Goal: Transaction & Acquisition: Purchase product/service

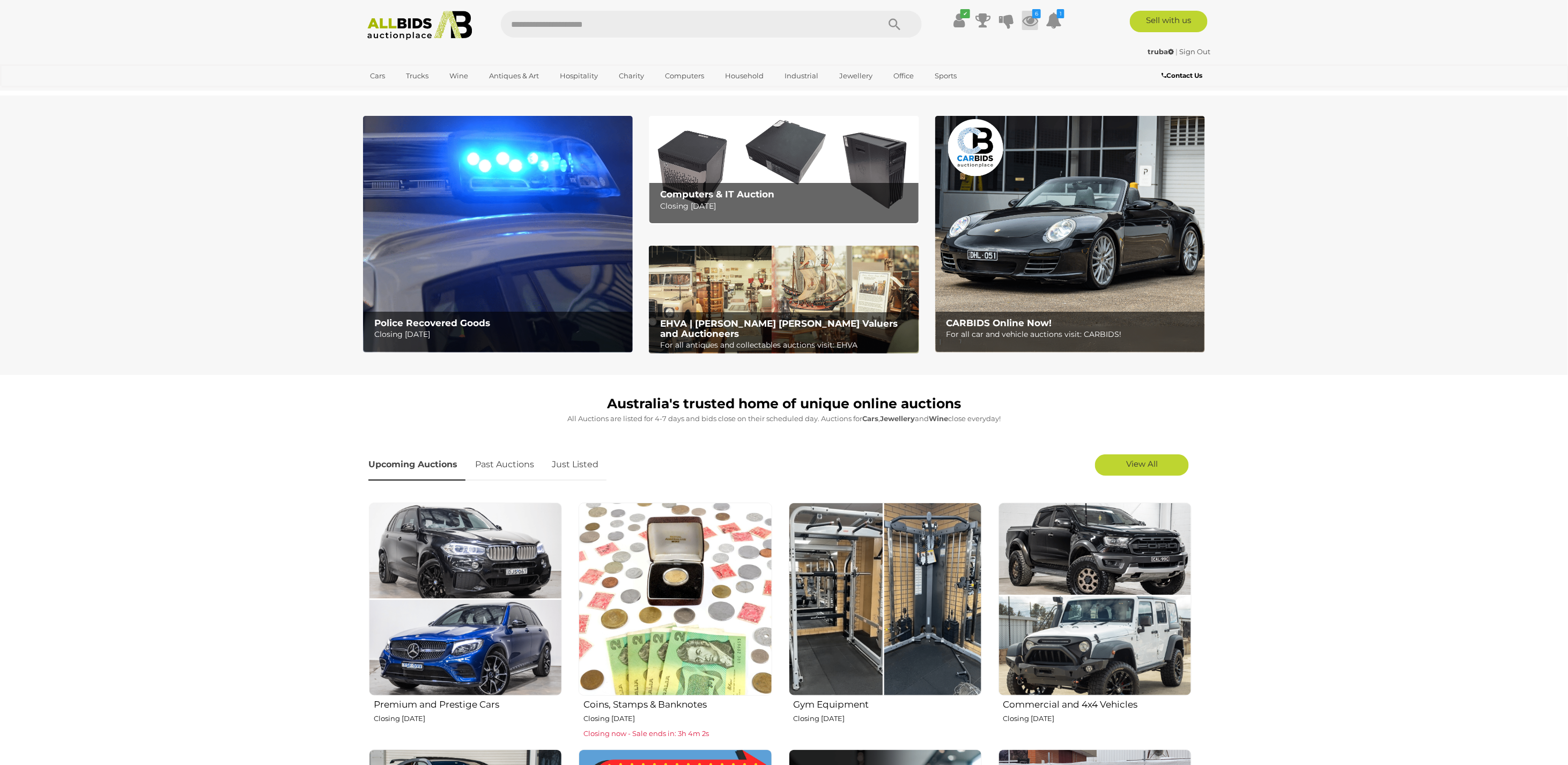
click at [1032, 16] on icon at bounding box center [1030, 21] width 16 height 19
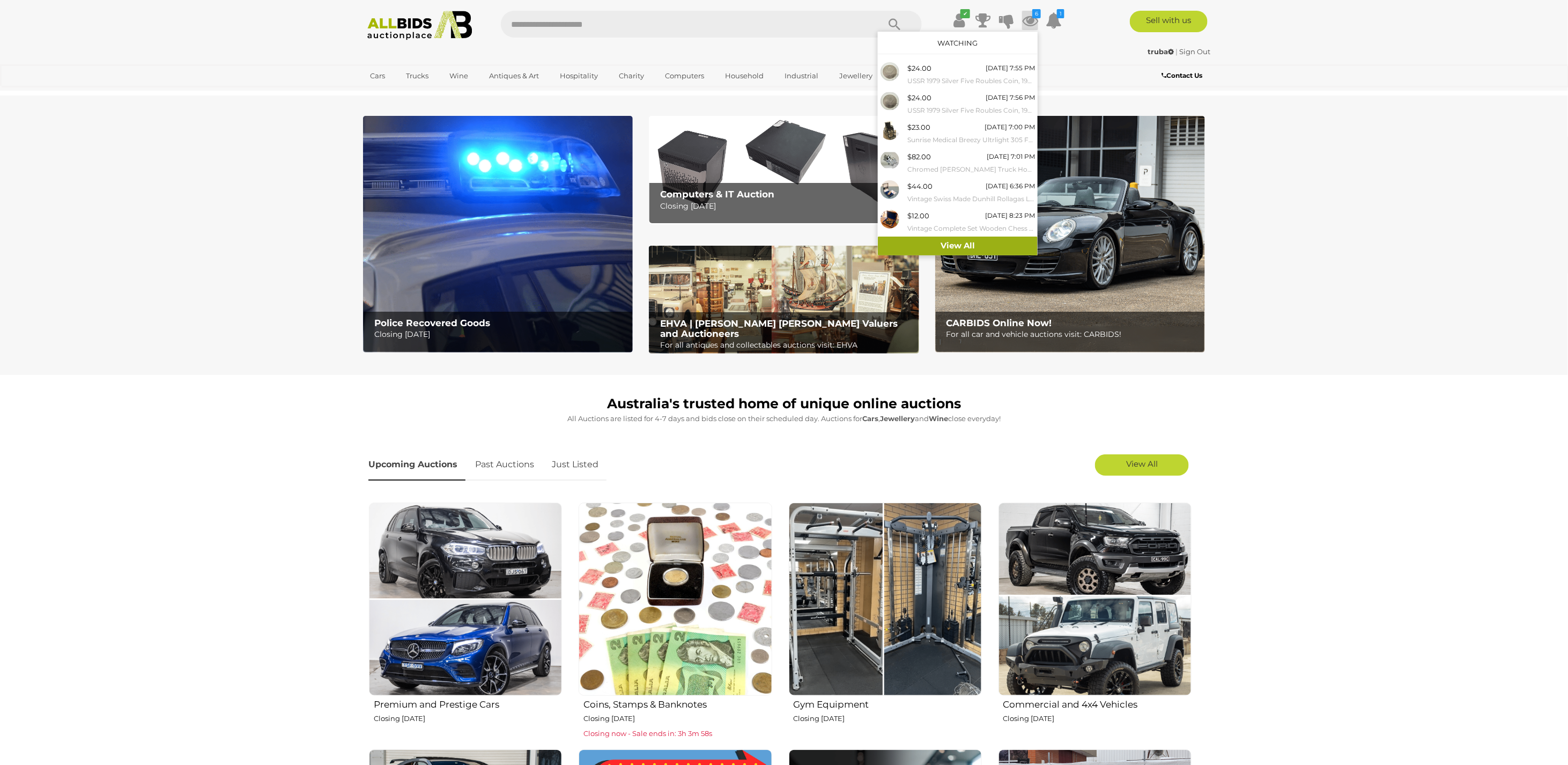
click at [951, 241] on link "View All" at bounding box center [958, 245] width 160 height 19
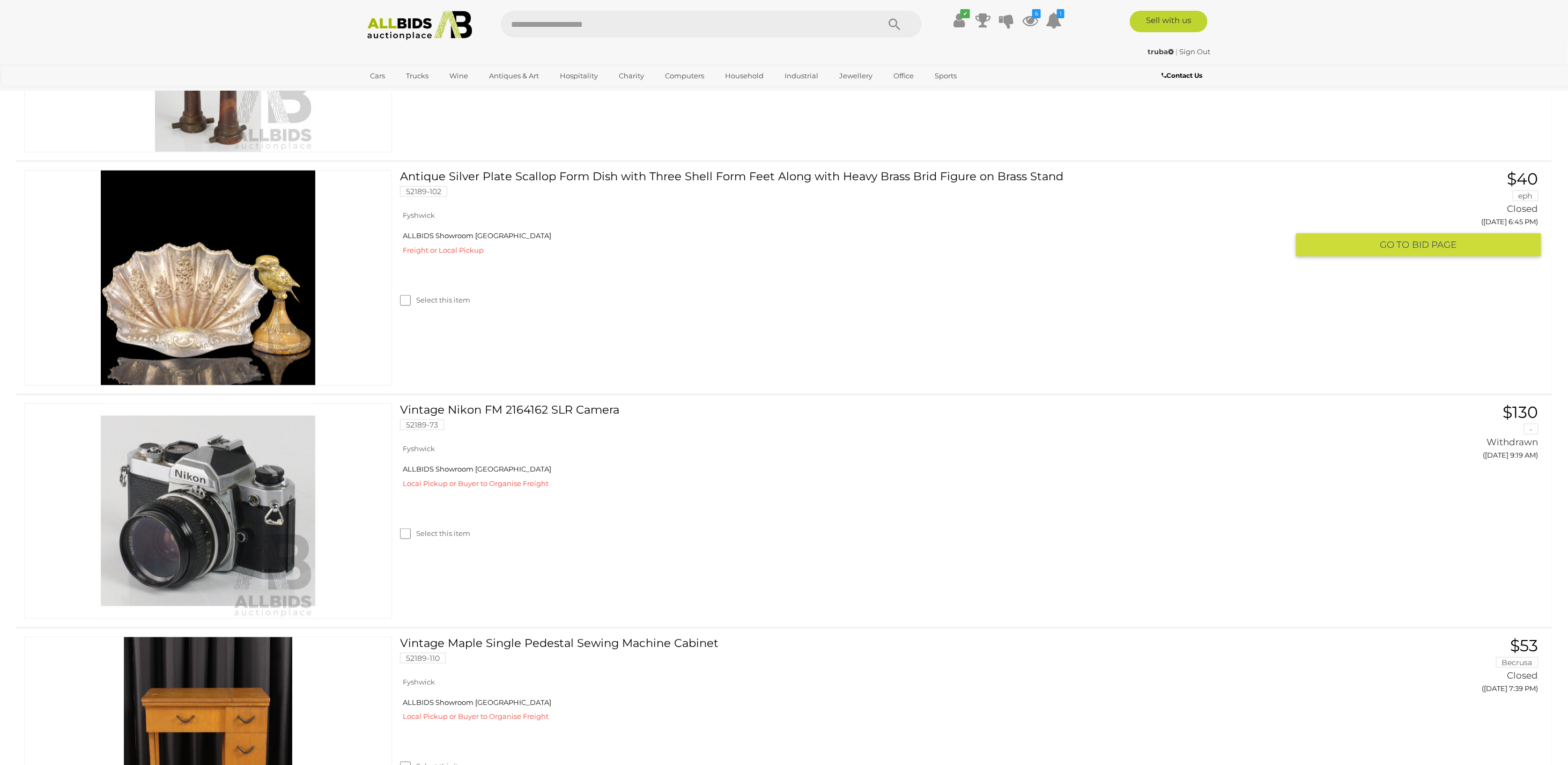
scroll to position [3242, 0]
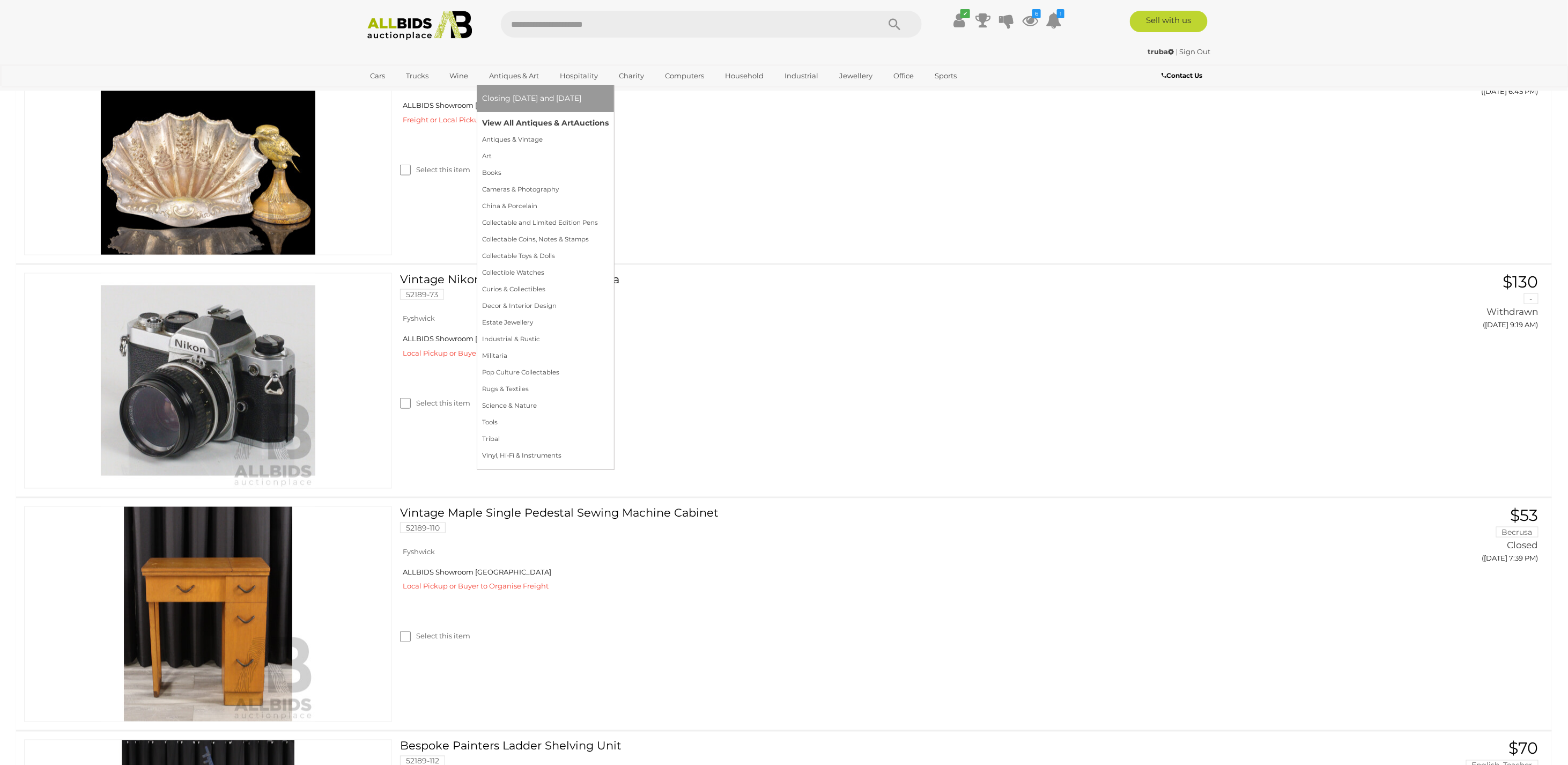
click at [512, 118] on link "View All Antiques & Art Auctions" at bounding box center [545, 123] width 127 height 17
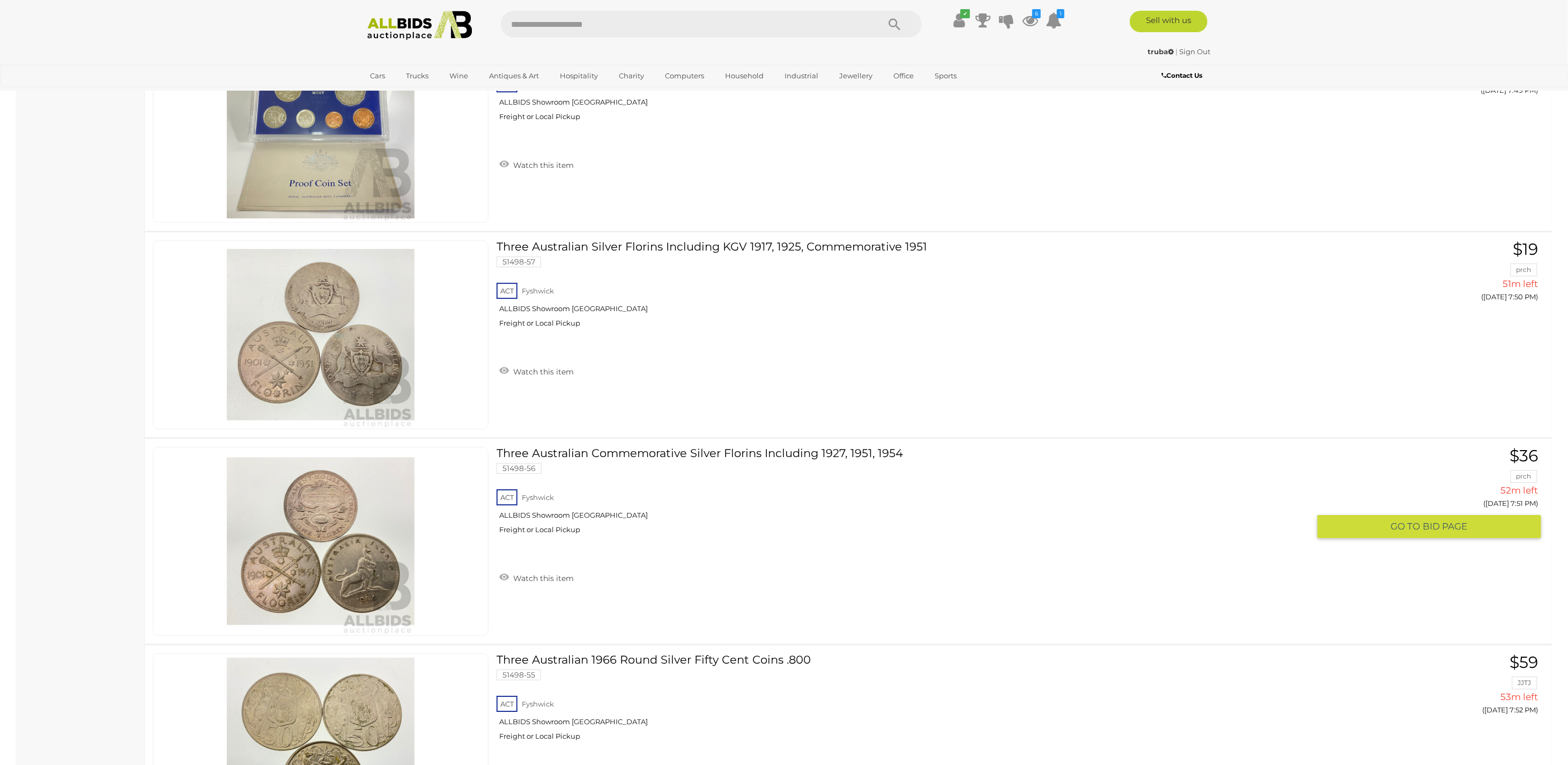
scroll to position [10190, 0]
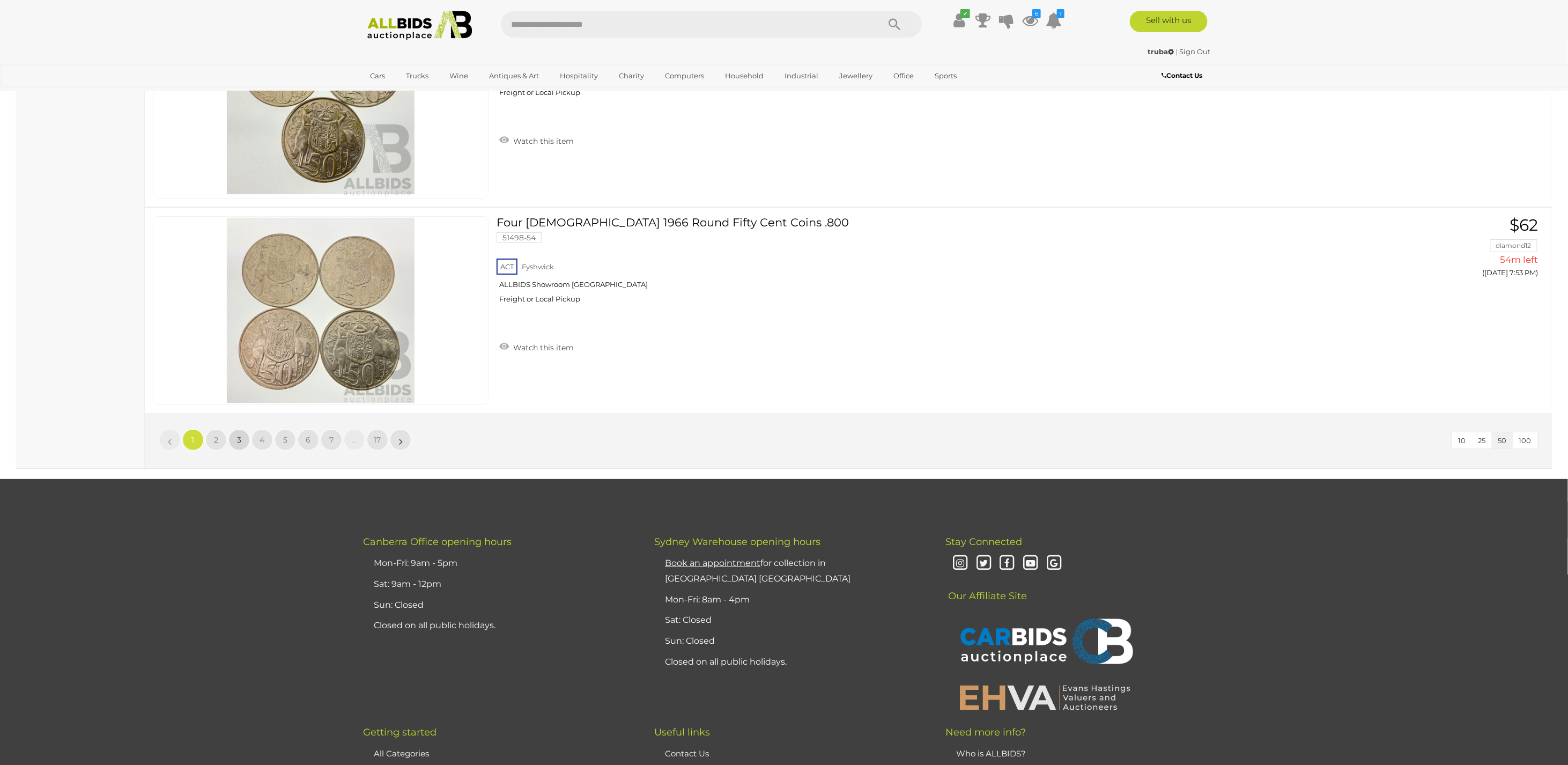
click at [236, 434] on link "3" at bounding box center [239, 439] width 21 height 21
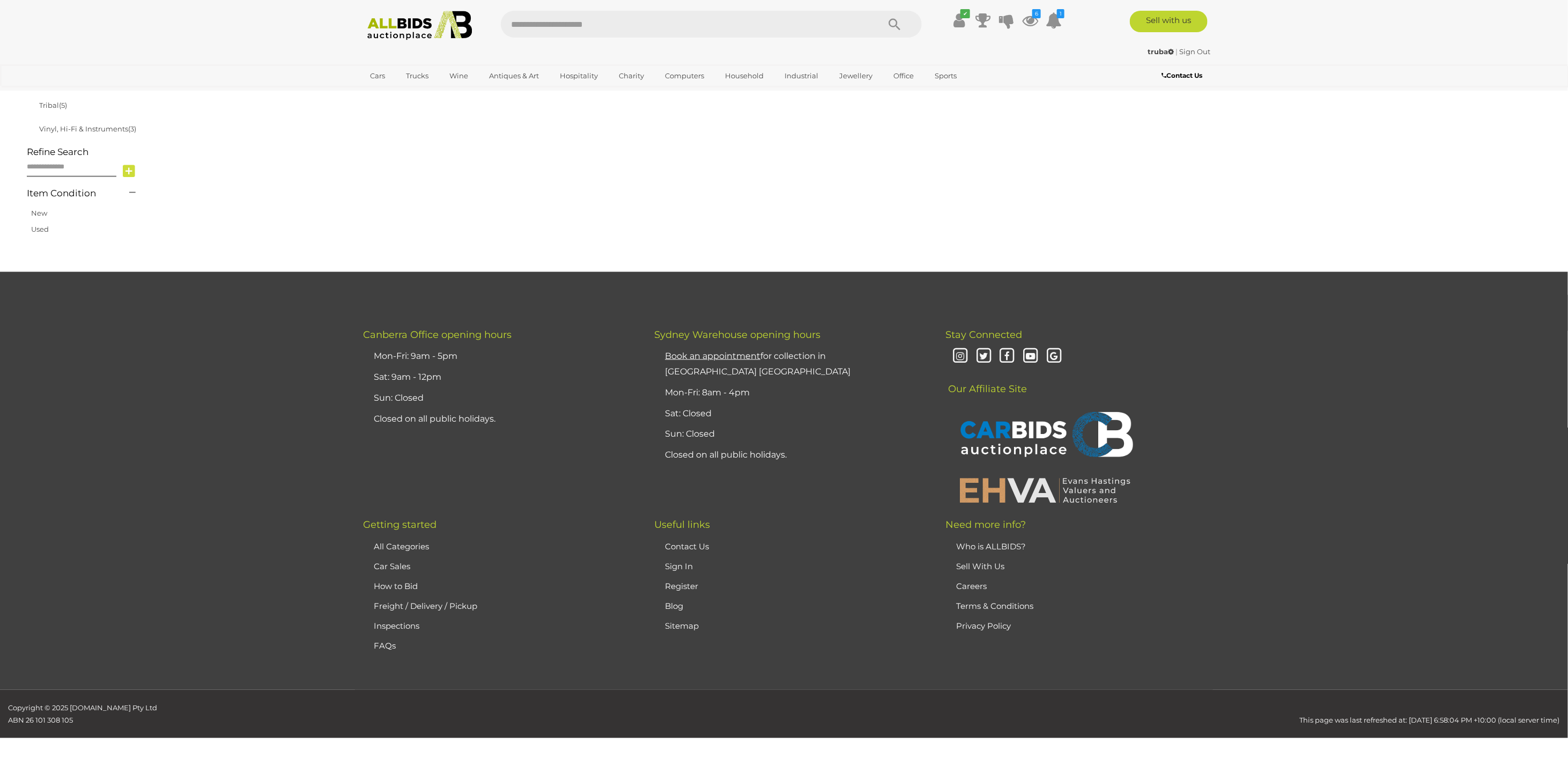
scroll to position [171, 0]
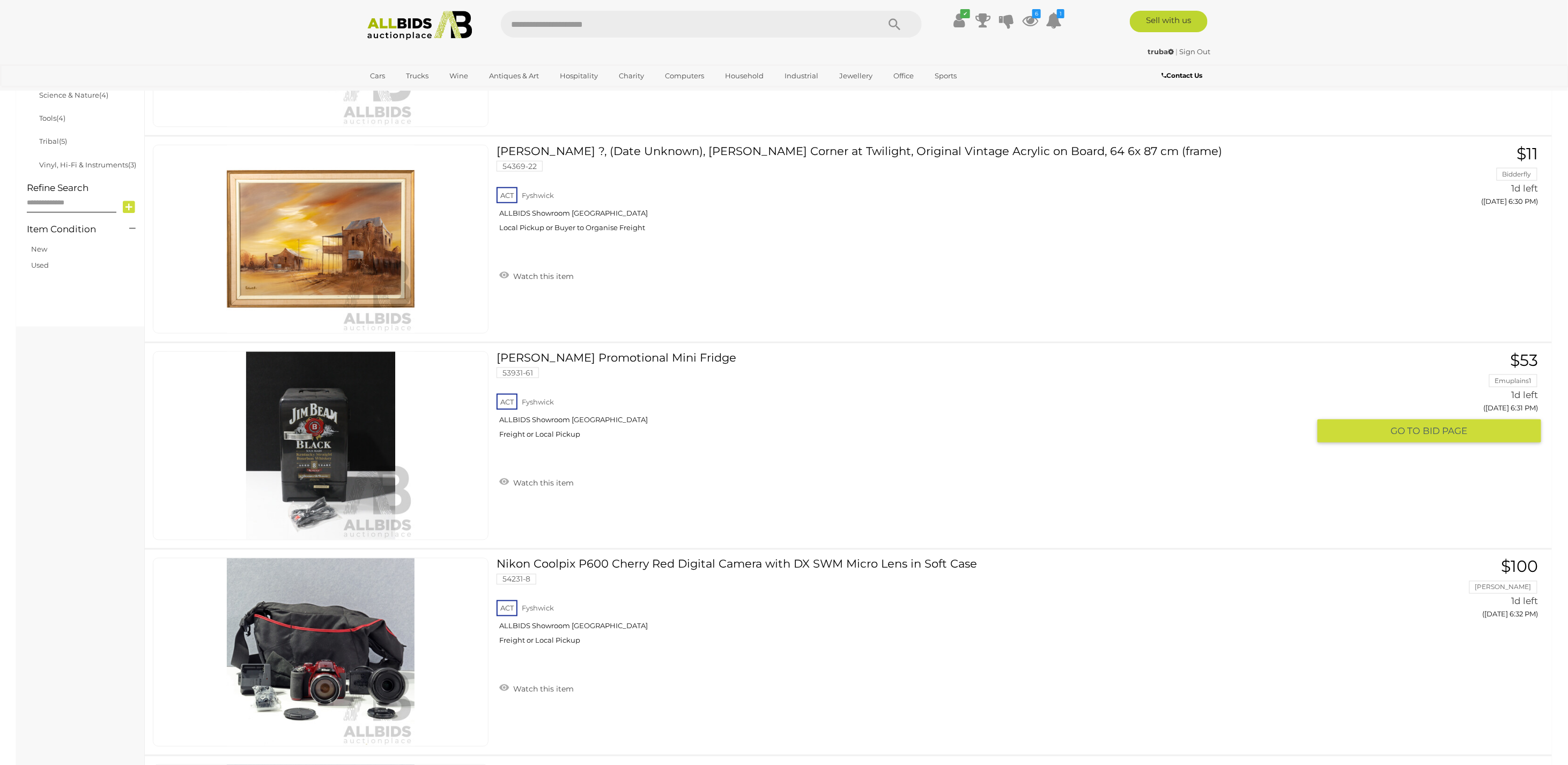
scroll to position [815, 0]
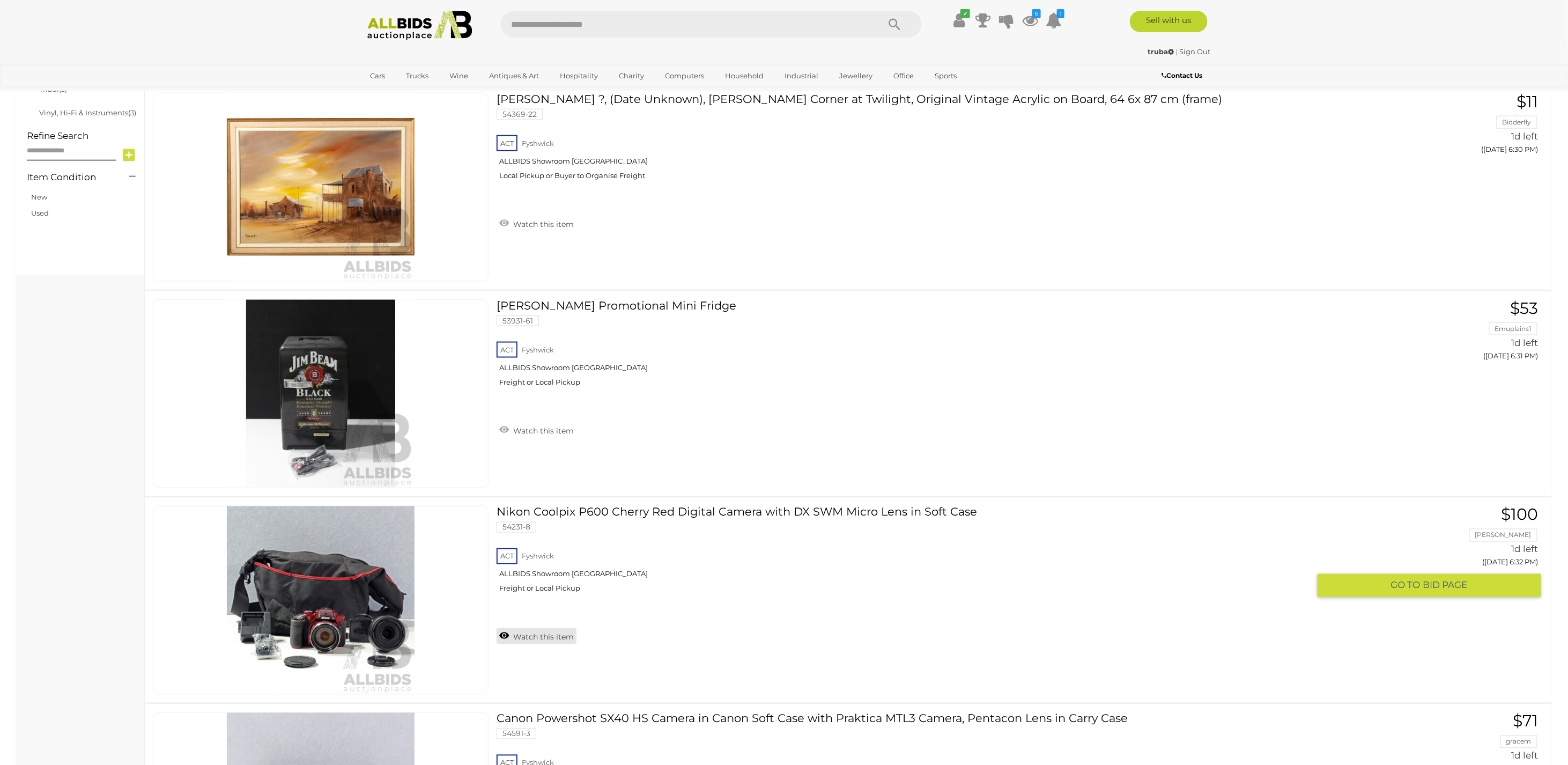
click at [538, 634] on link "Watch this item" at bounding box center [536, 636] width 80 height 16
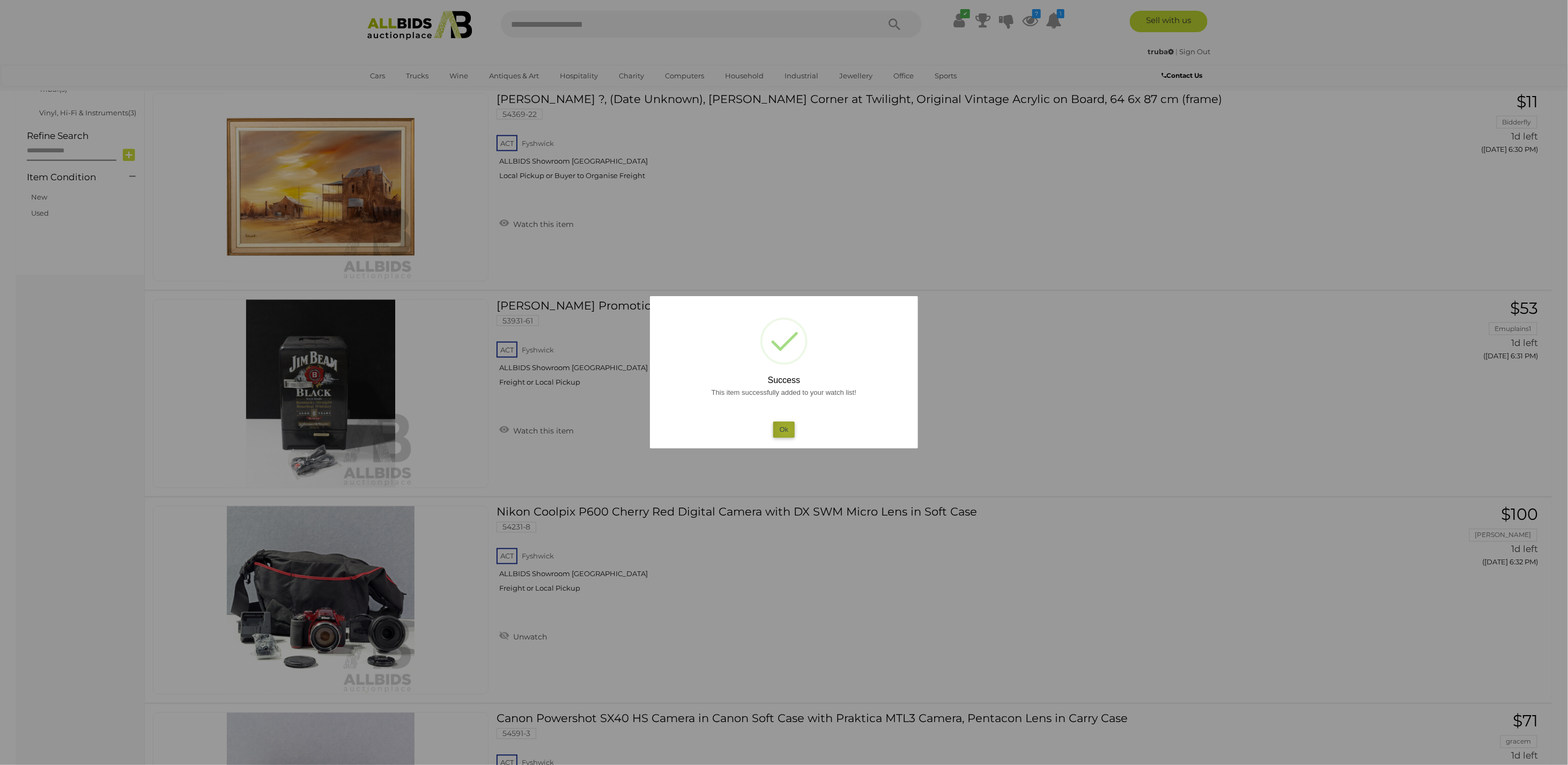
click at [787, 430] on button "Ok" at bounding box center [784, 429] width 22 height 16
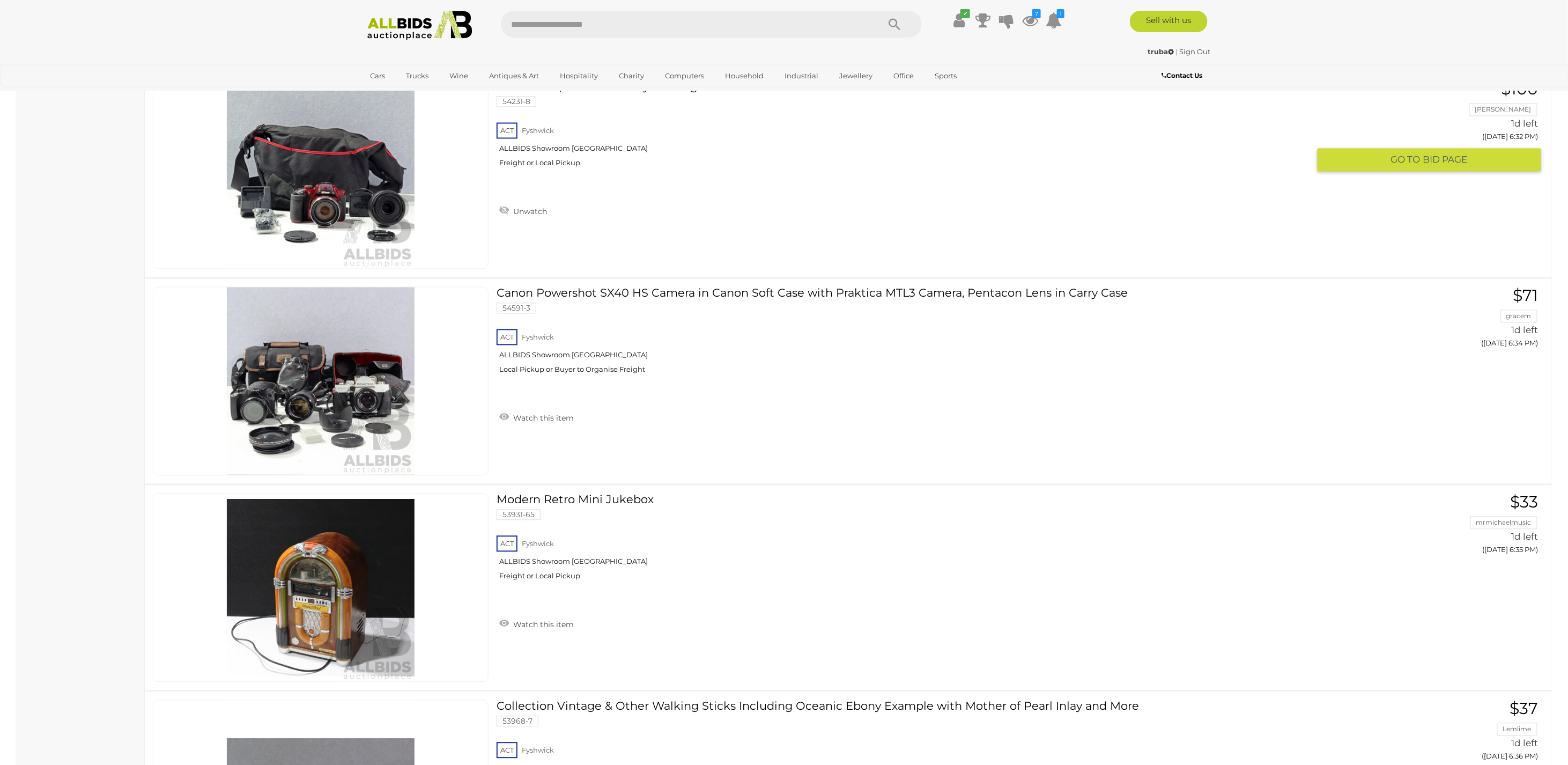
scroll to position [1244, 0]
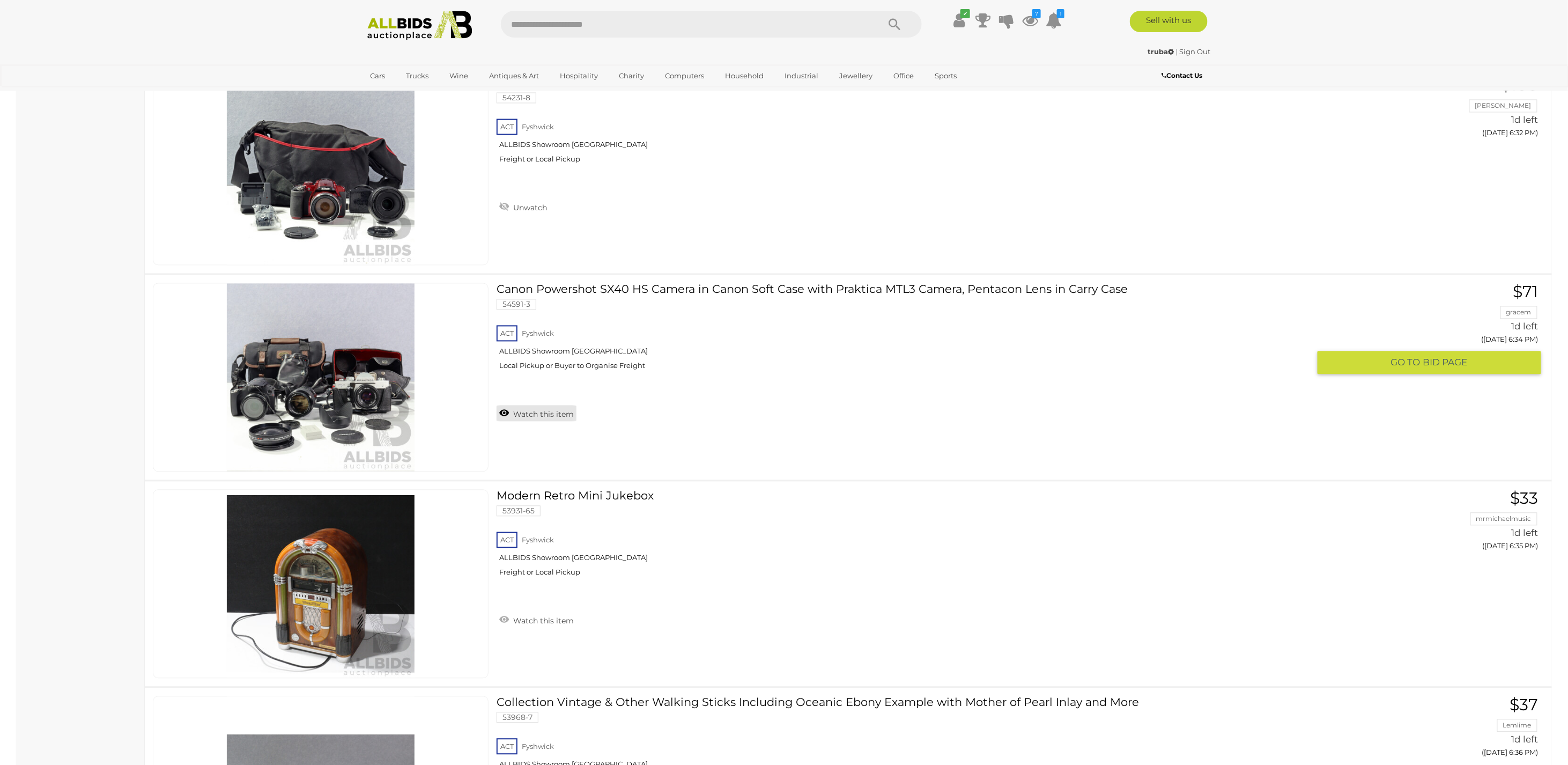
click at [518, 408] on link "Watch this item" at bounding box center [536, 413] width 80 height 16
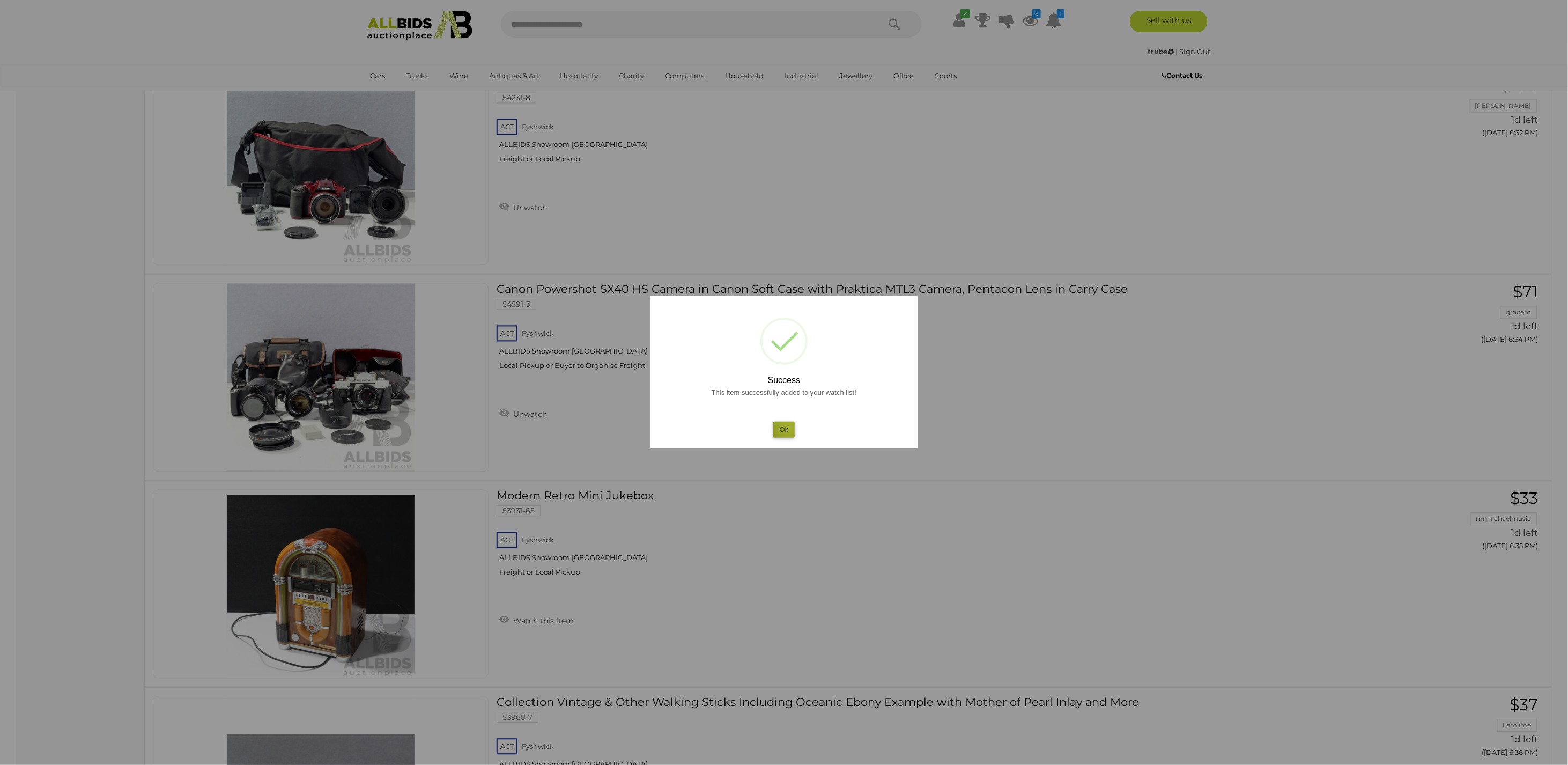
click at [790, 427] on button "Ok" at bounding box center [784, 429] width 22 height 16
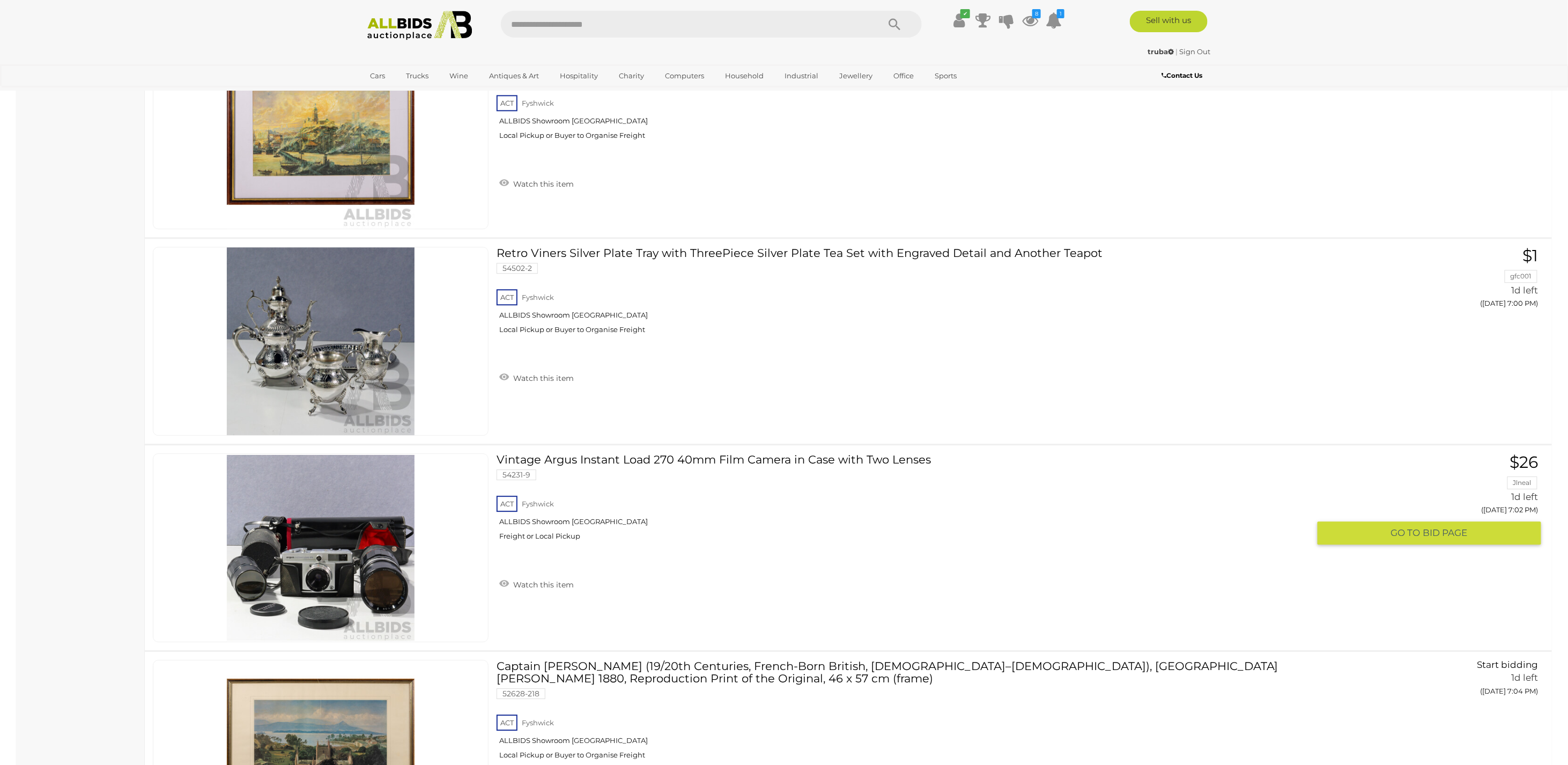
scroll to position [4248, 0]
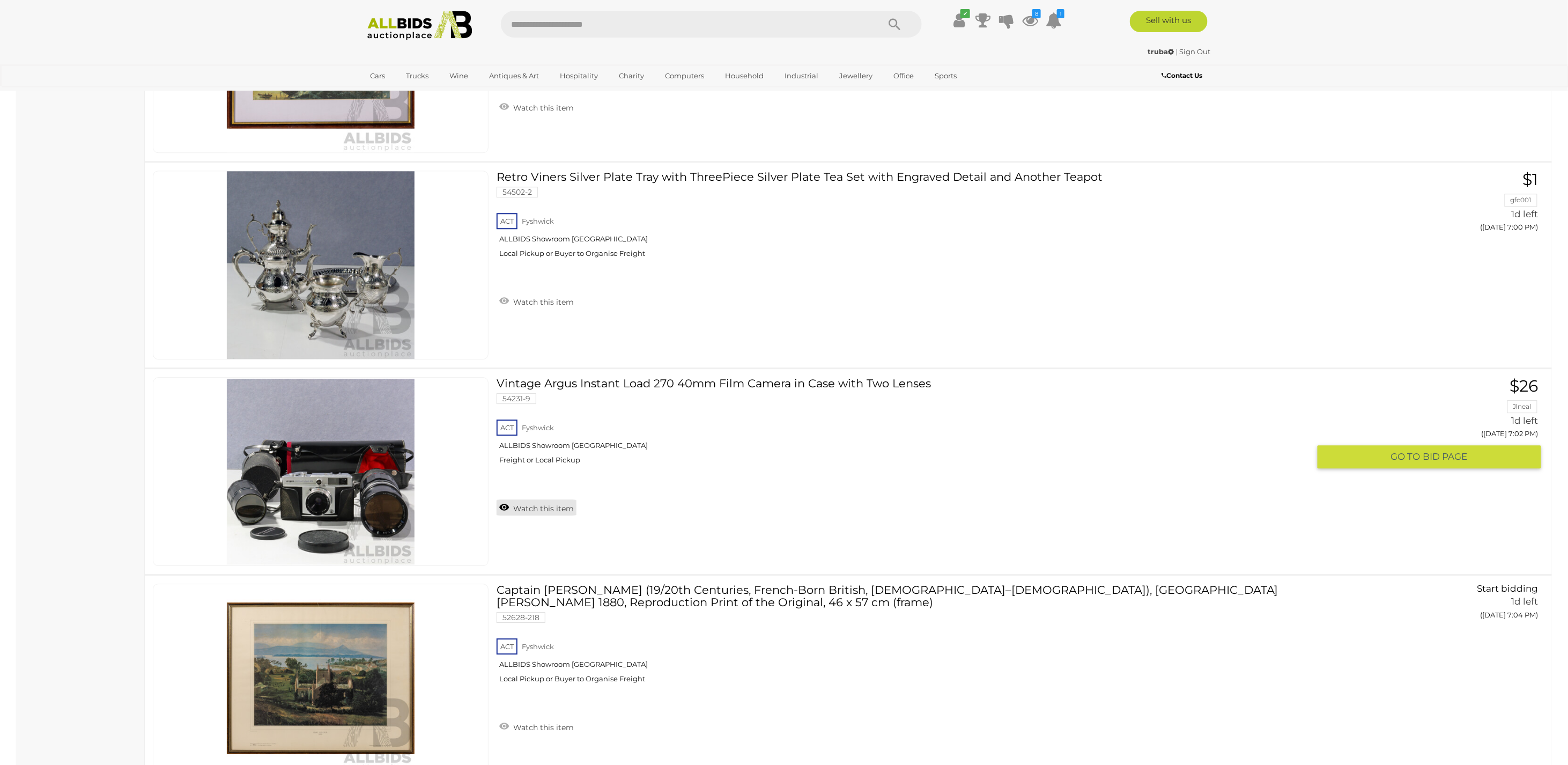
click at [534, 500] on link "Watch this item" at bounding box center [536, 507] width 80 height 16
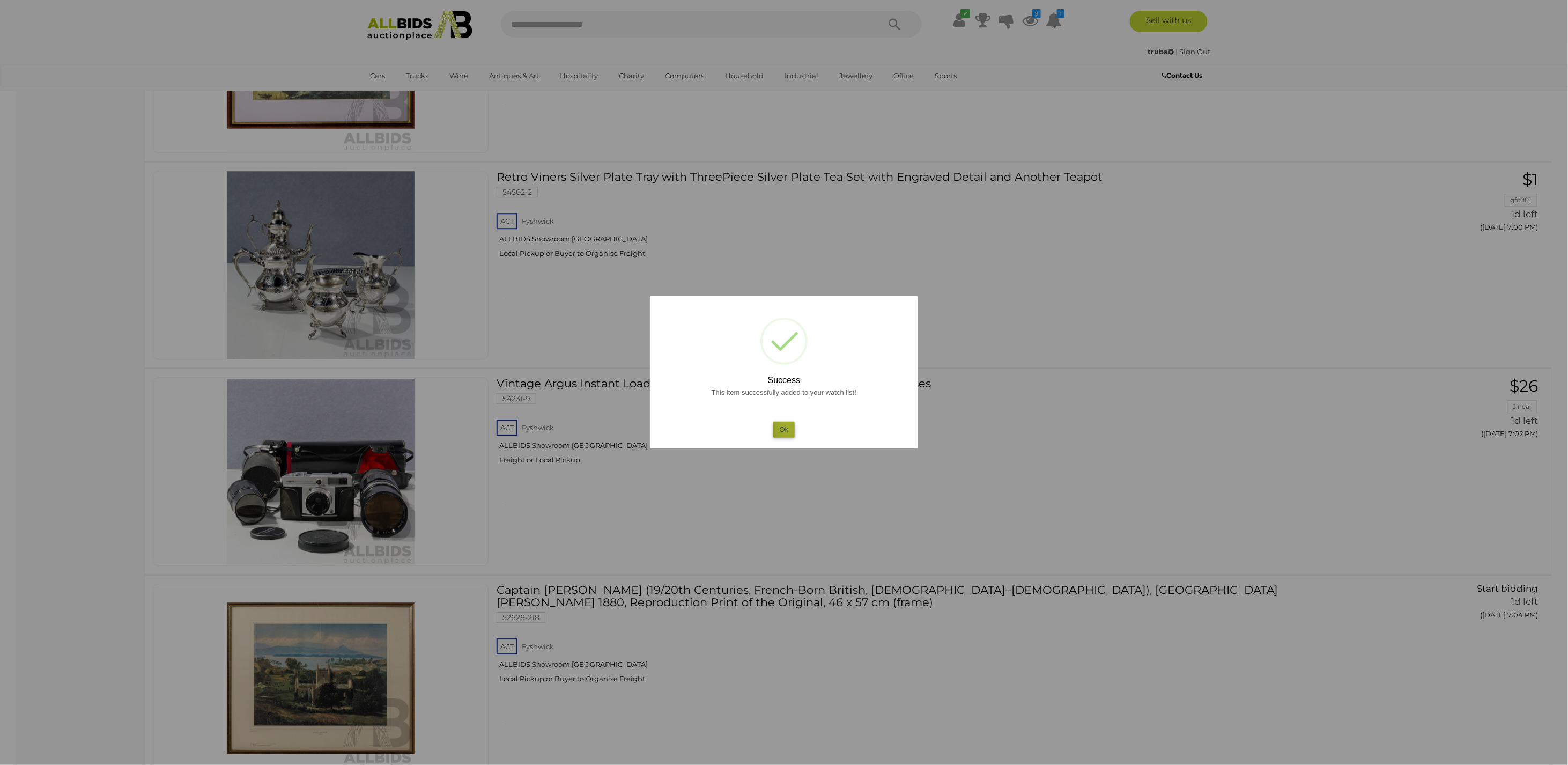
click at [787, 428] on button "Ok" at bounding box center [784, 429] width 22 height 16
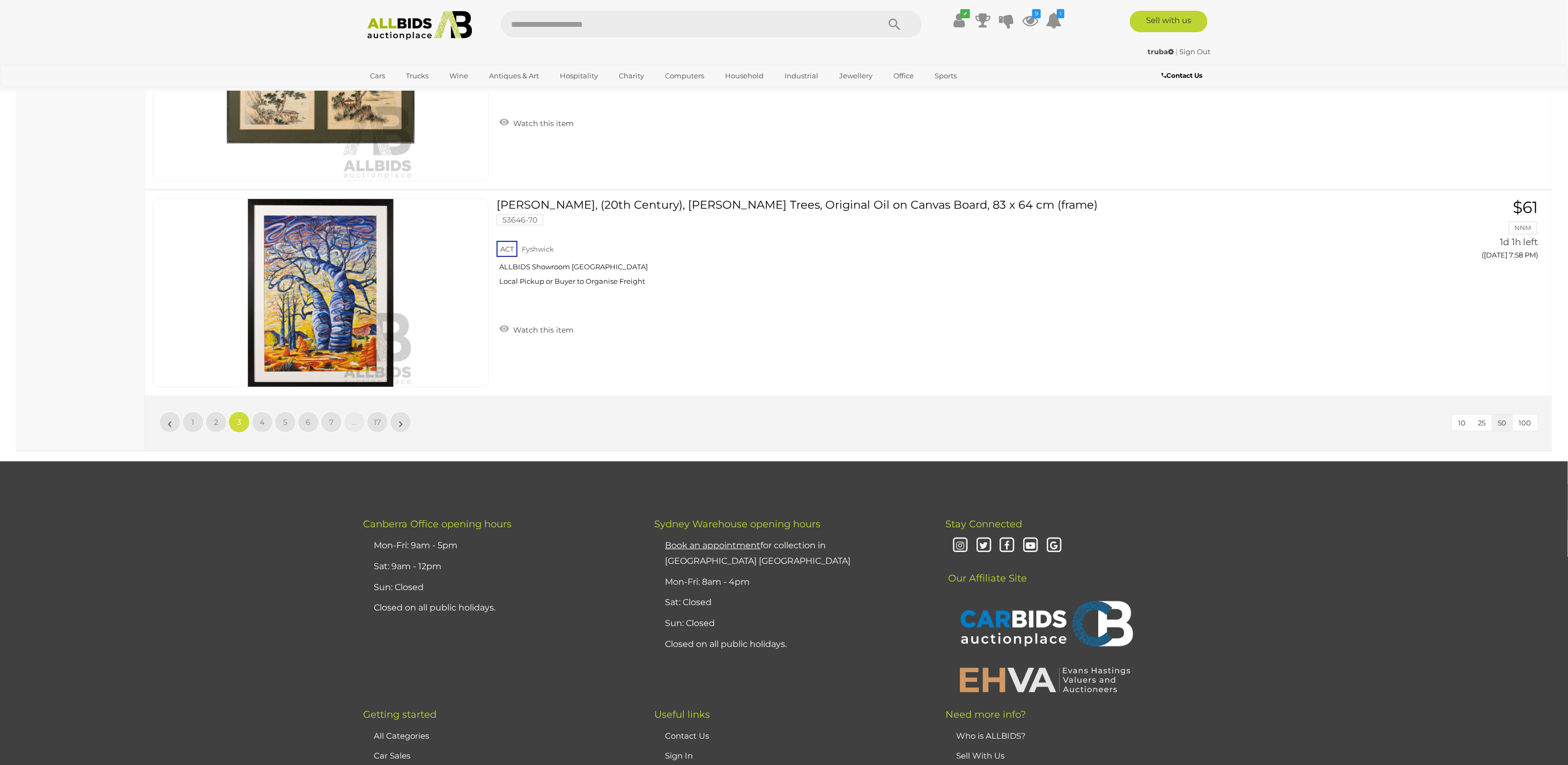
scroll to position [10385, 0]
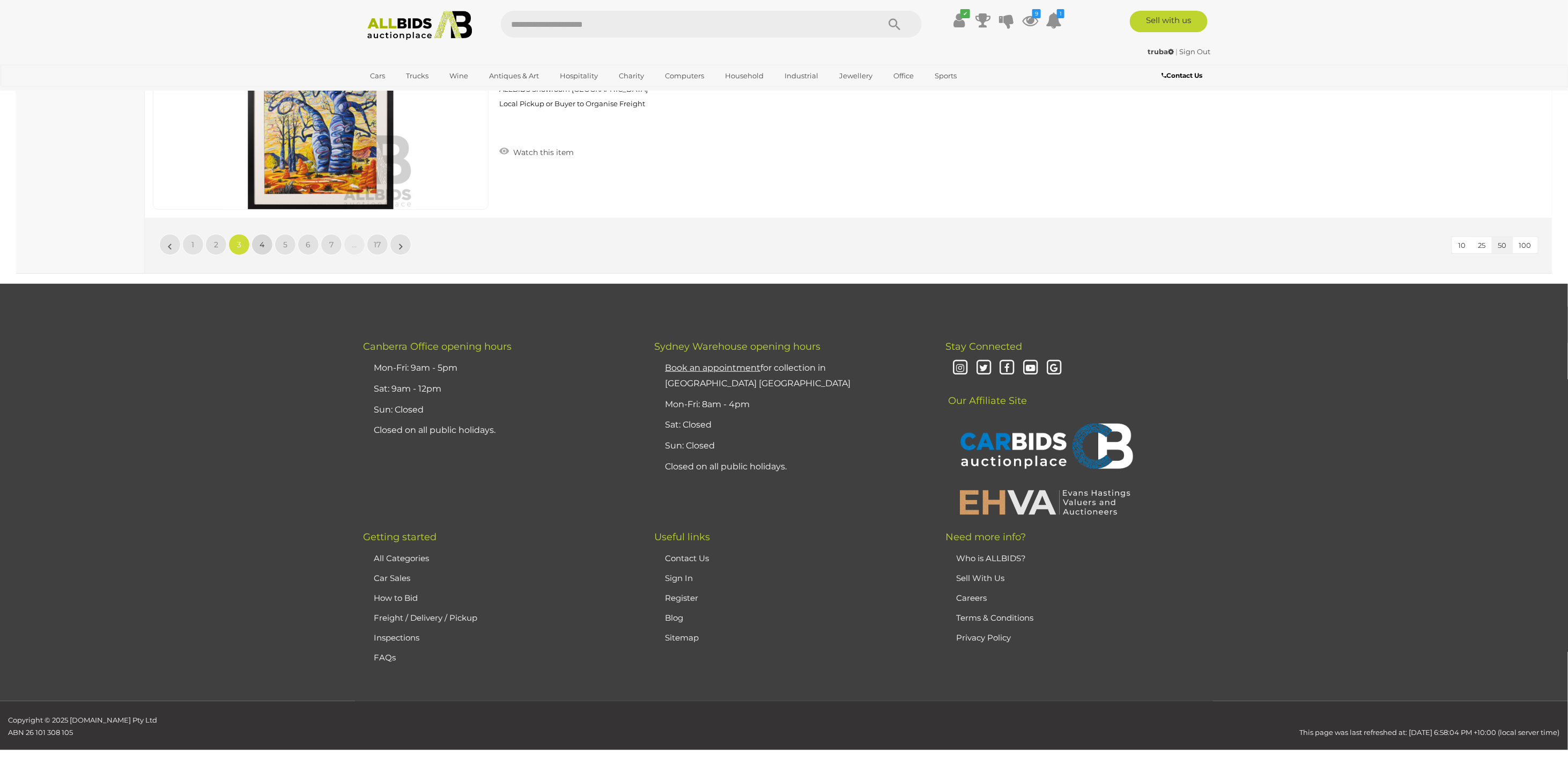
click at [258, 234] on link "4" at bounding box center [262, 244] width 21 height 21
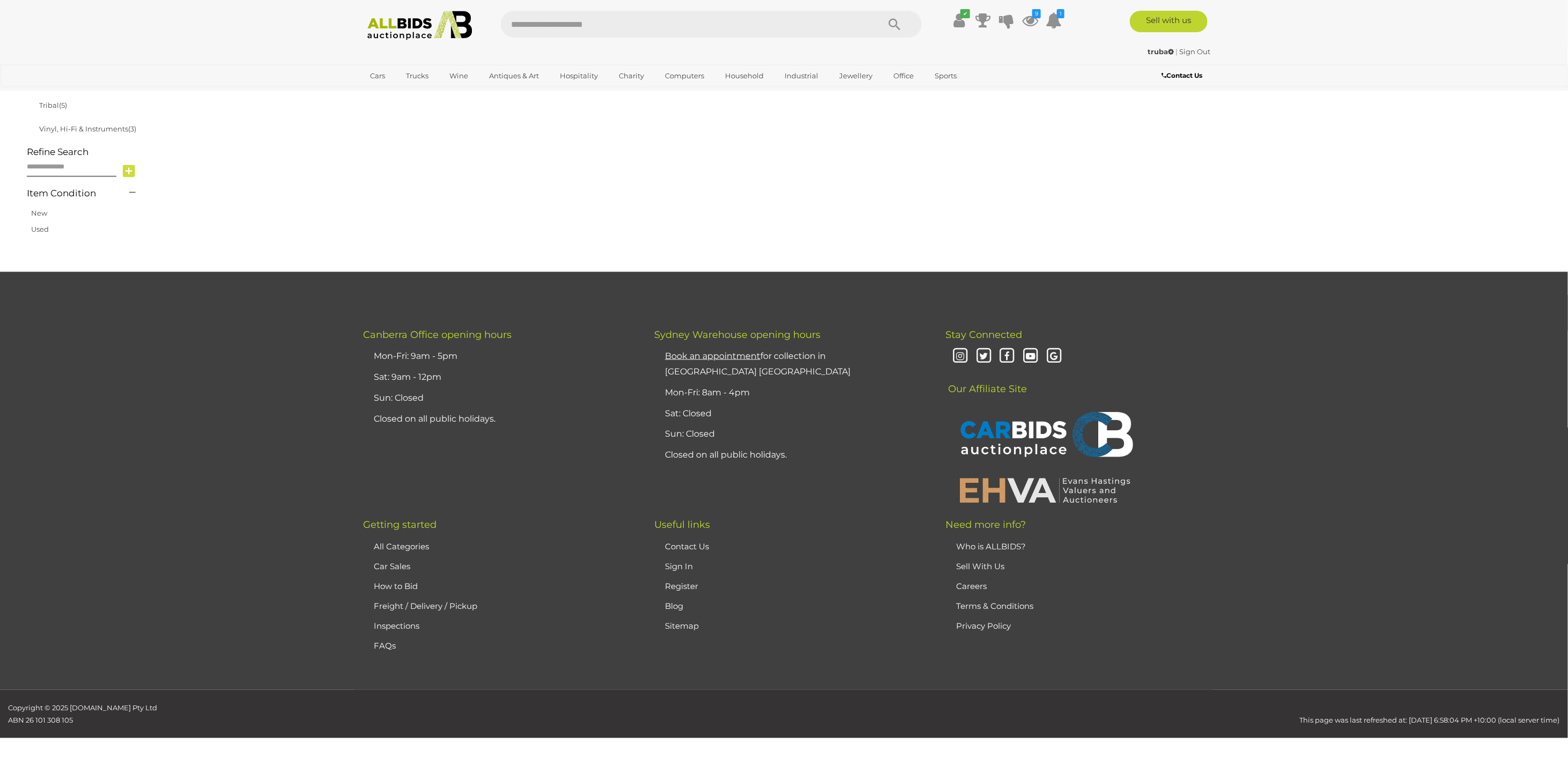
scroll to position [171, 0]
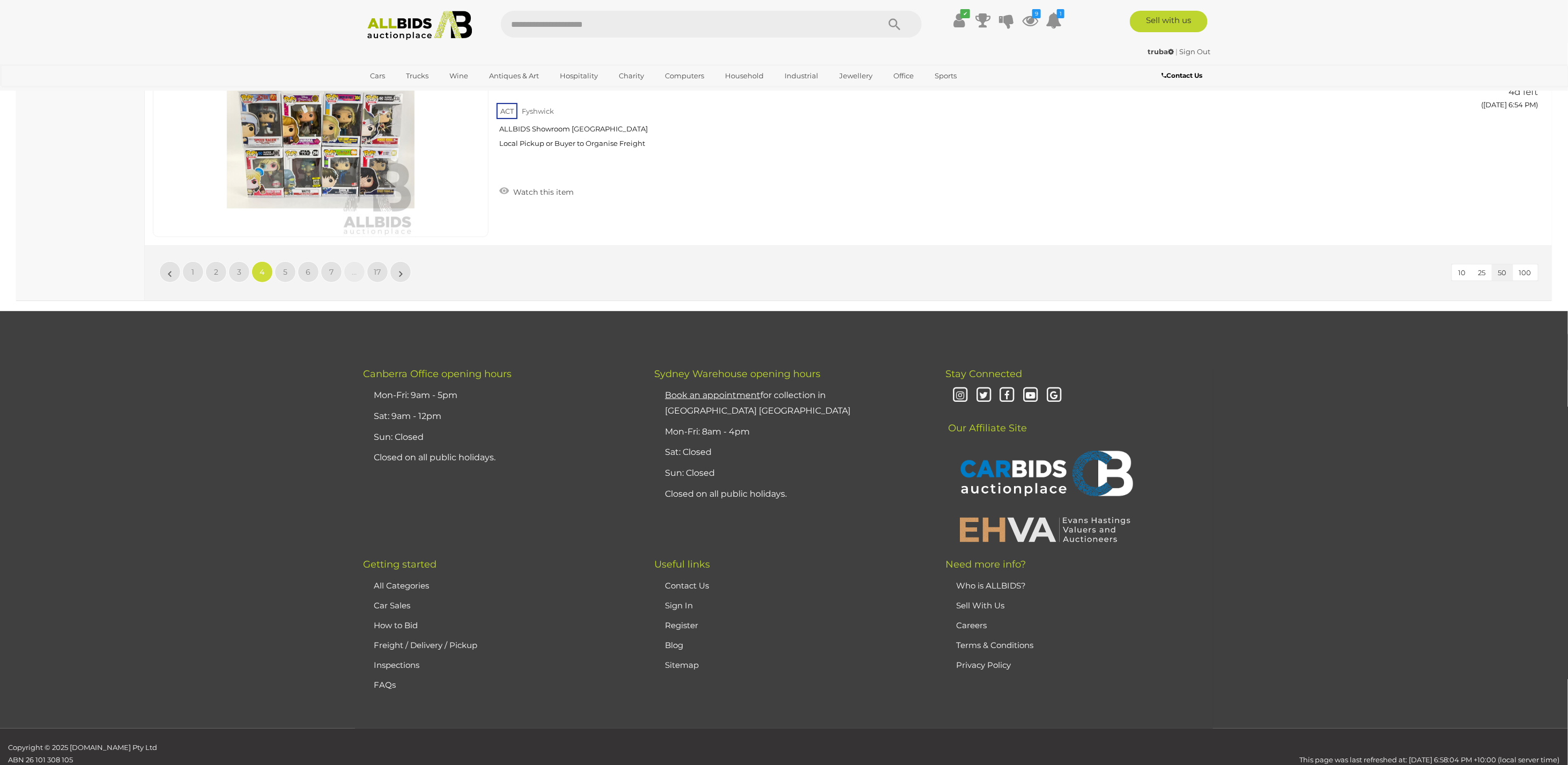
scroll to position [10362, 0]
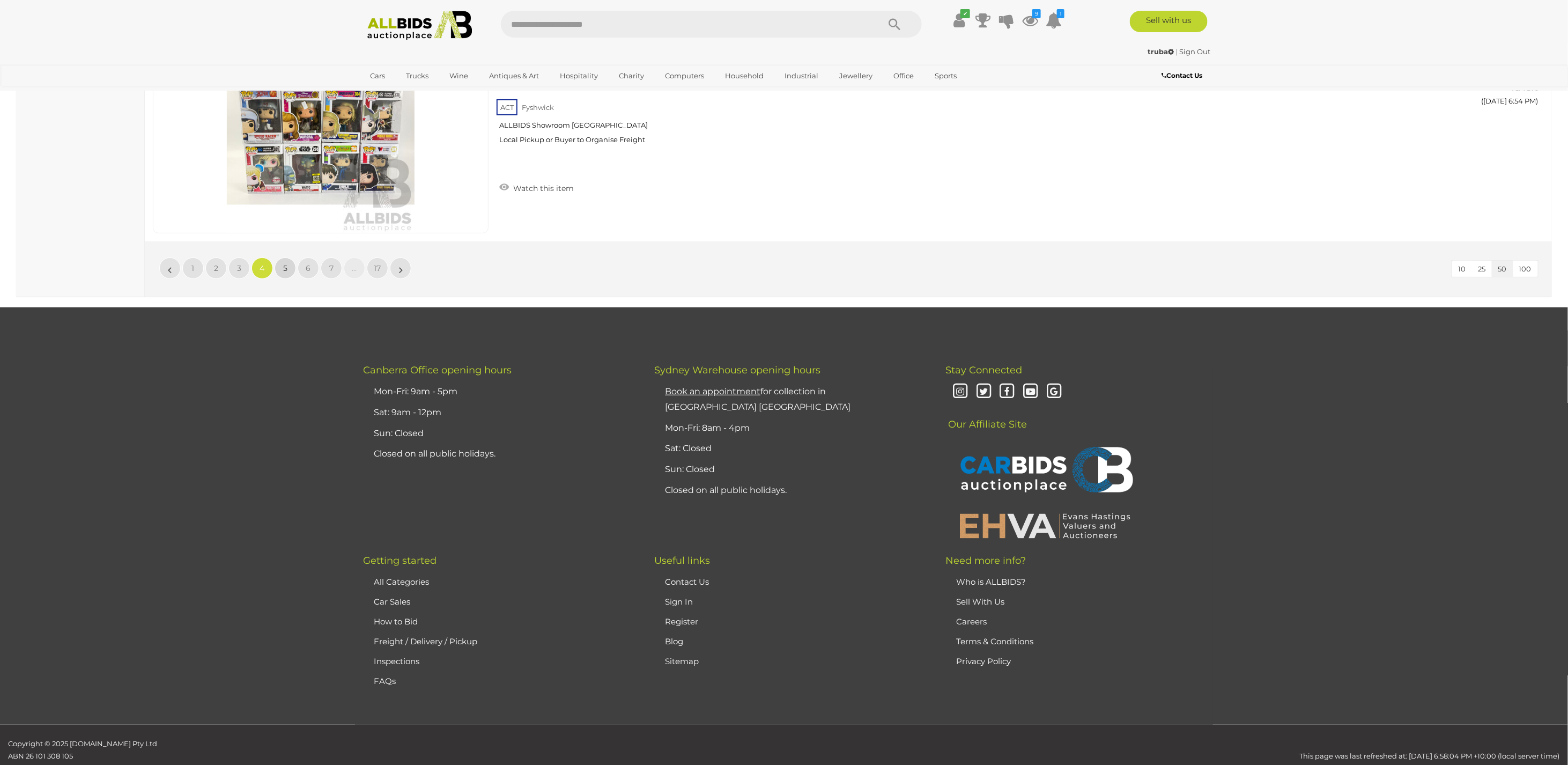
click at [283, 263] on span "5" at bounding box center [285, 268] width 4 height 10
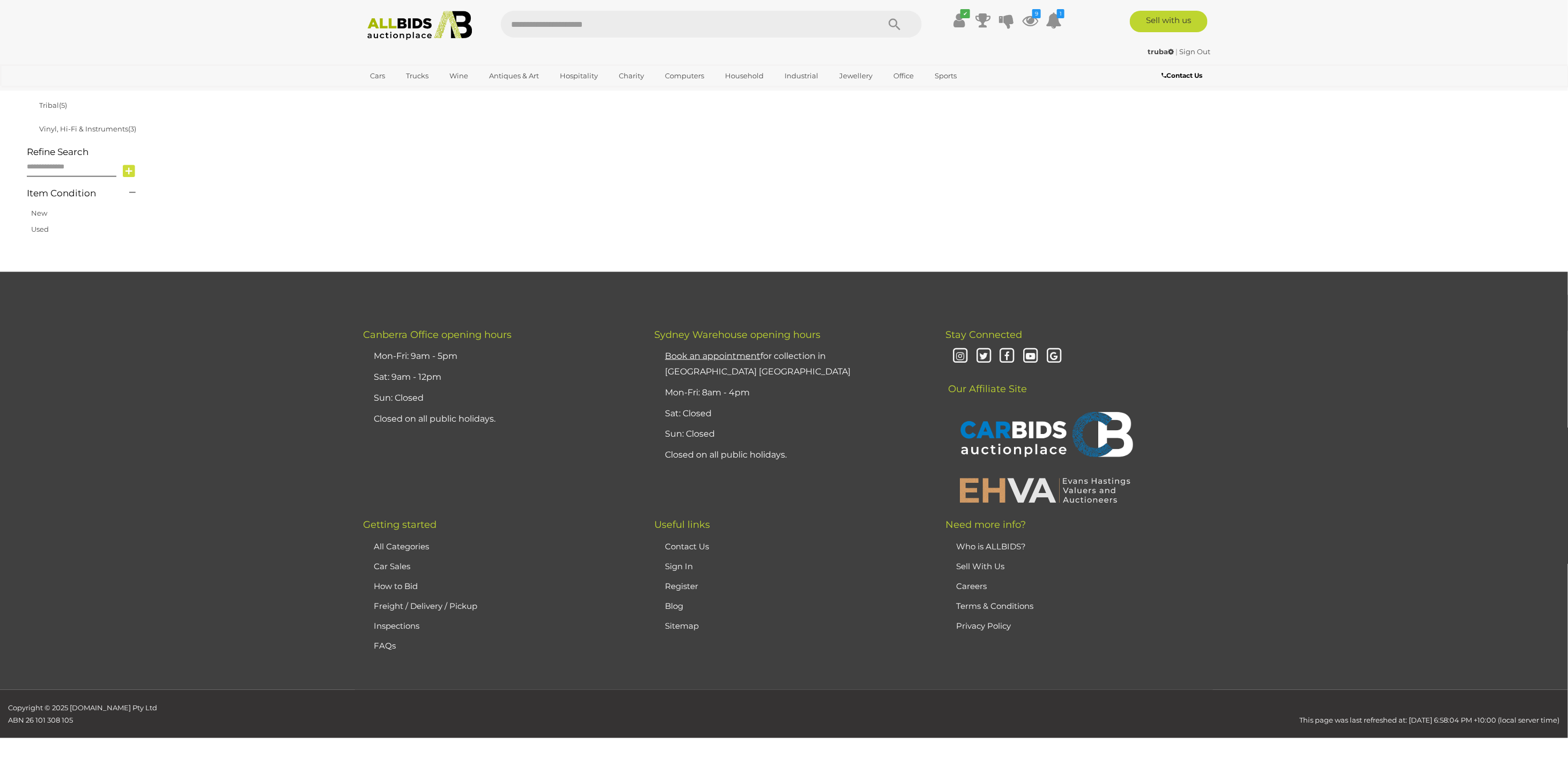
scroll to position [171, 0]
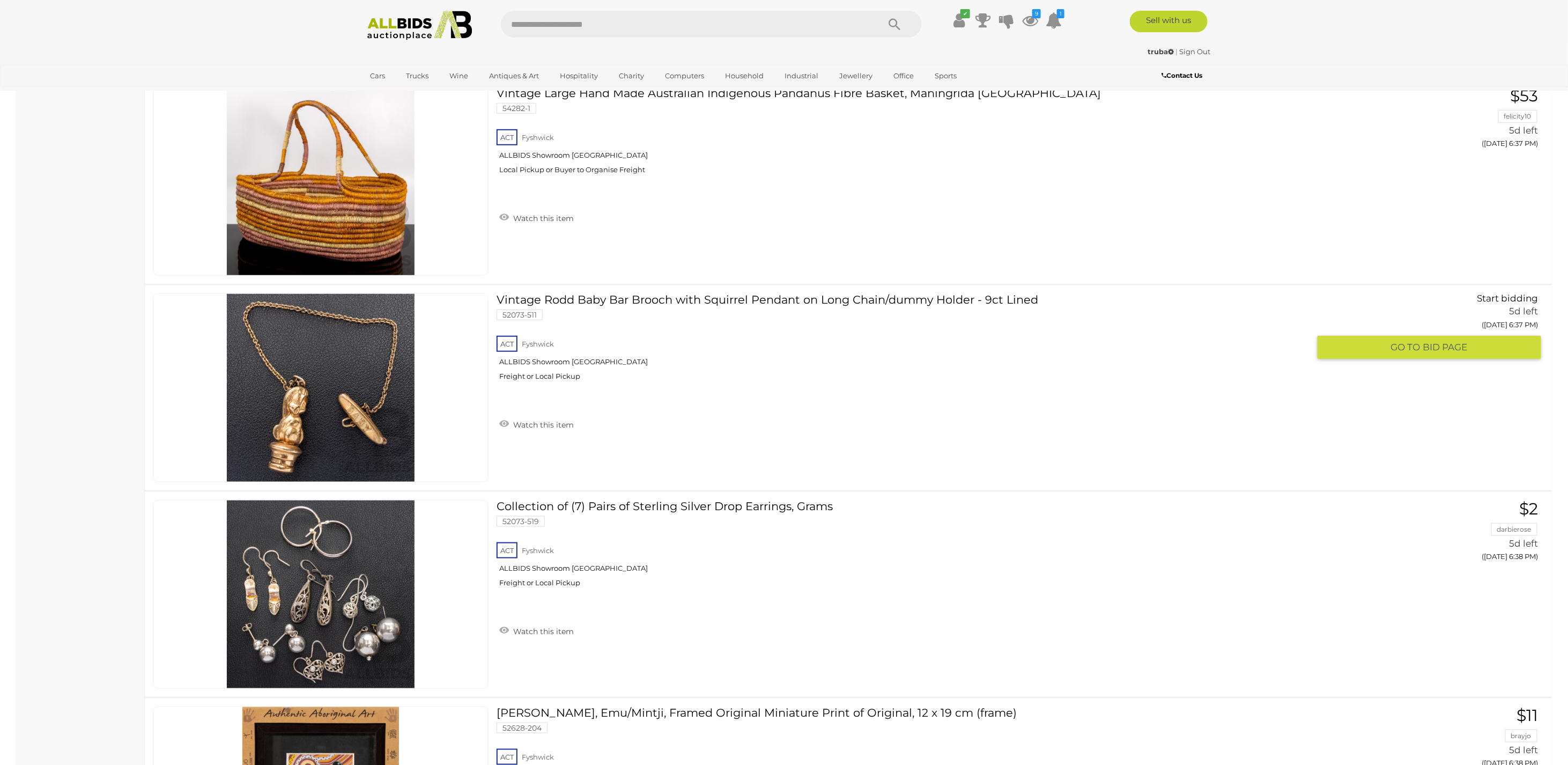
scroll to position [5535, 0]
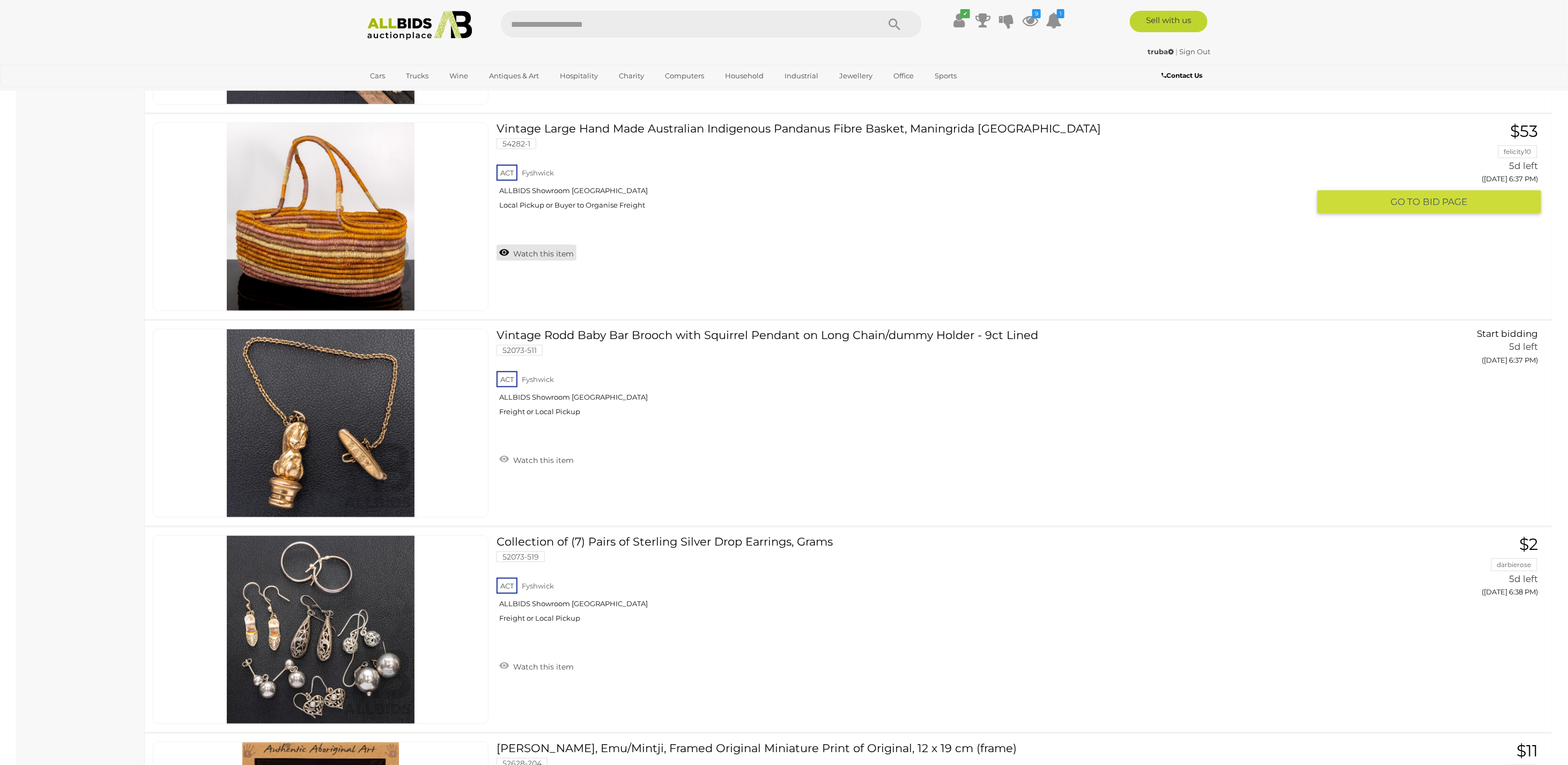
click at [536, 246] on link "Watch this item" at bounding box center [536, 252] width 80 height 16
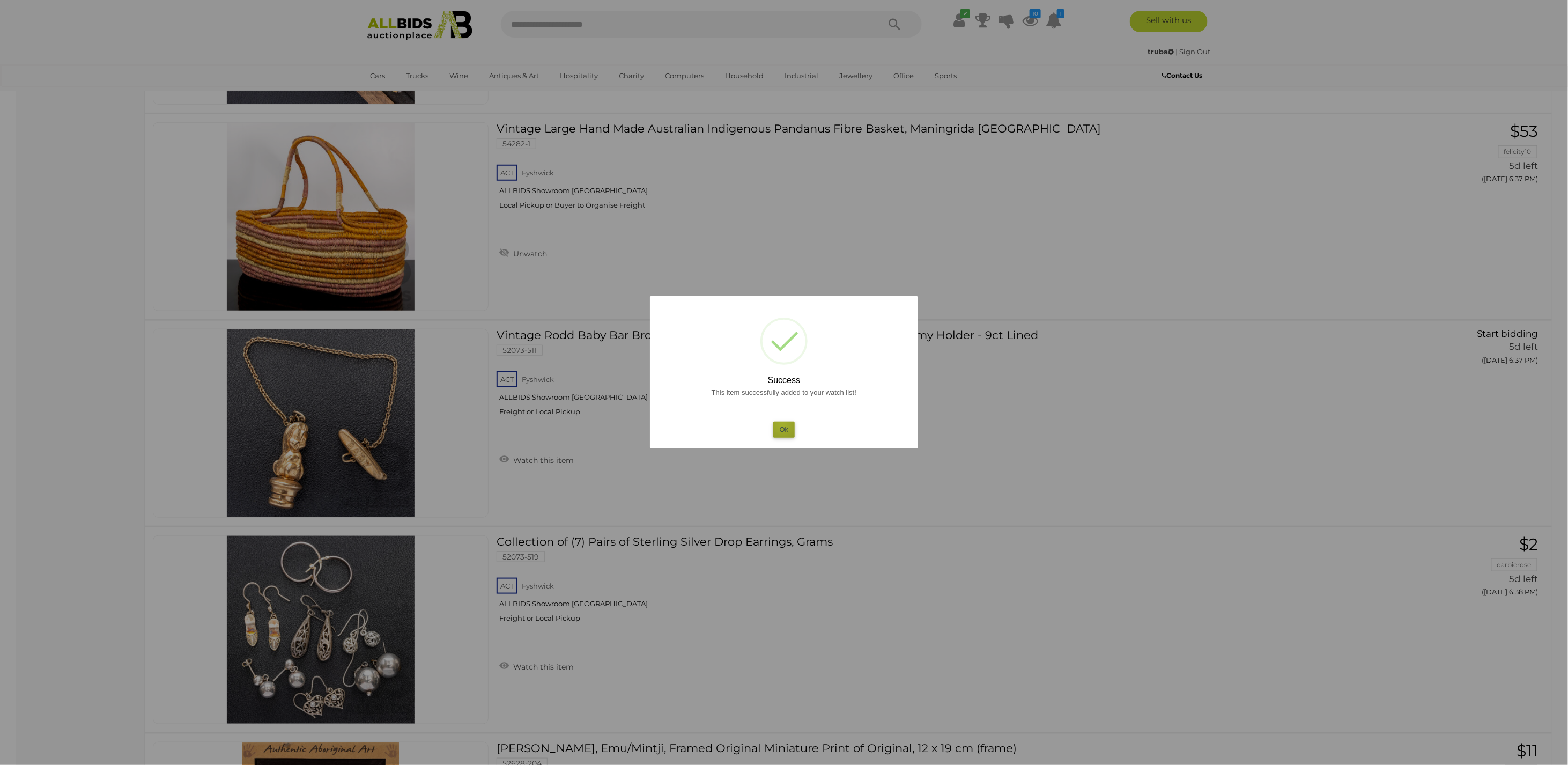
click at [782, 423] on button "Ok" at bounding box center [784, 429] width 22 height 16
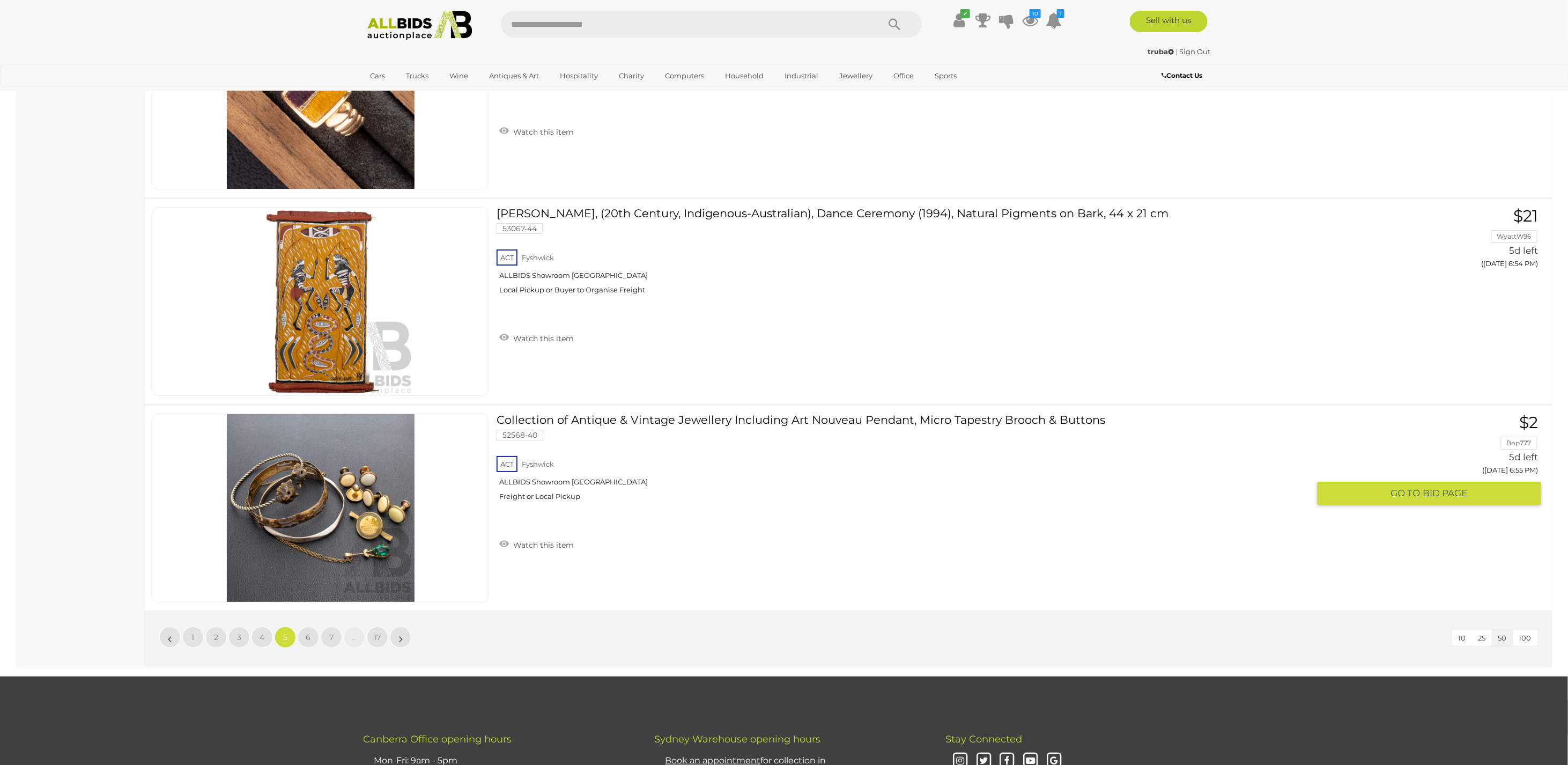
scroll to position [10147, 0]
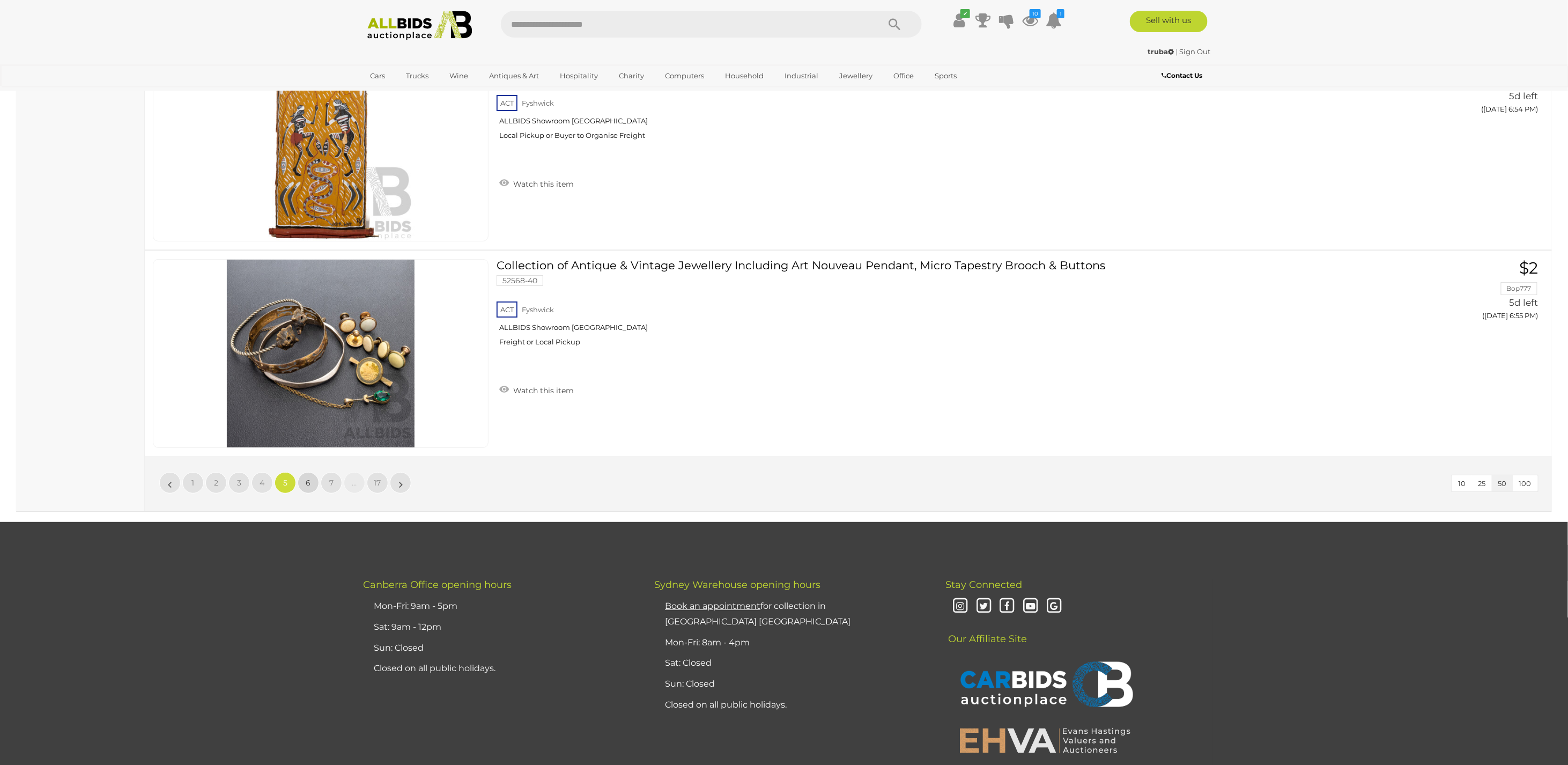
click at [309, 478] on span "6" at bounding box center [309, 483] width 5 height 10
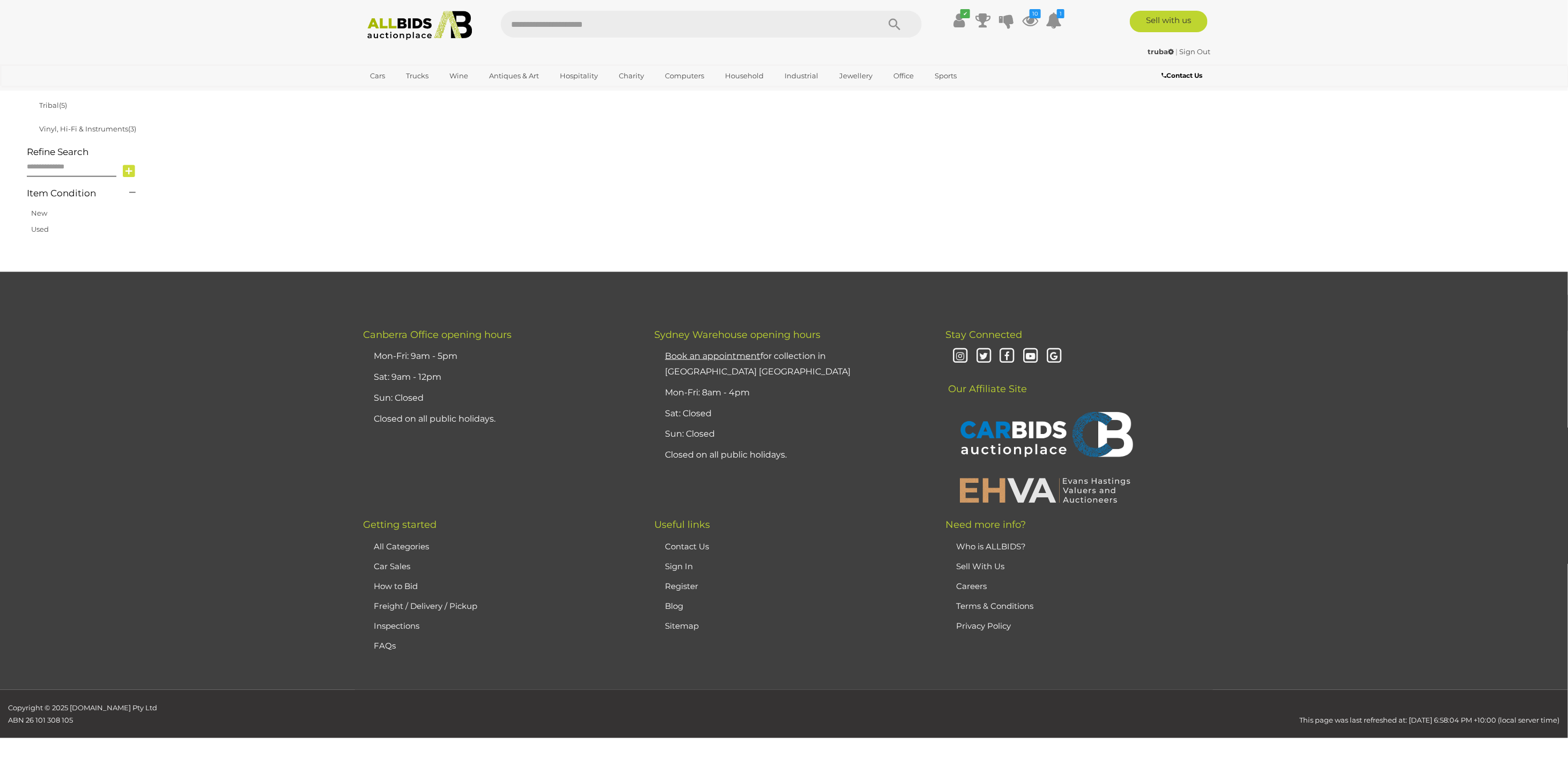
scroll to position [171, 0]
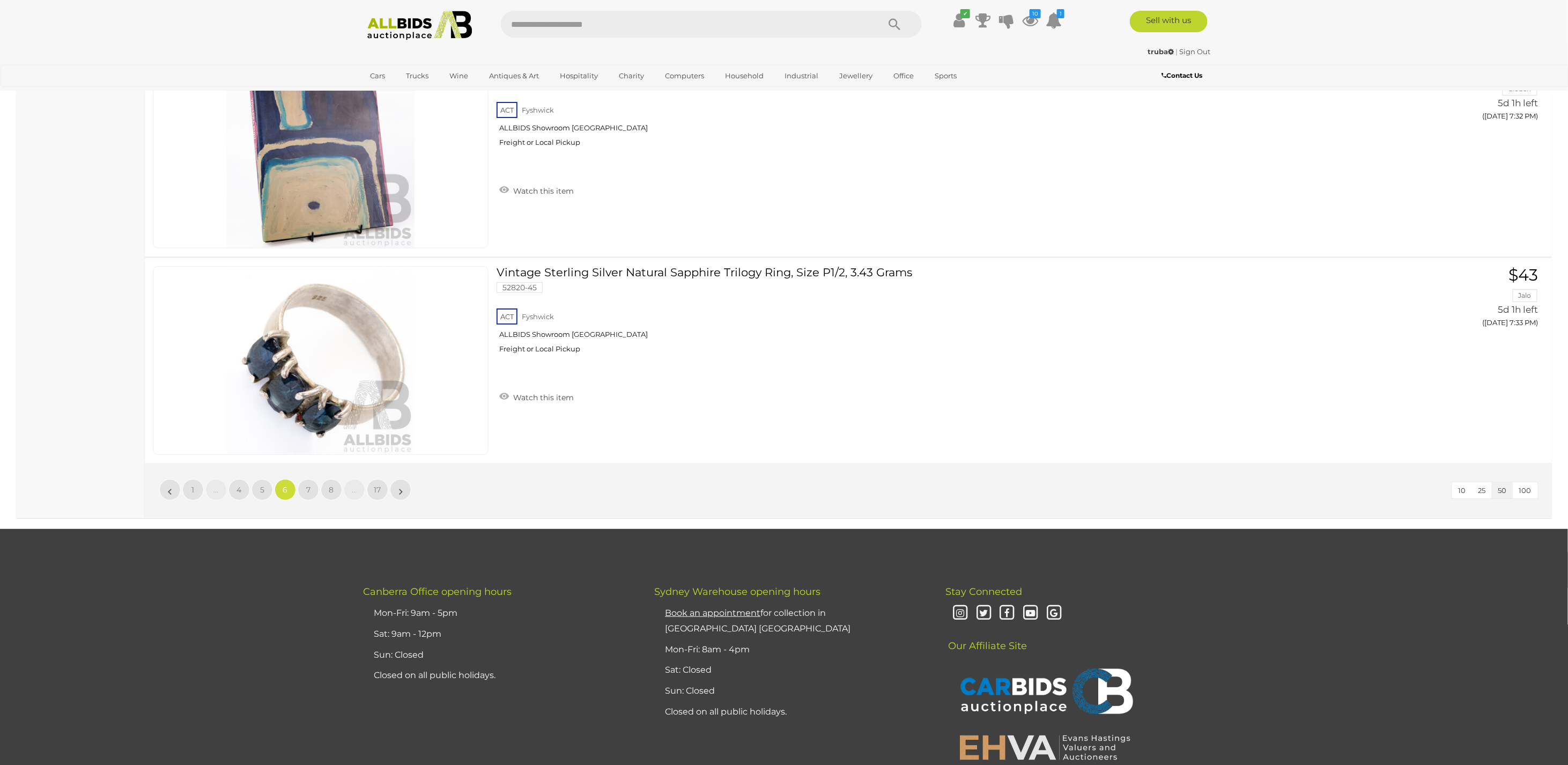
scroll to position [10340, 0]
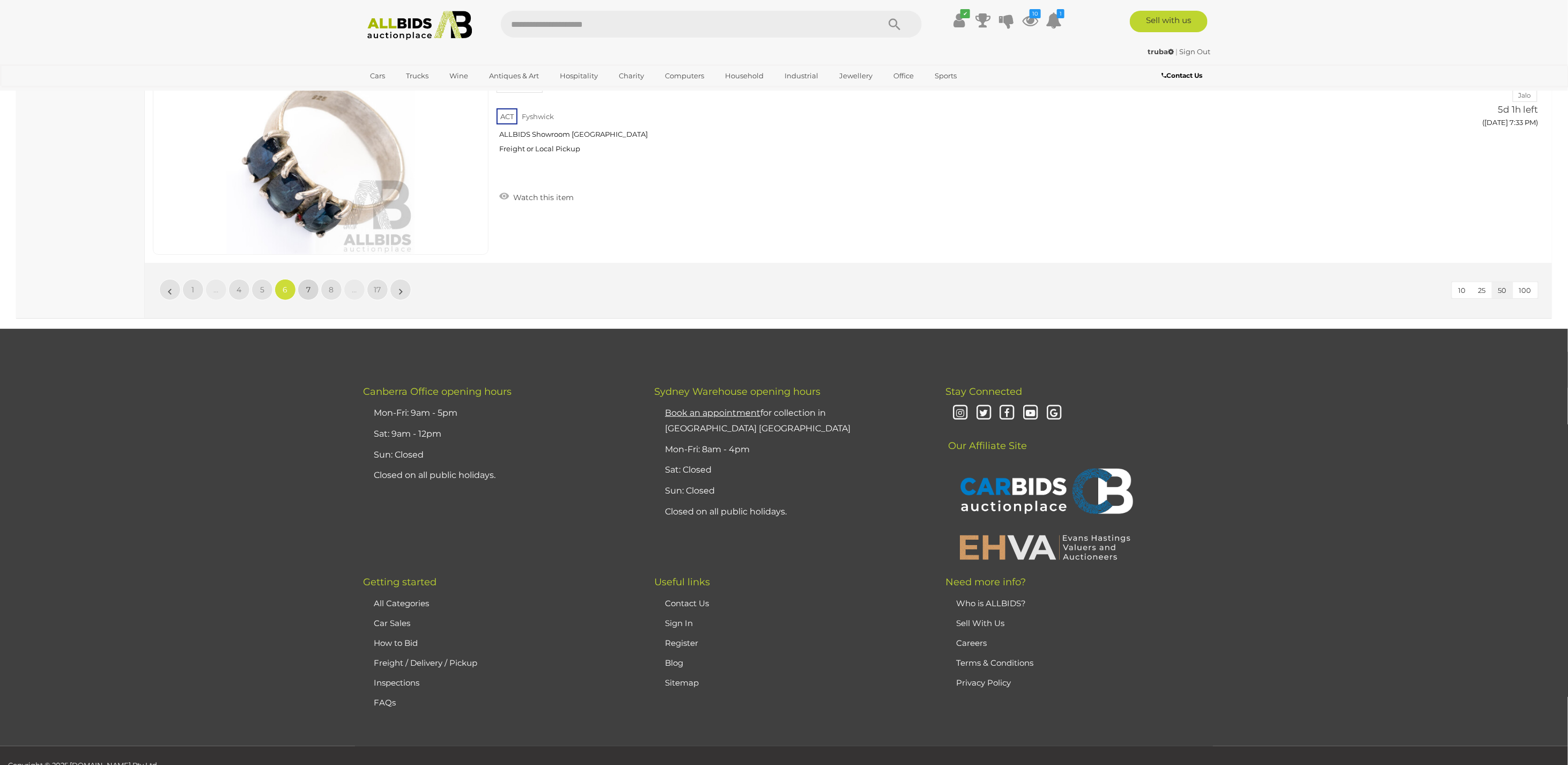
click at [307, 285] on span "7" at bounding box center [309, 290] width 4 height 10
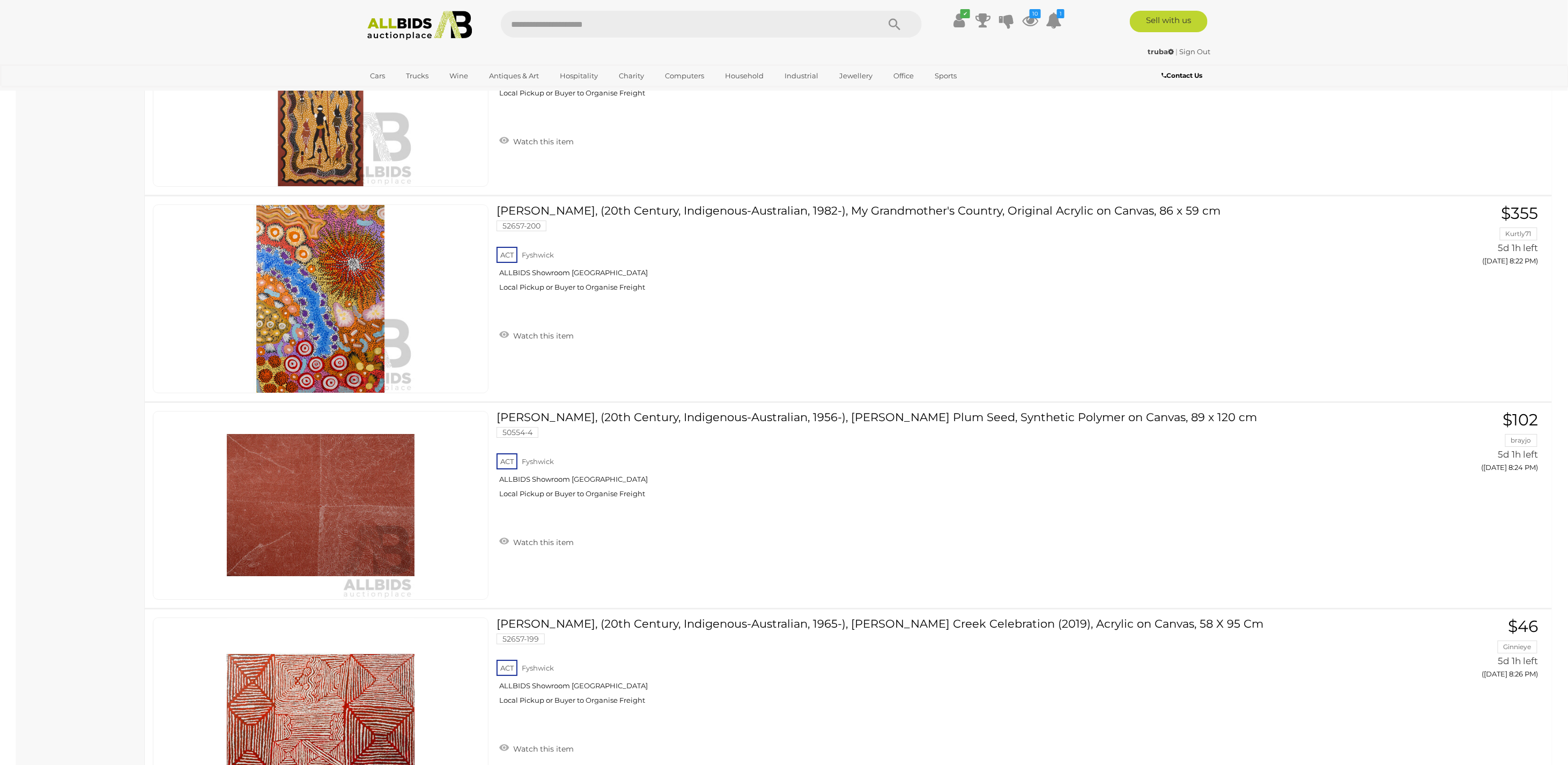
scroll to position [10040, 0]
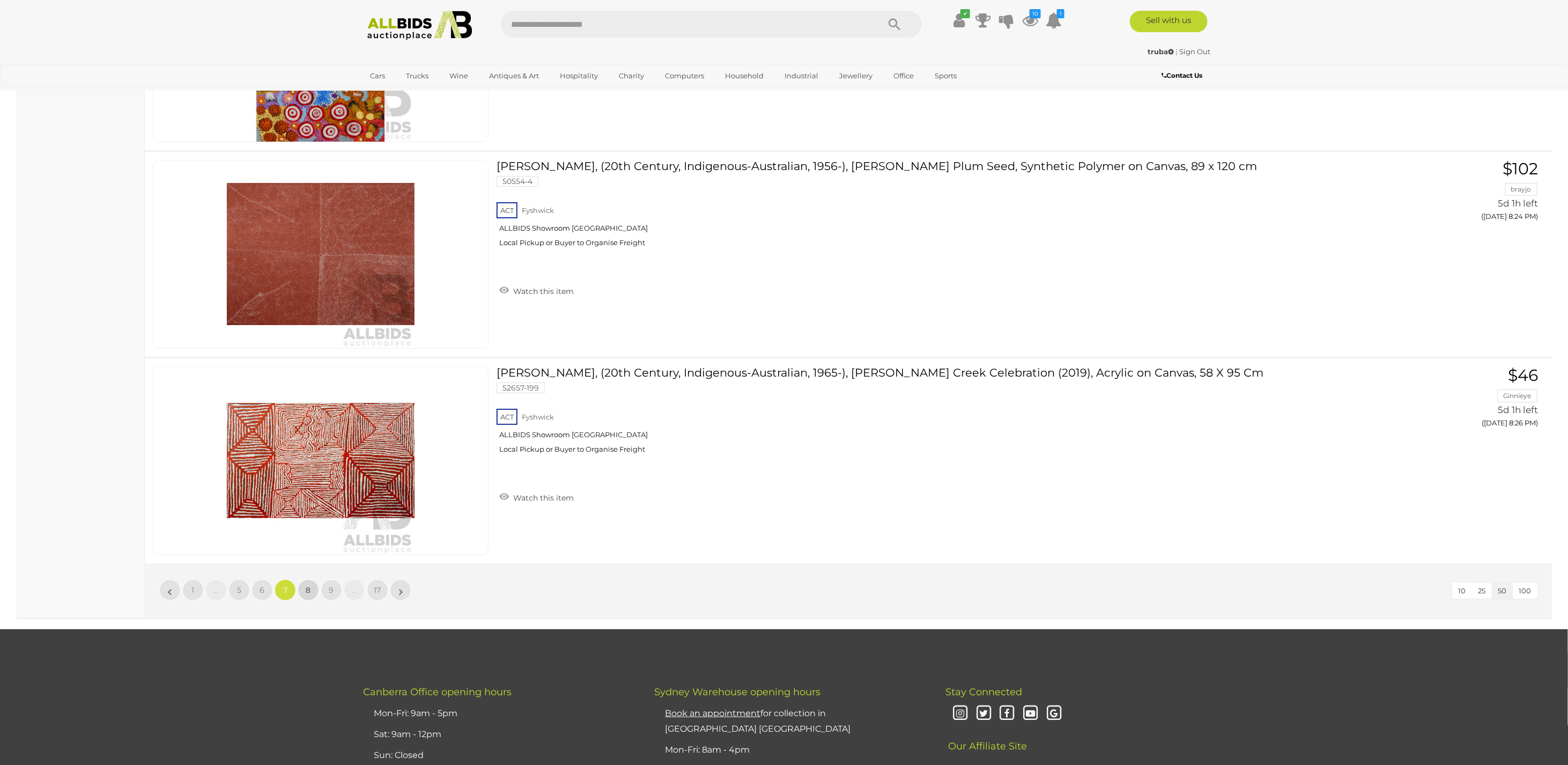
click at [309, 585] on span "8" at bounding box center [309, 590] width 5 height 10
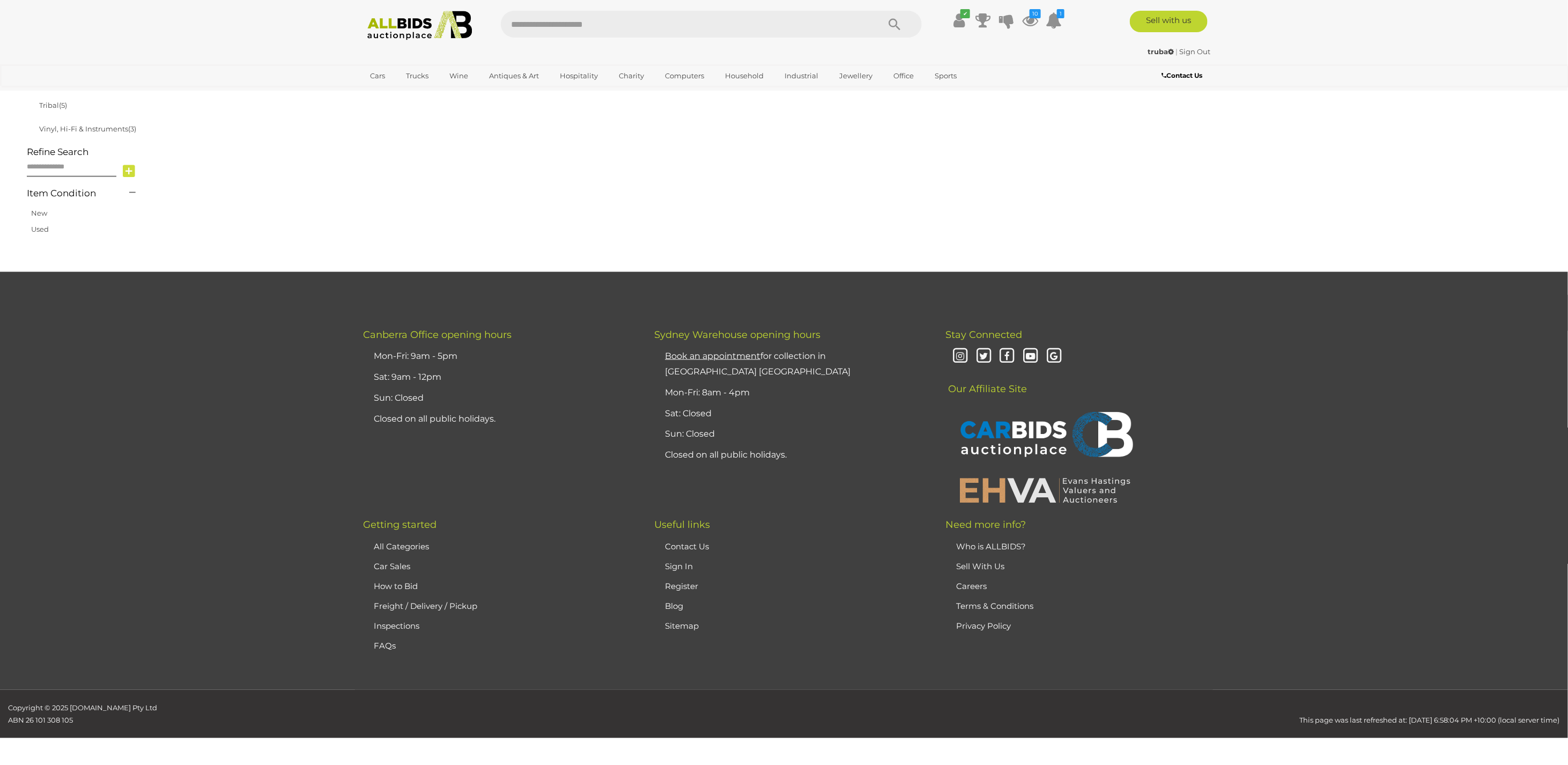
scroll to position [171, 0]
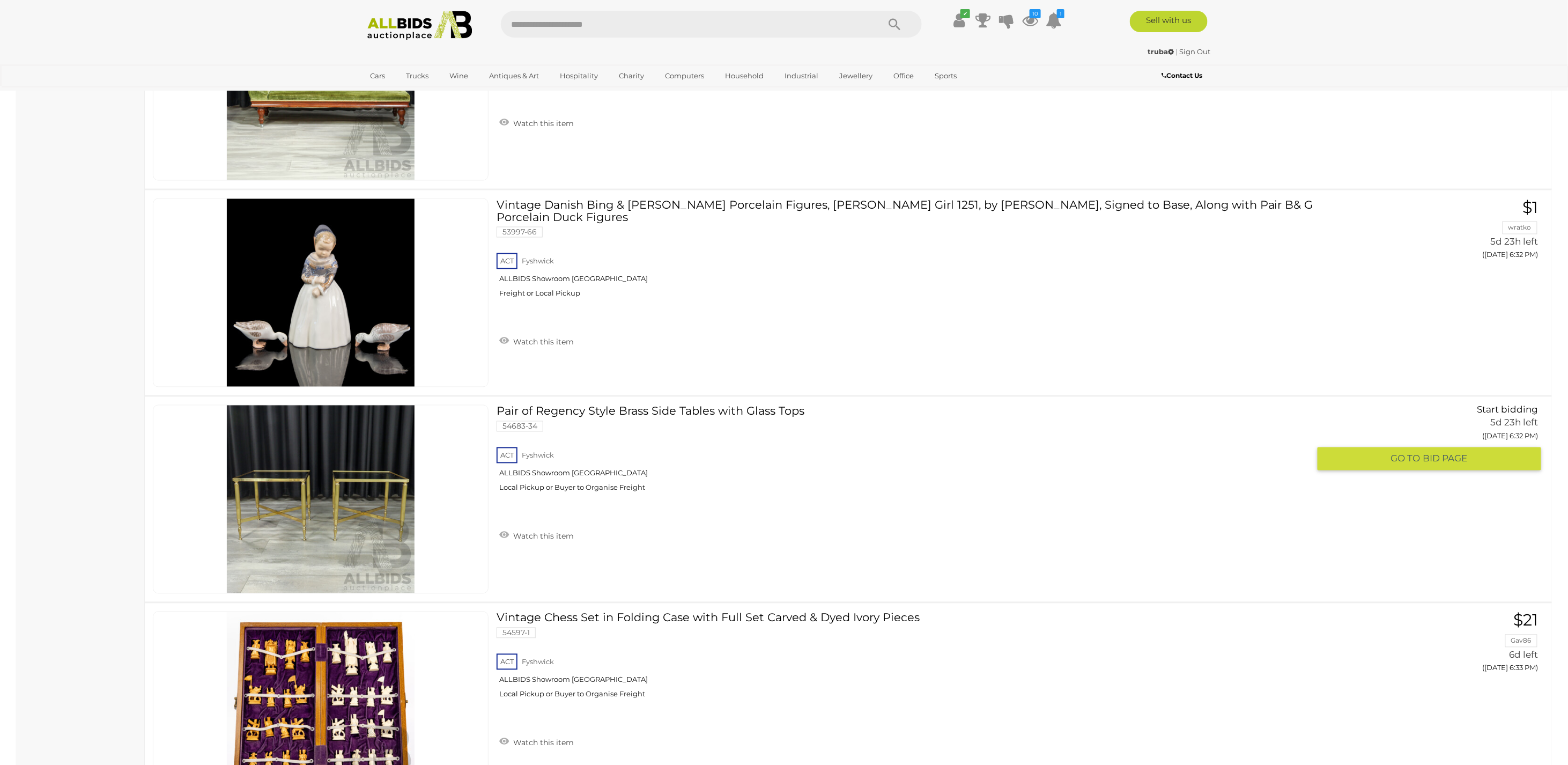
scroll to position [3819, 0]
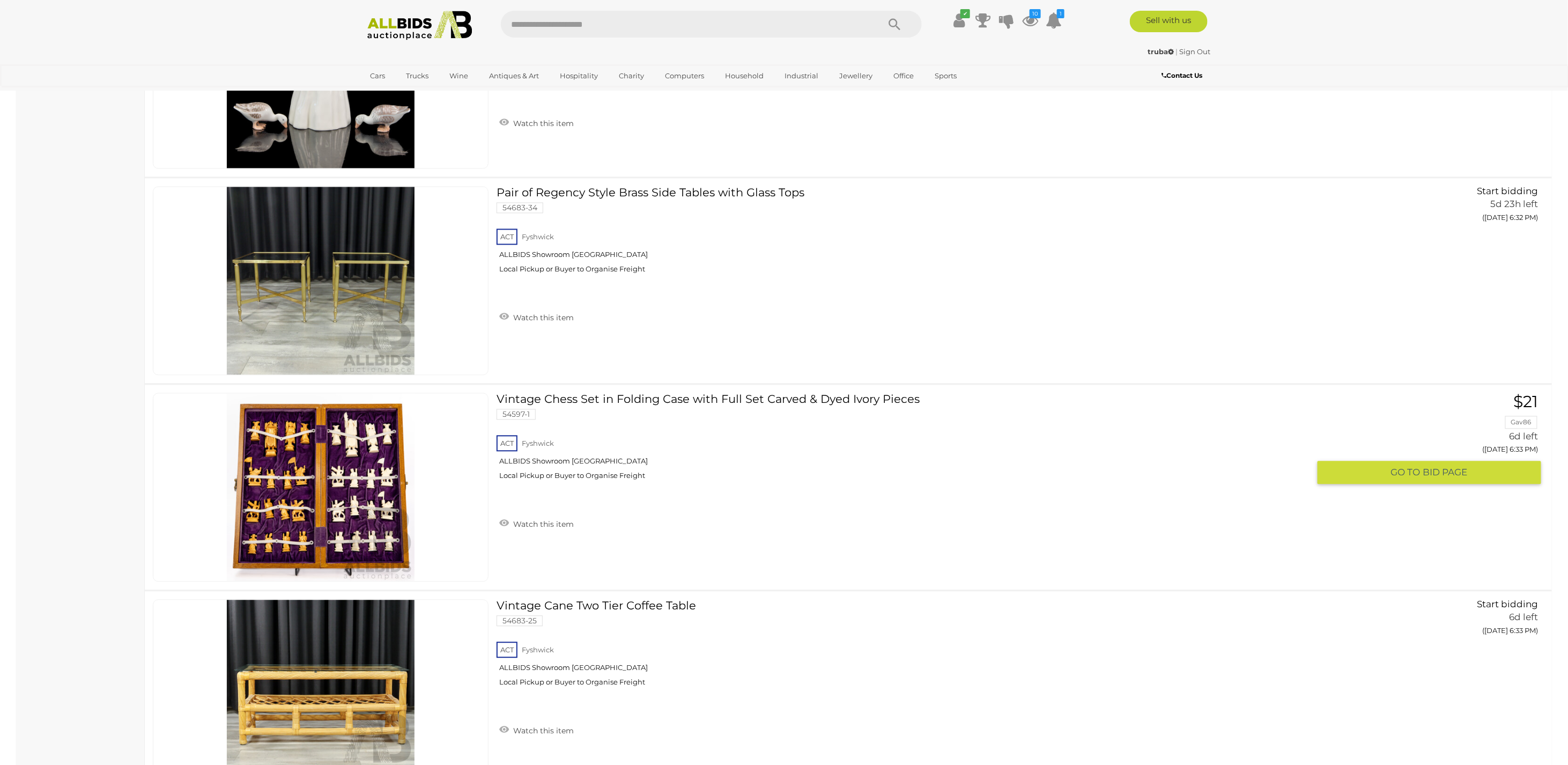
click at [302, 473] on link at bounding box center [321, 488] width 336 height 189
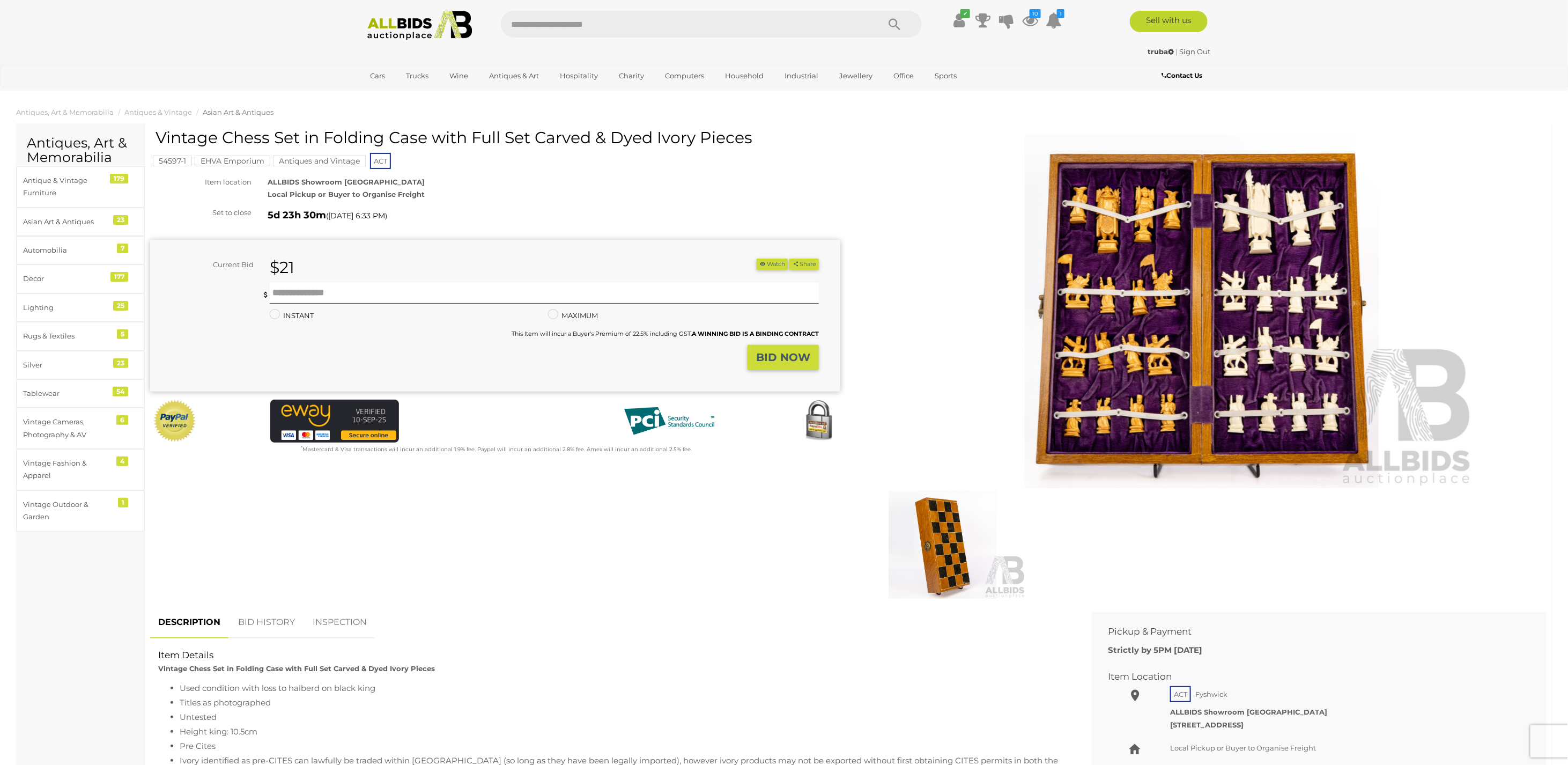
click at [1127, 322] on img at bounding box center [1202, 311] width 550 height 354
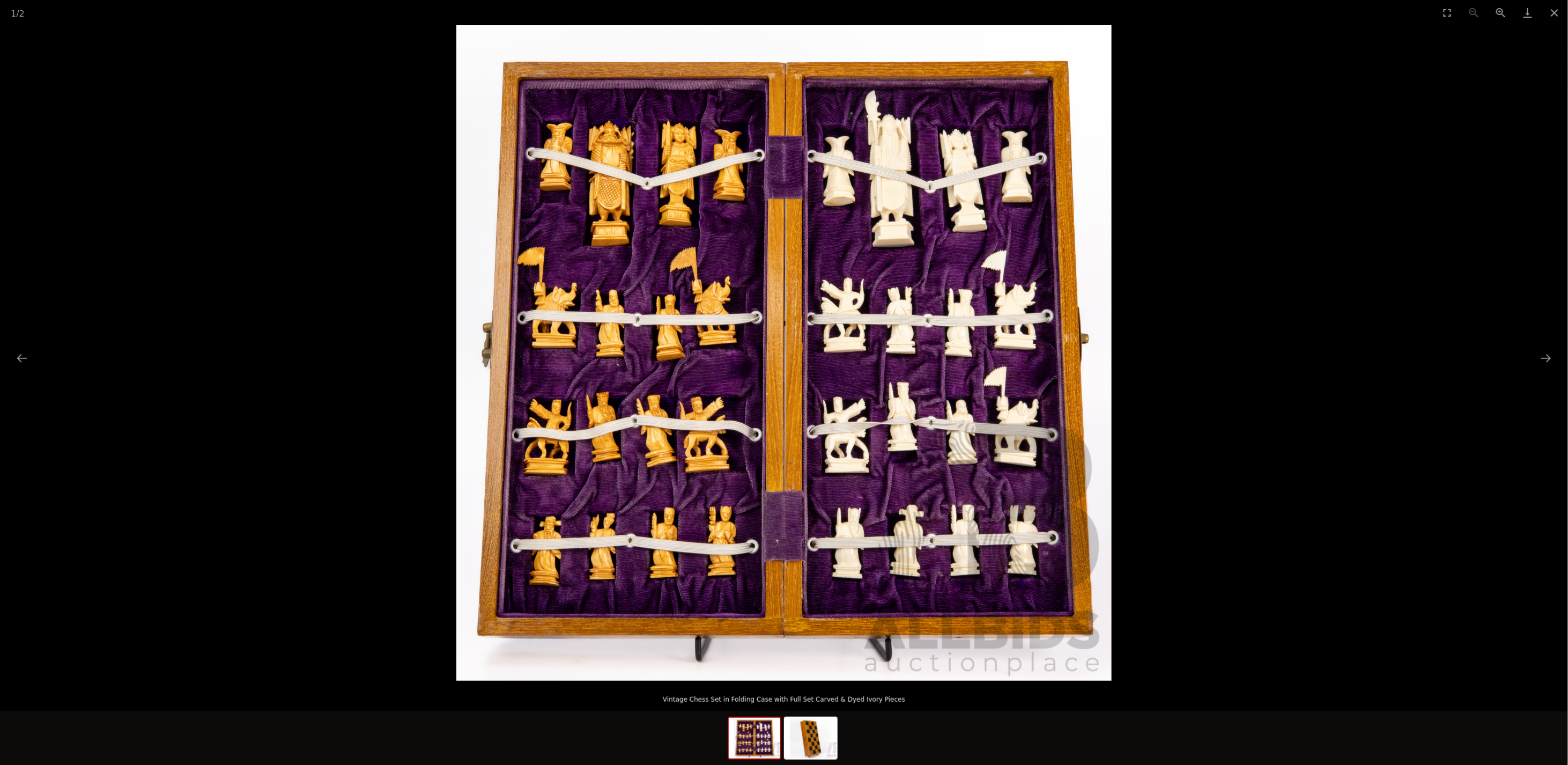
click at [744, 462] on img at bounding box center [784, 353] width 656 height 656
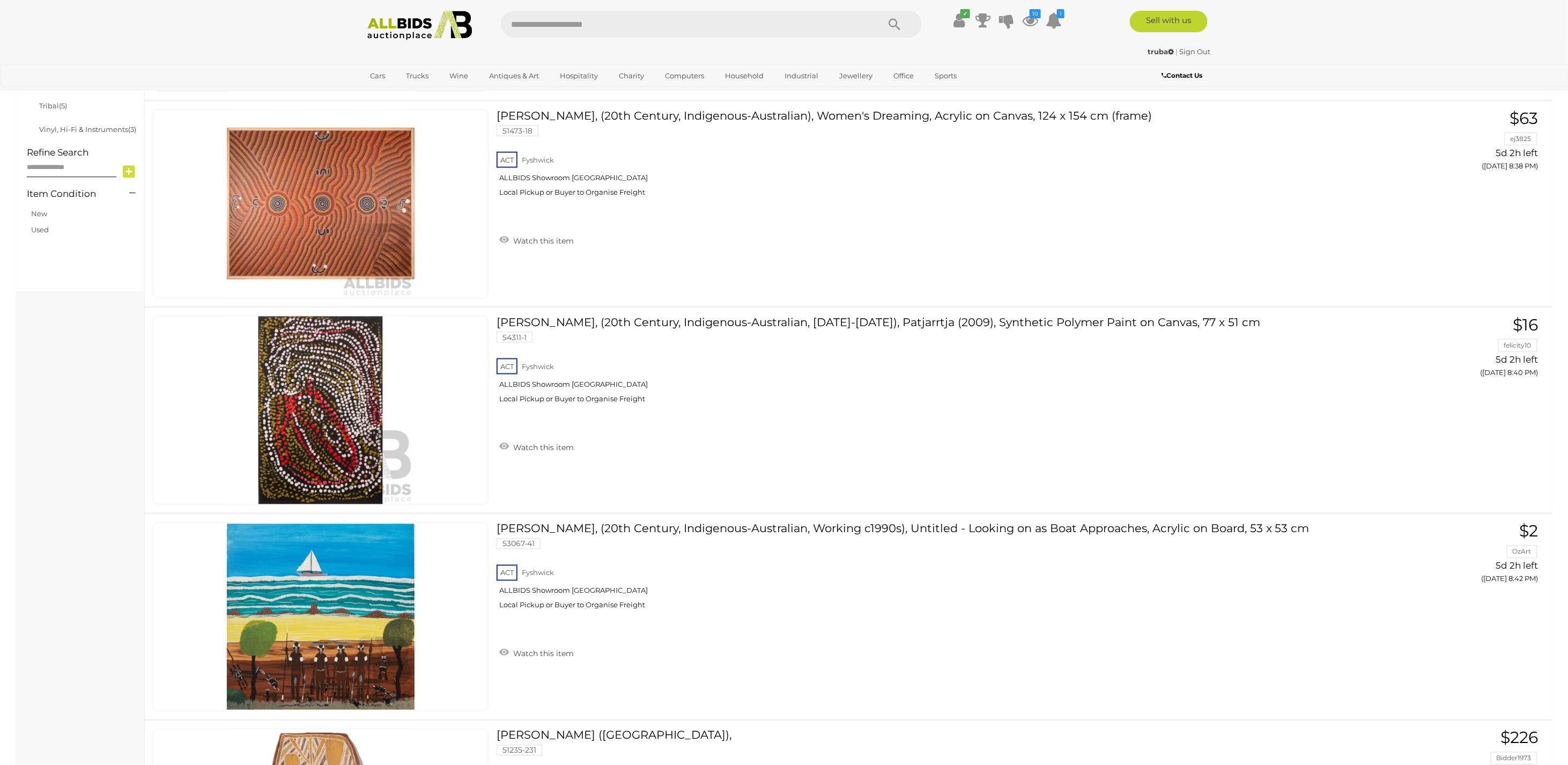
scroll to position [3935, 0]
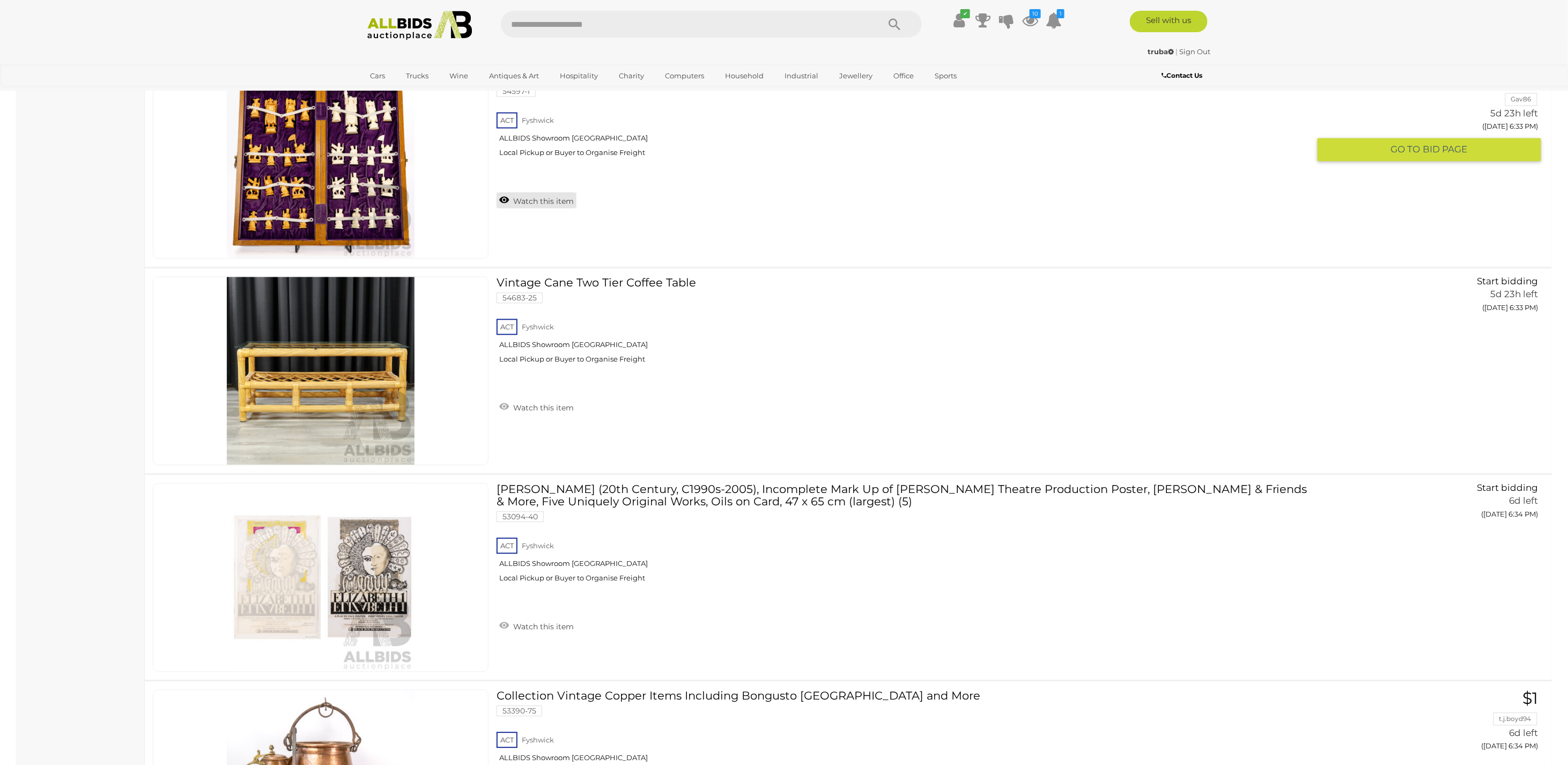
click at [540, 192] on link "Watch this item" at bounding box center [536, 200] width 80 height 16
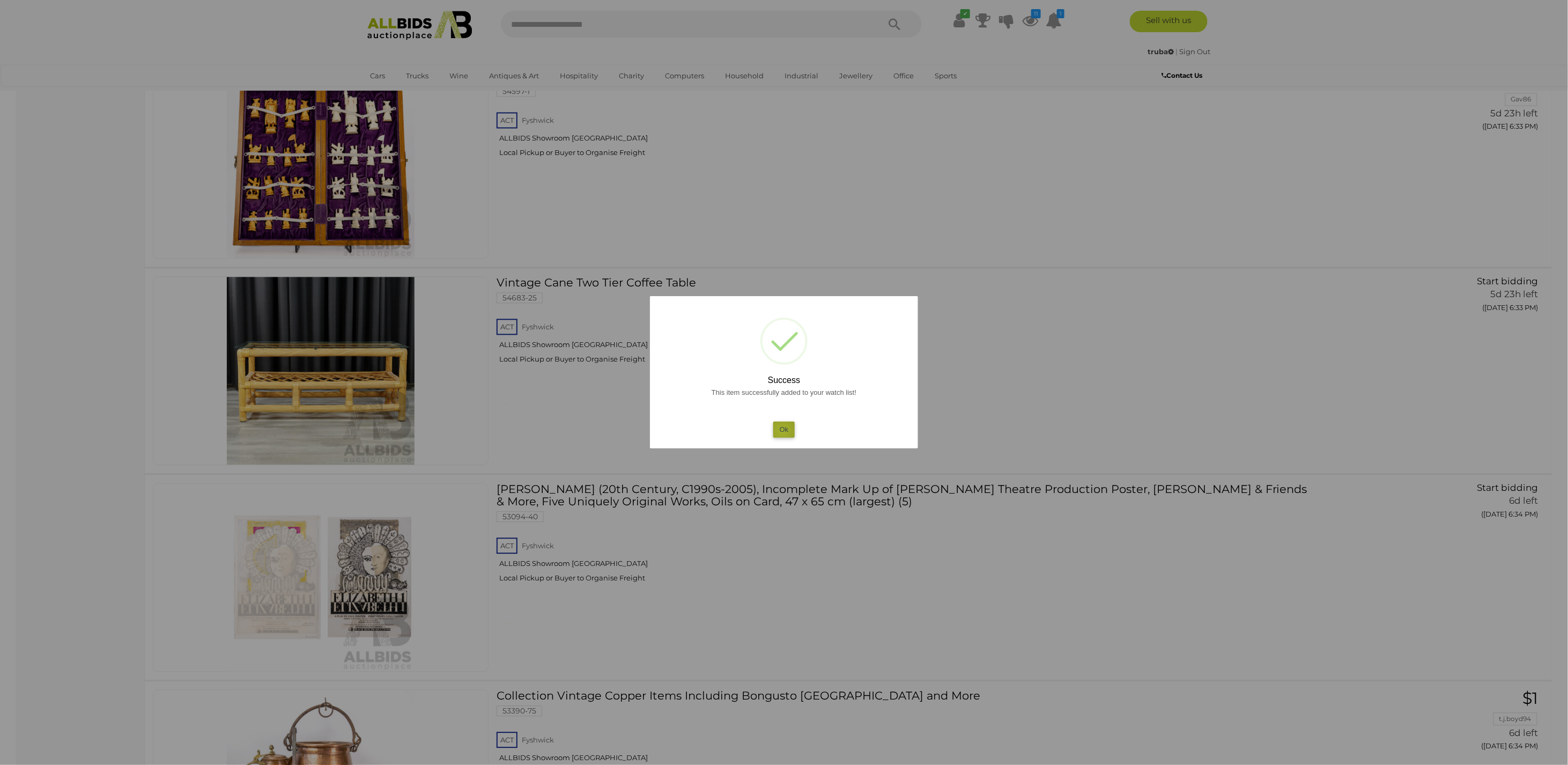
click at [782, 430] on button "Ok" at bounding box center [784, 429] width 22 height 16
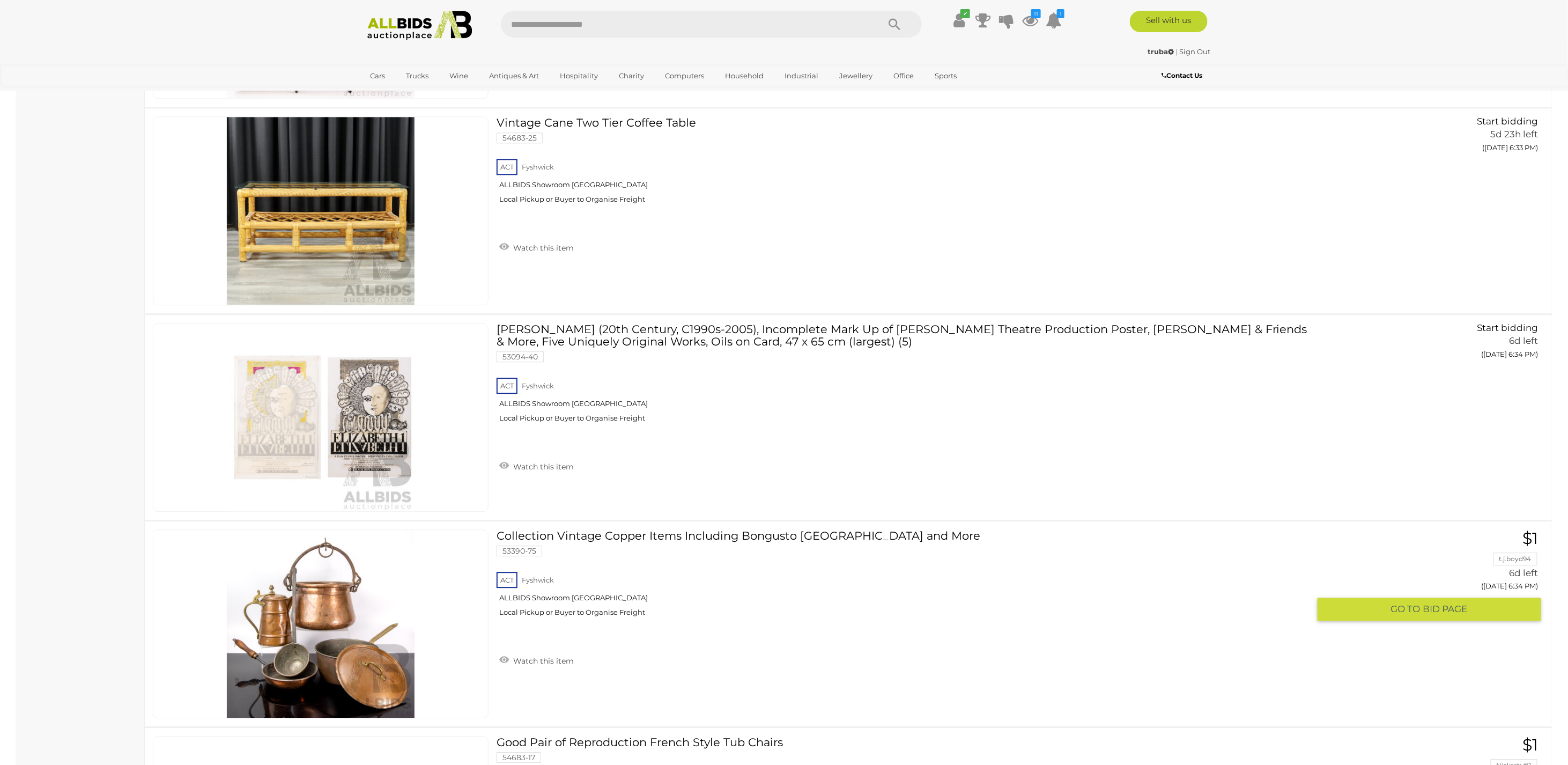
scroll to position [4365, 0]
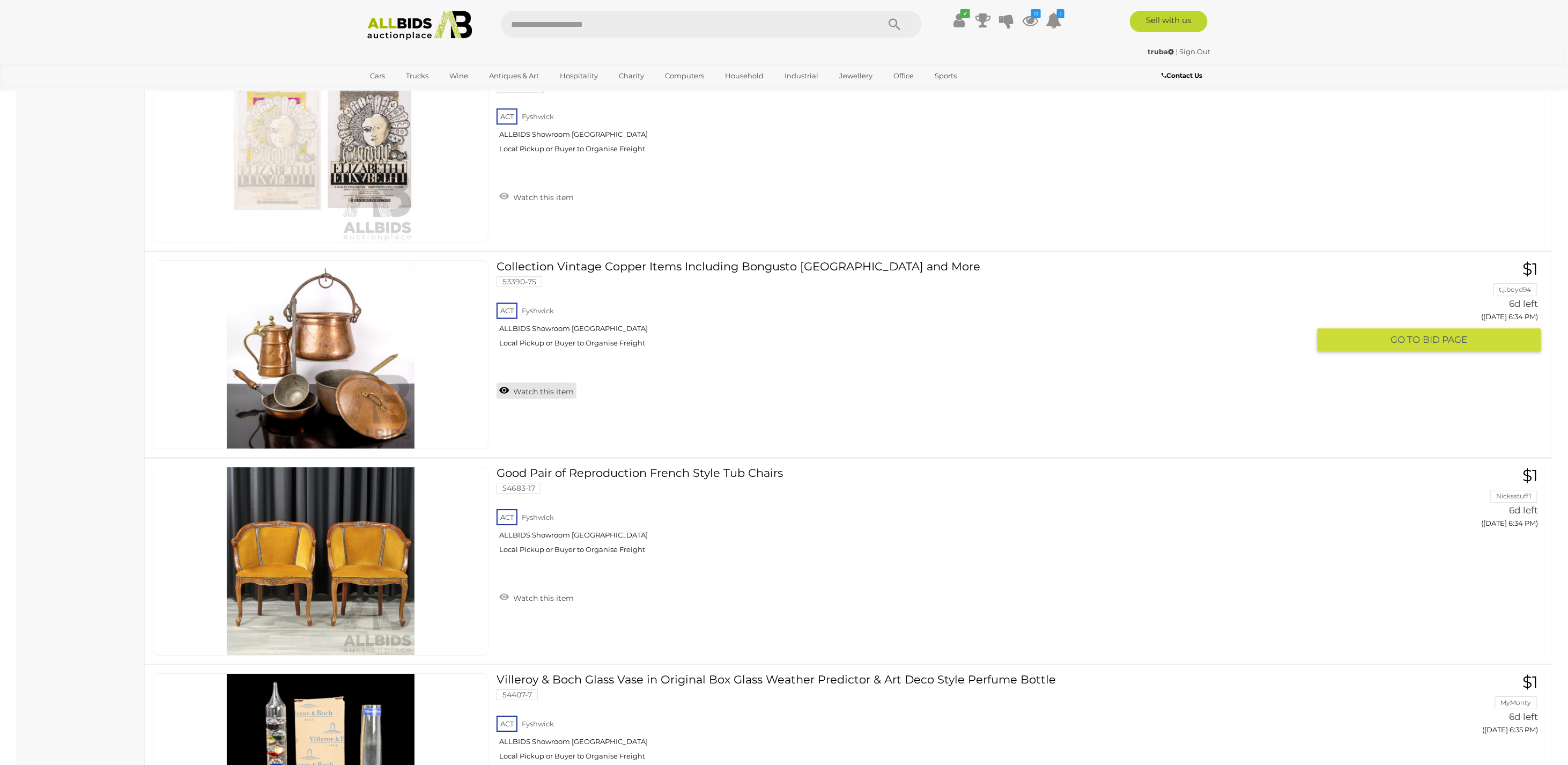
click at [556, 387] on link "Watch this item" at bounding box center [536, 390] width 80 height 16
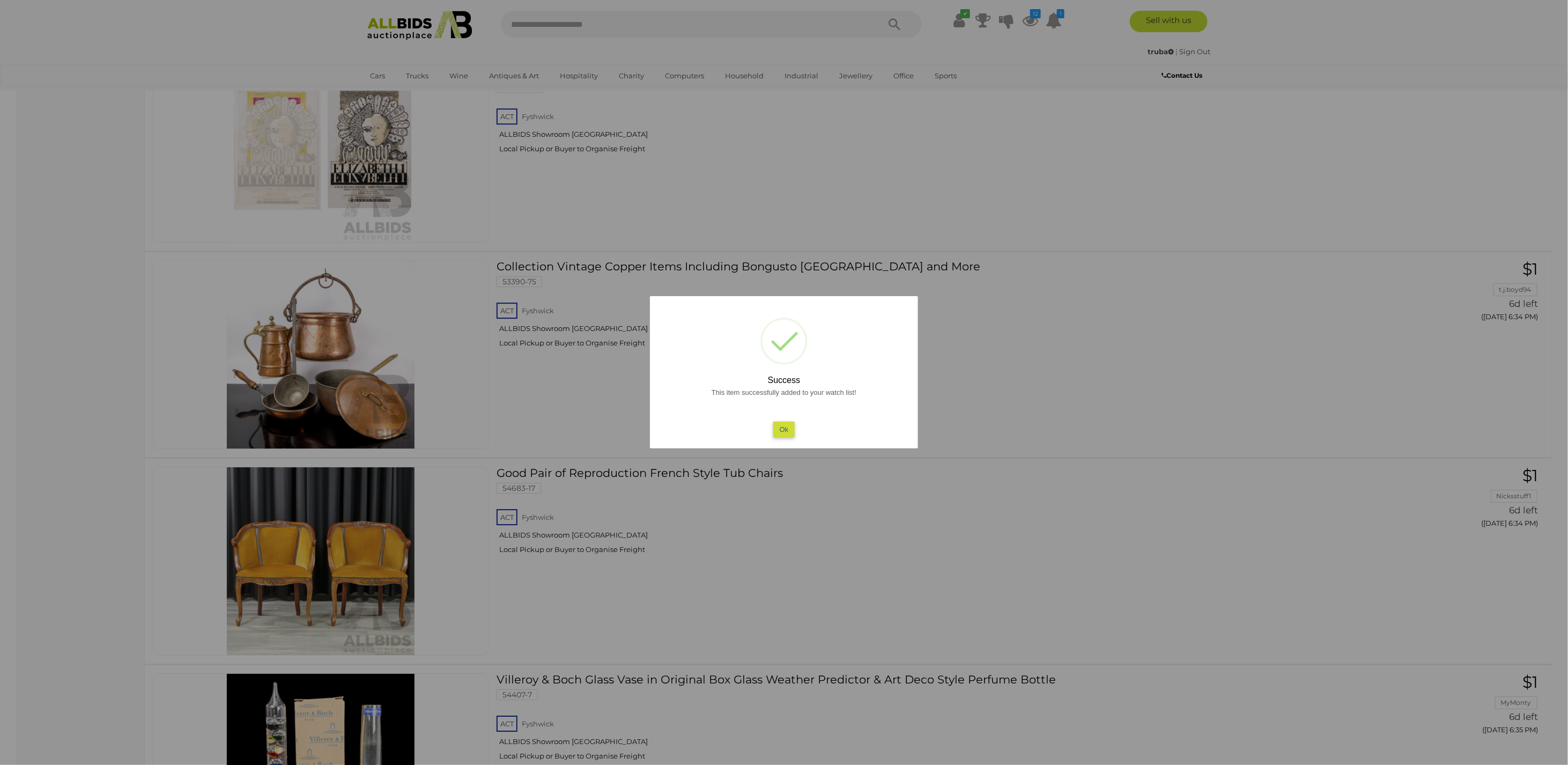
click at [781, 428] on button "Ok" at bounding box center [784, 429] width 22 height 16
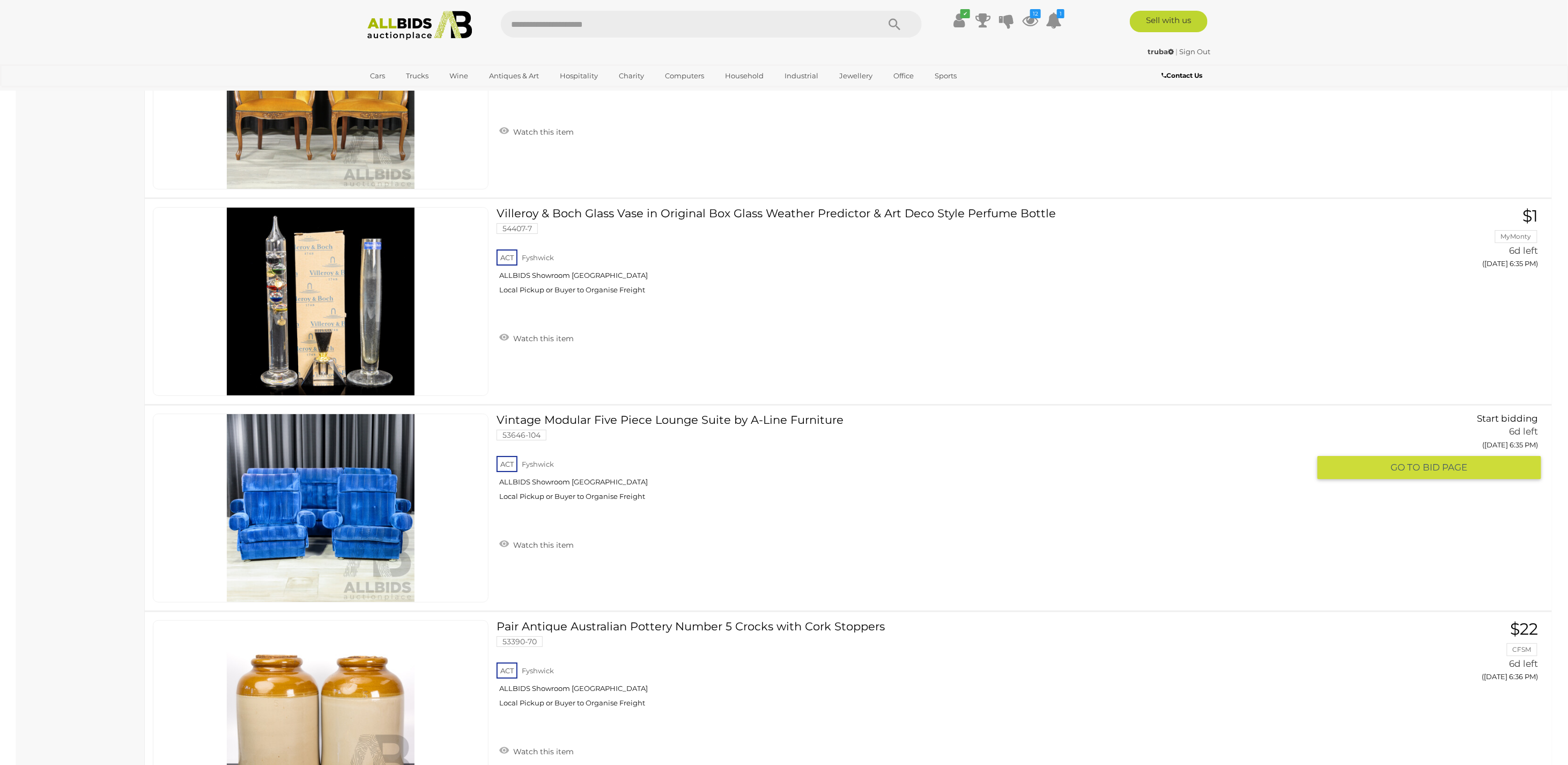
scroll to position [4901, 0]
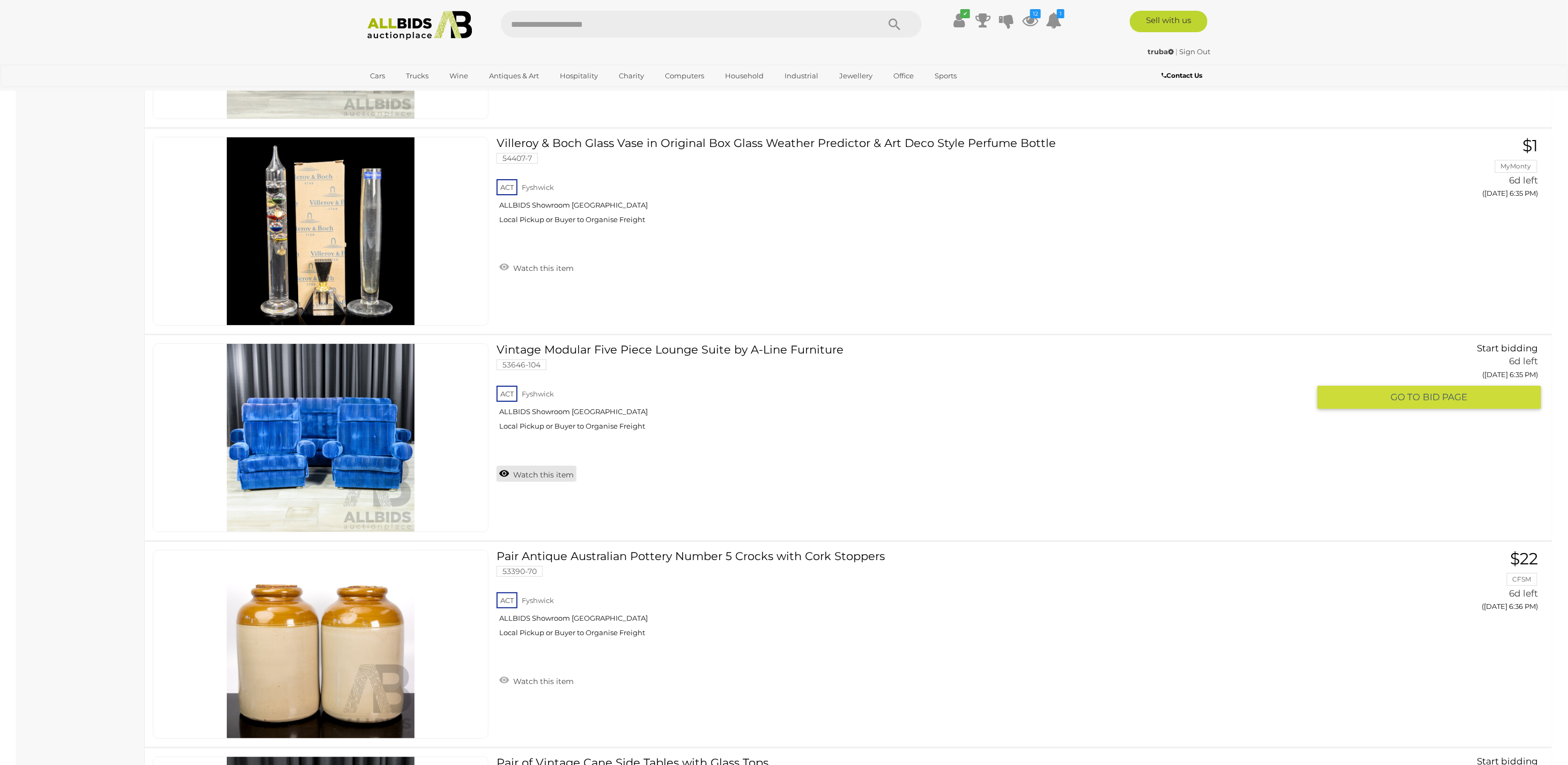
click at [529, 472] on link "Watch this item" at bounding box center [536, 473] width 80 height 16
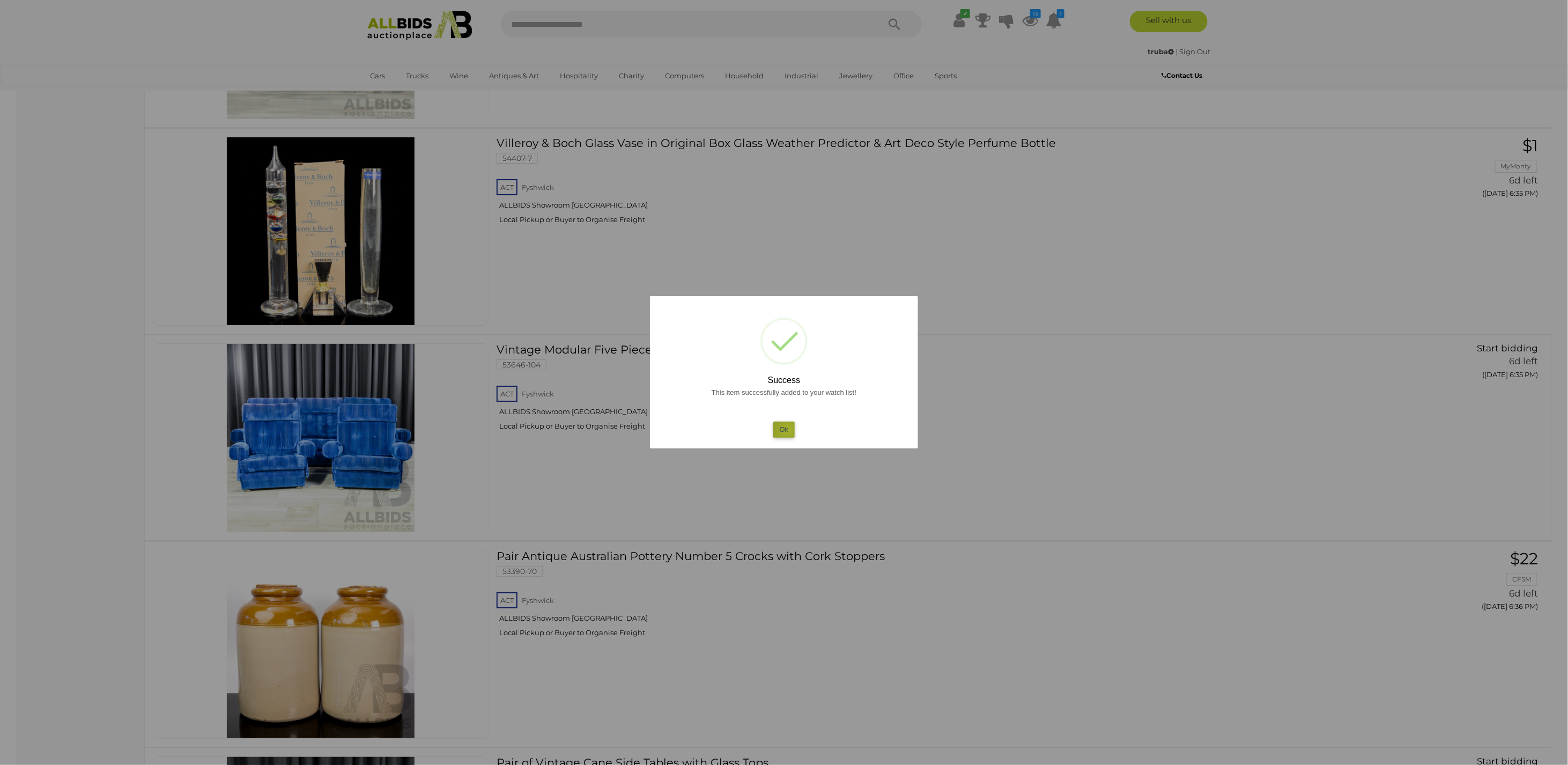
click at [788, 430] on button "Ok" at bounding box center [784, 429] width 22 height 16
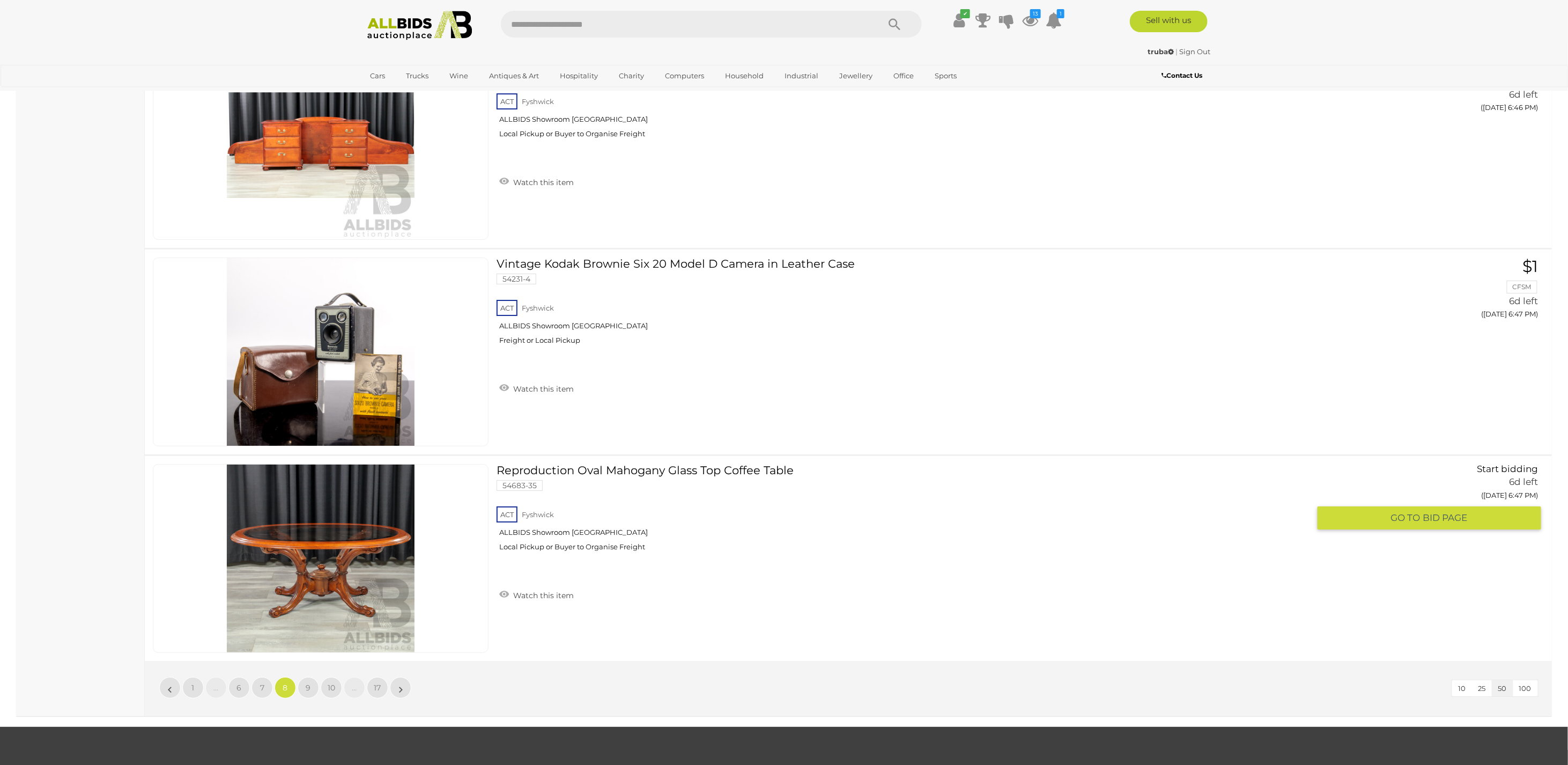
scroll to position [10385, 0]
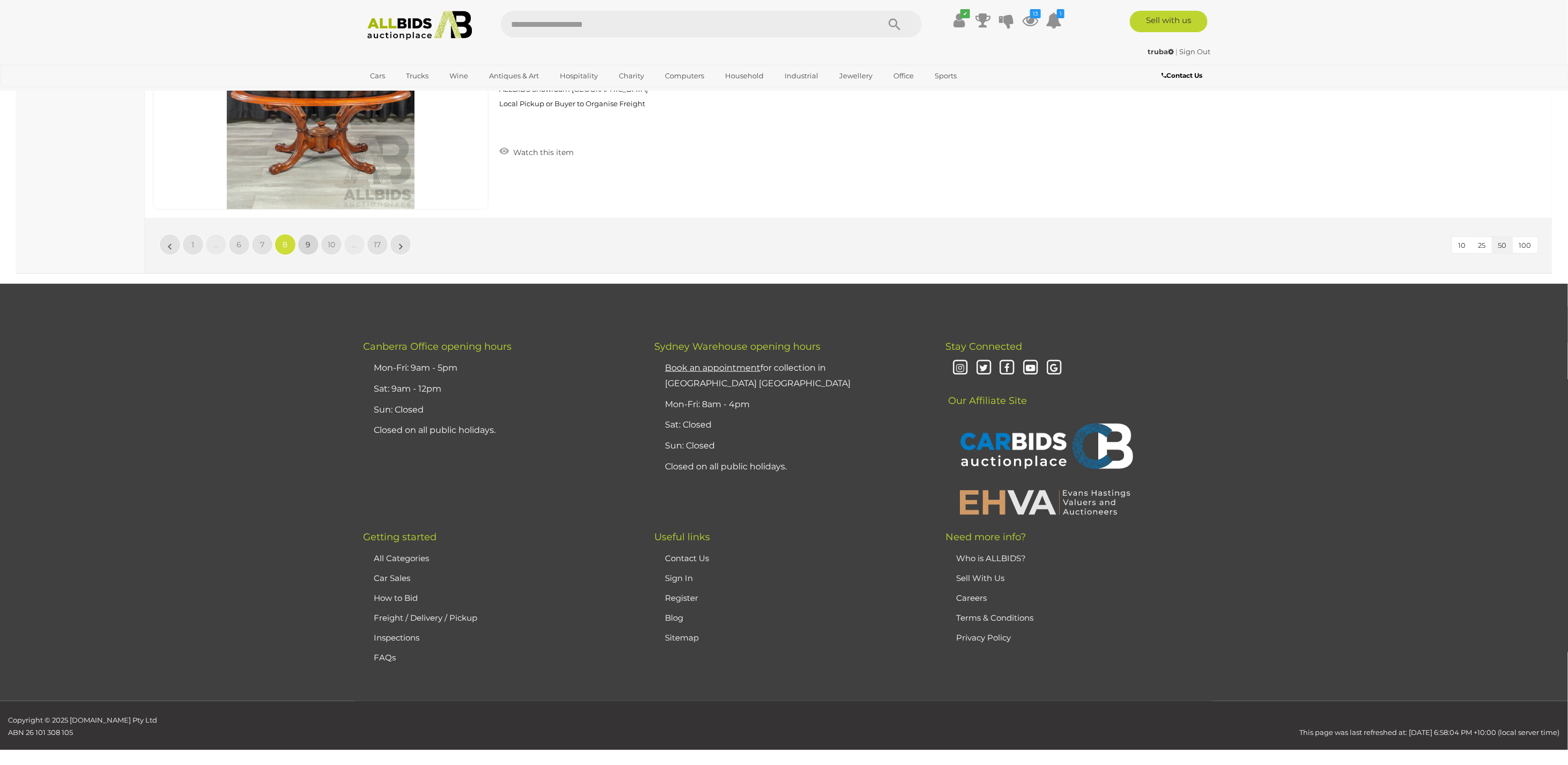
click at [317, 234] on link "9" at bounding box center [308, 244] width 21 height 21
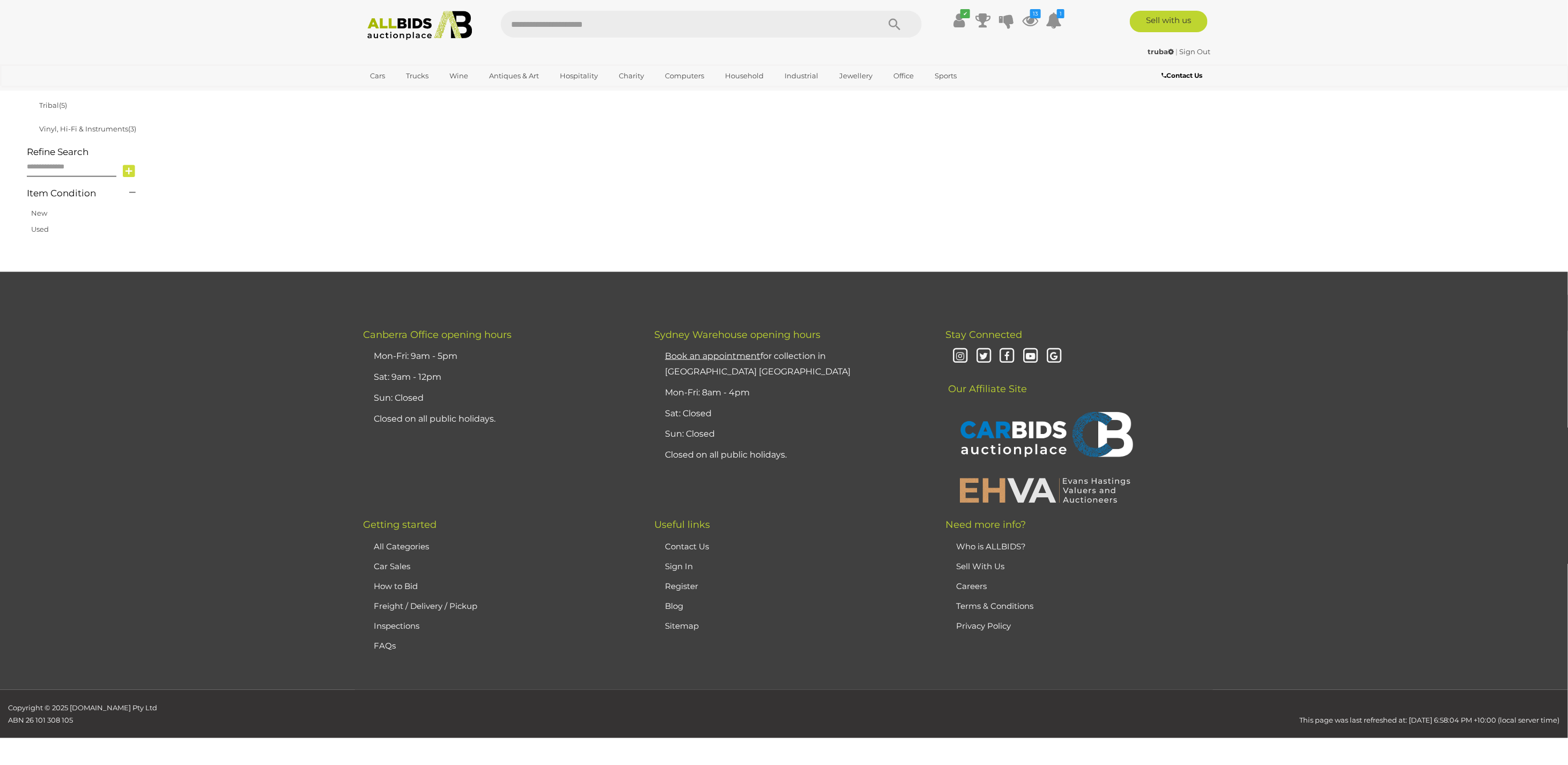
scroll to position [171, 0]
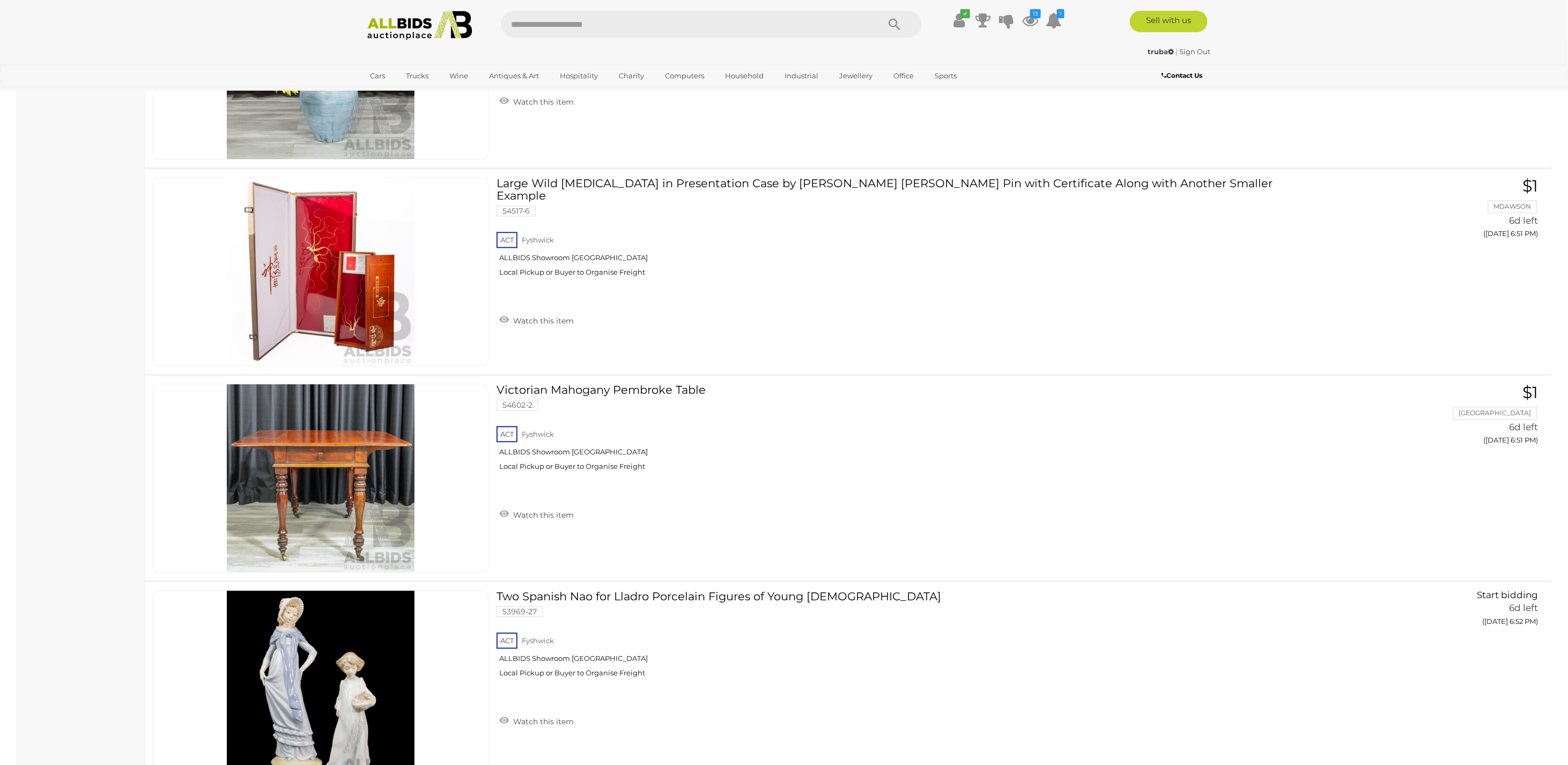
scroll to position [1352, 0]
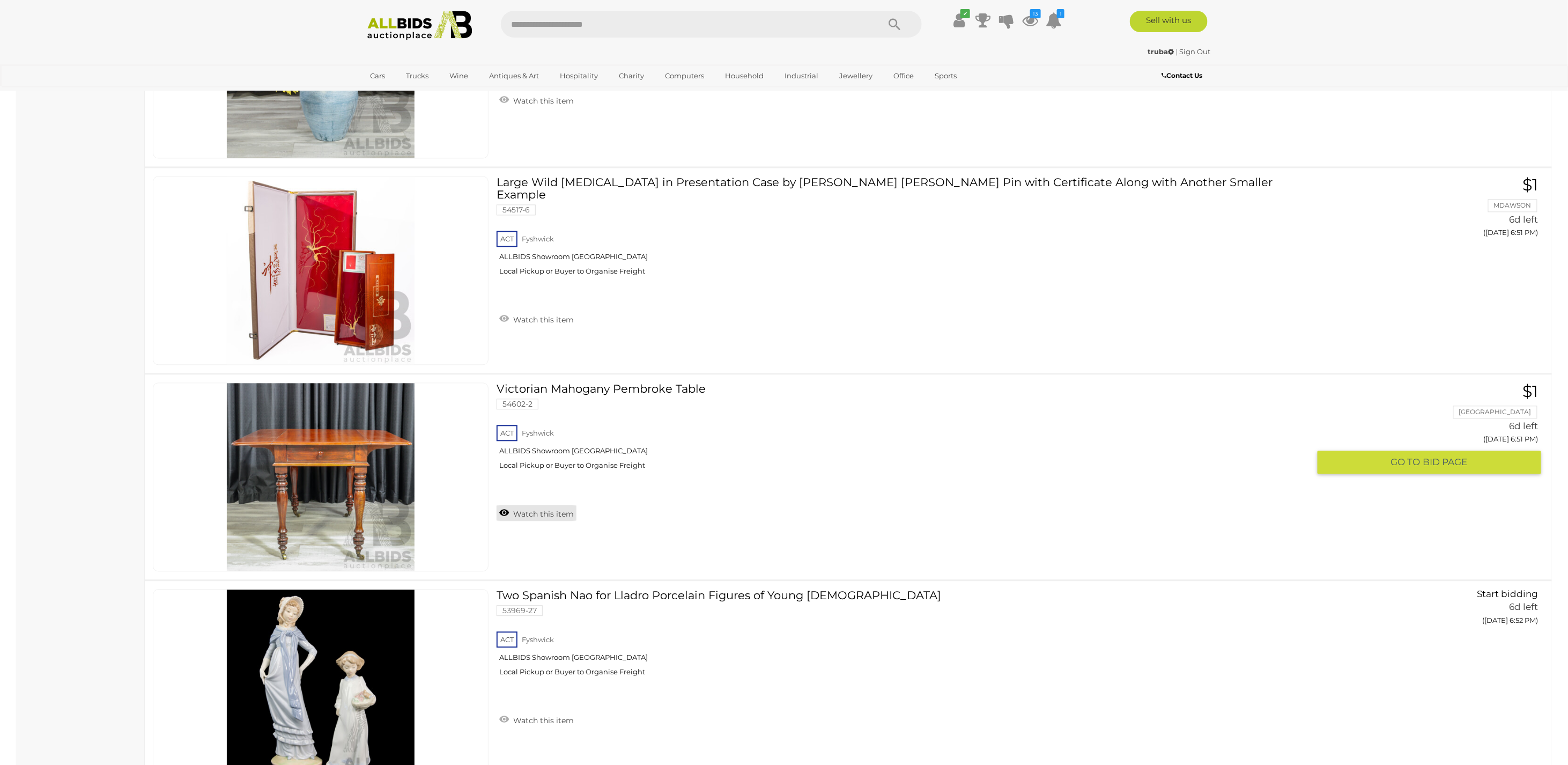
click at [532, 510] on link "Watch this item" at bounding box center [536, 512] width 80 height 16
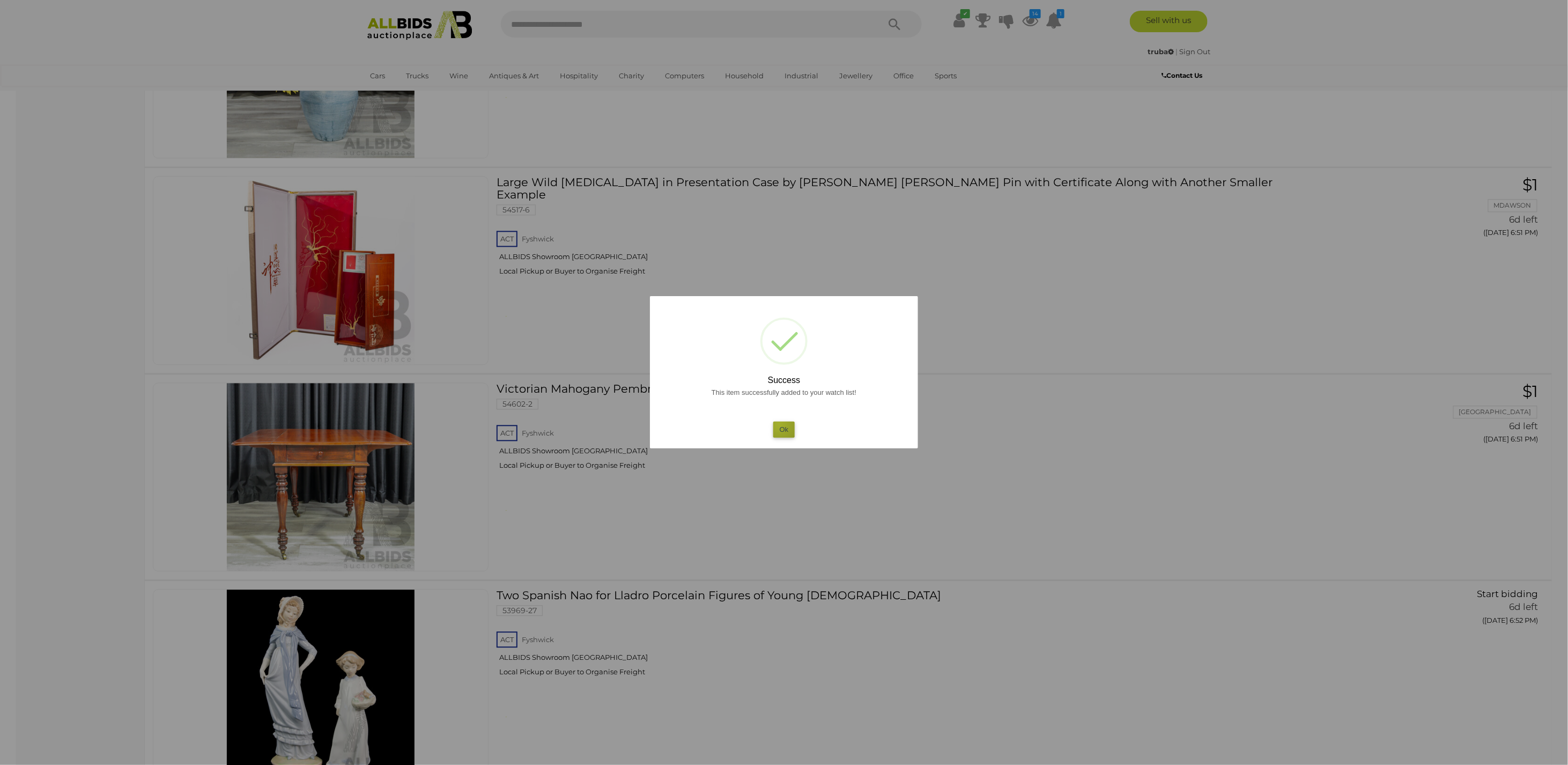
click at [780, 423] on button "Ok" at bounding box center [784, 429] width 22 height 16
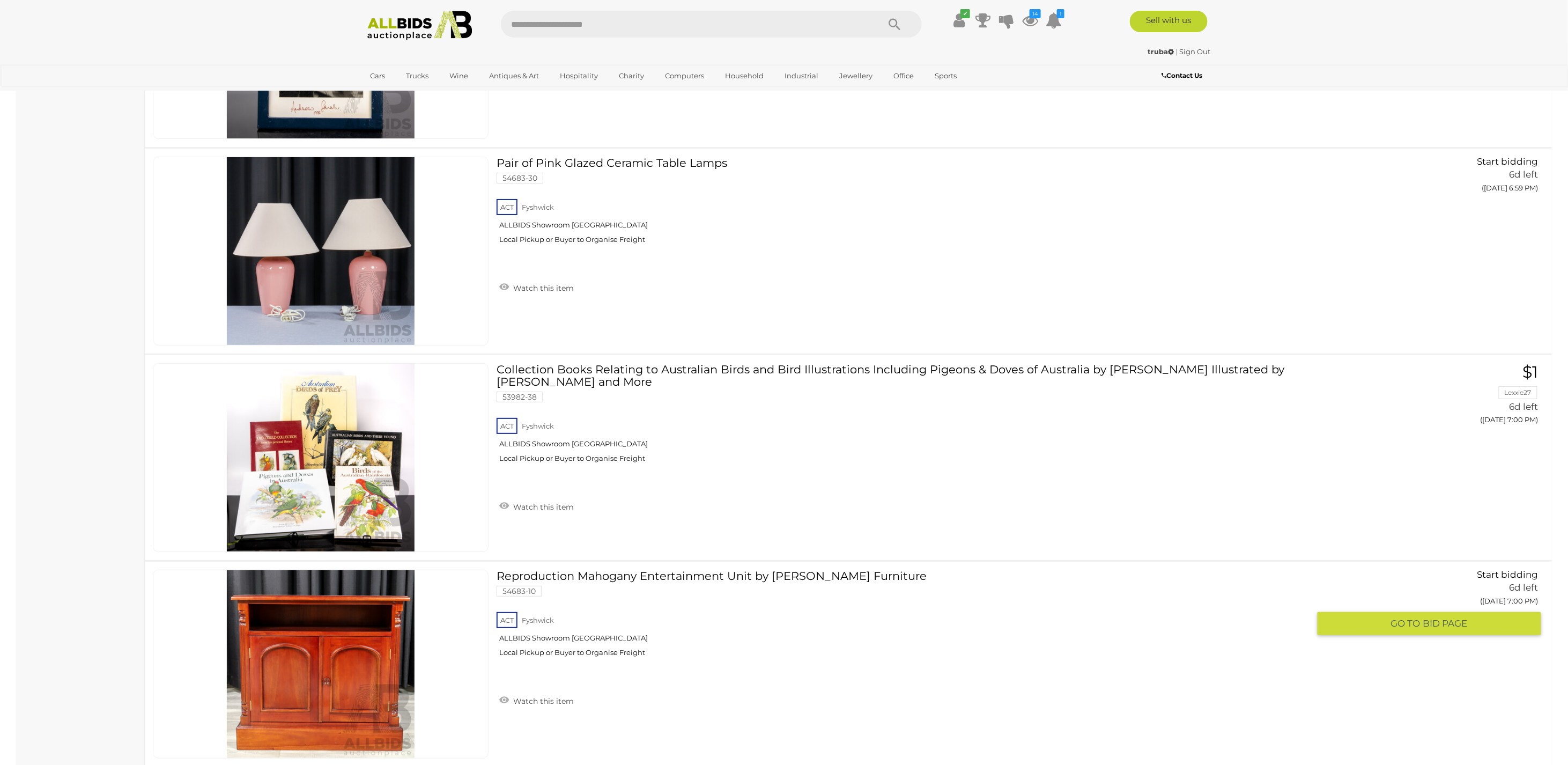
scroll to position [5427, 0]
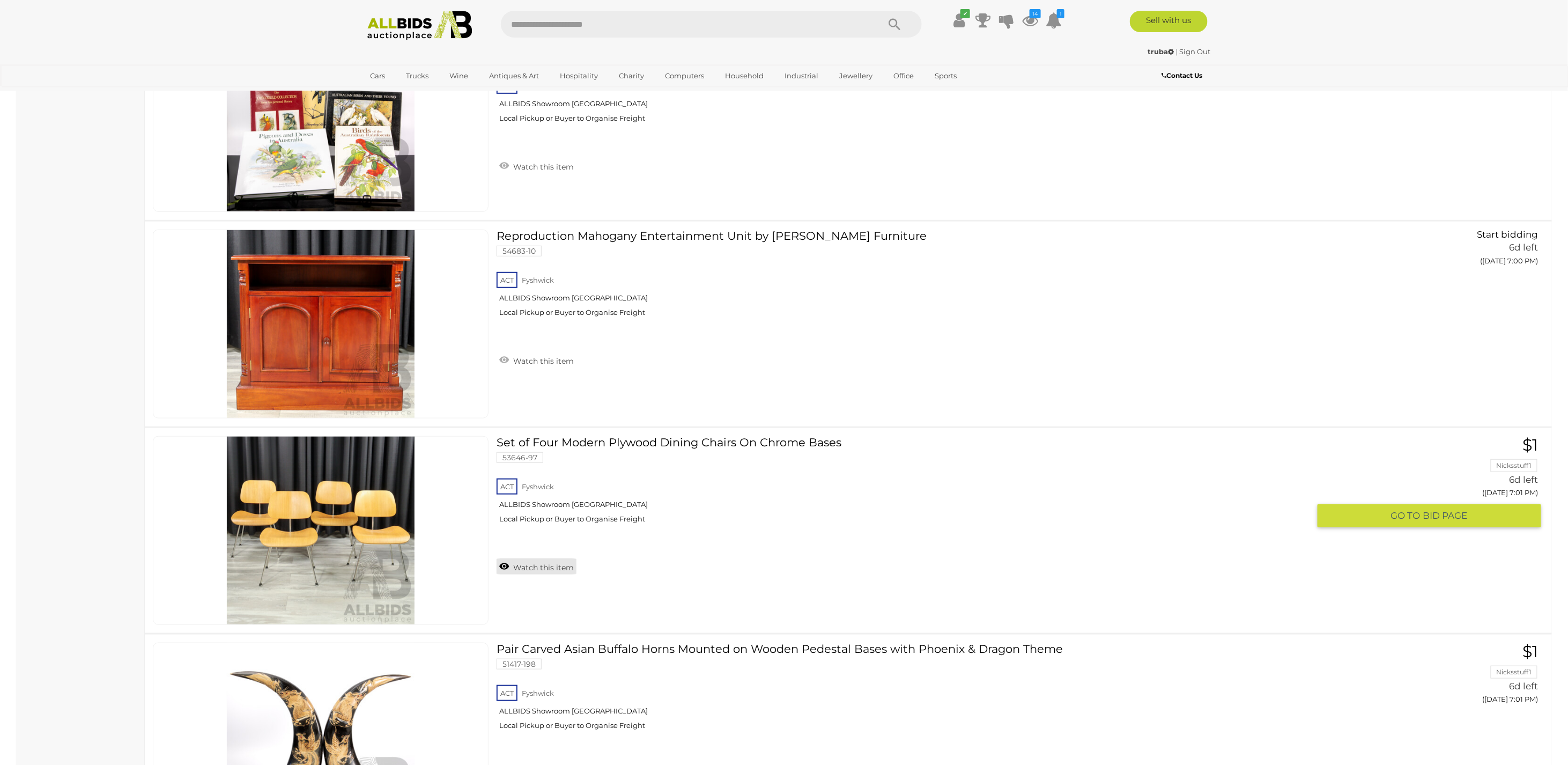
click at [530, 559] on link "Watch this item" at bounding box center [536, 566] width 80 height 16
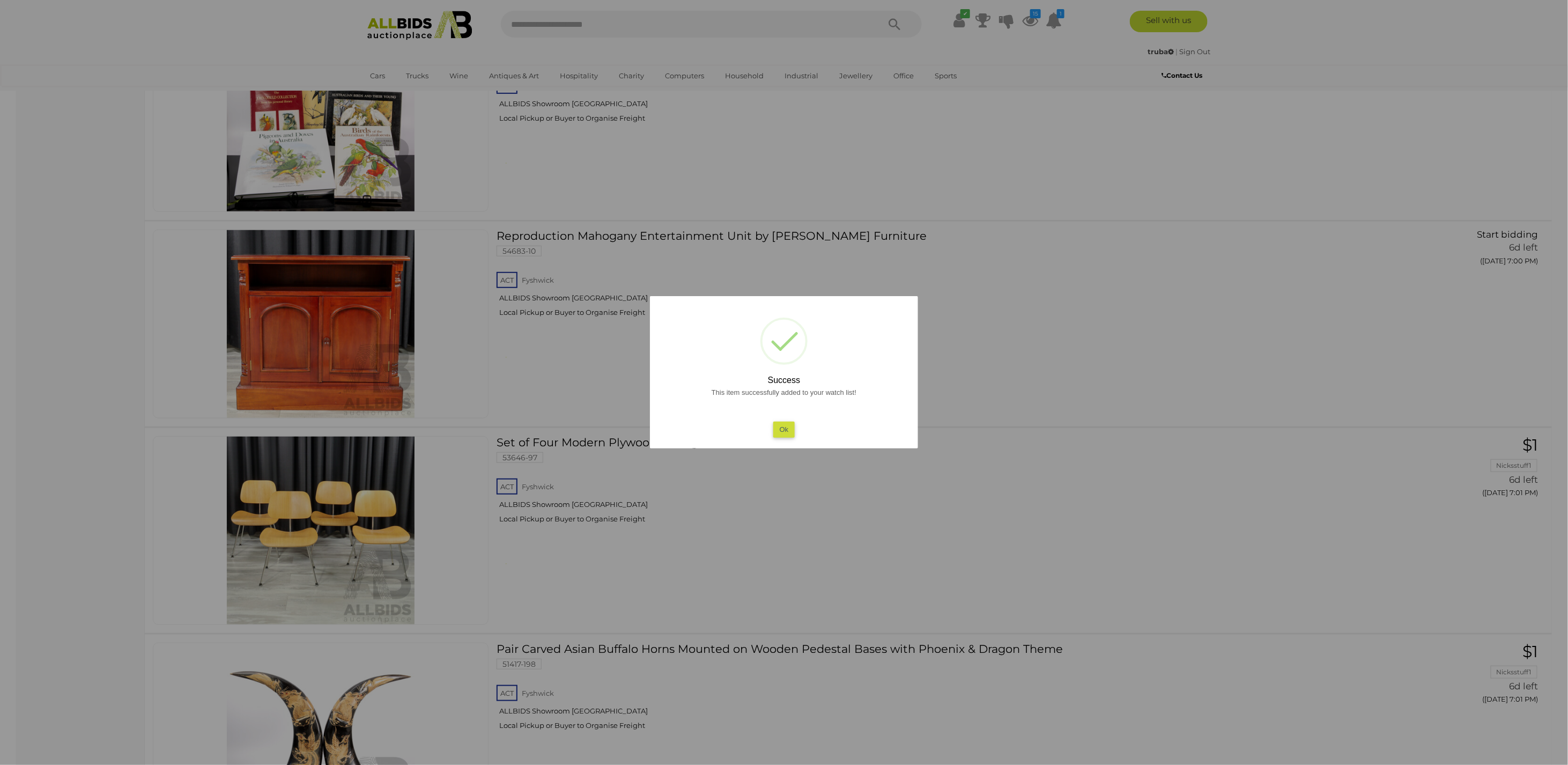
click at [786, 426] on button "Ok" at bounding box center [784, 429] width 22 height 16
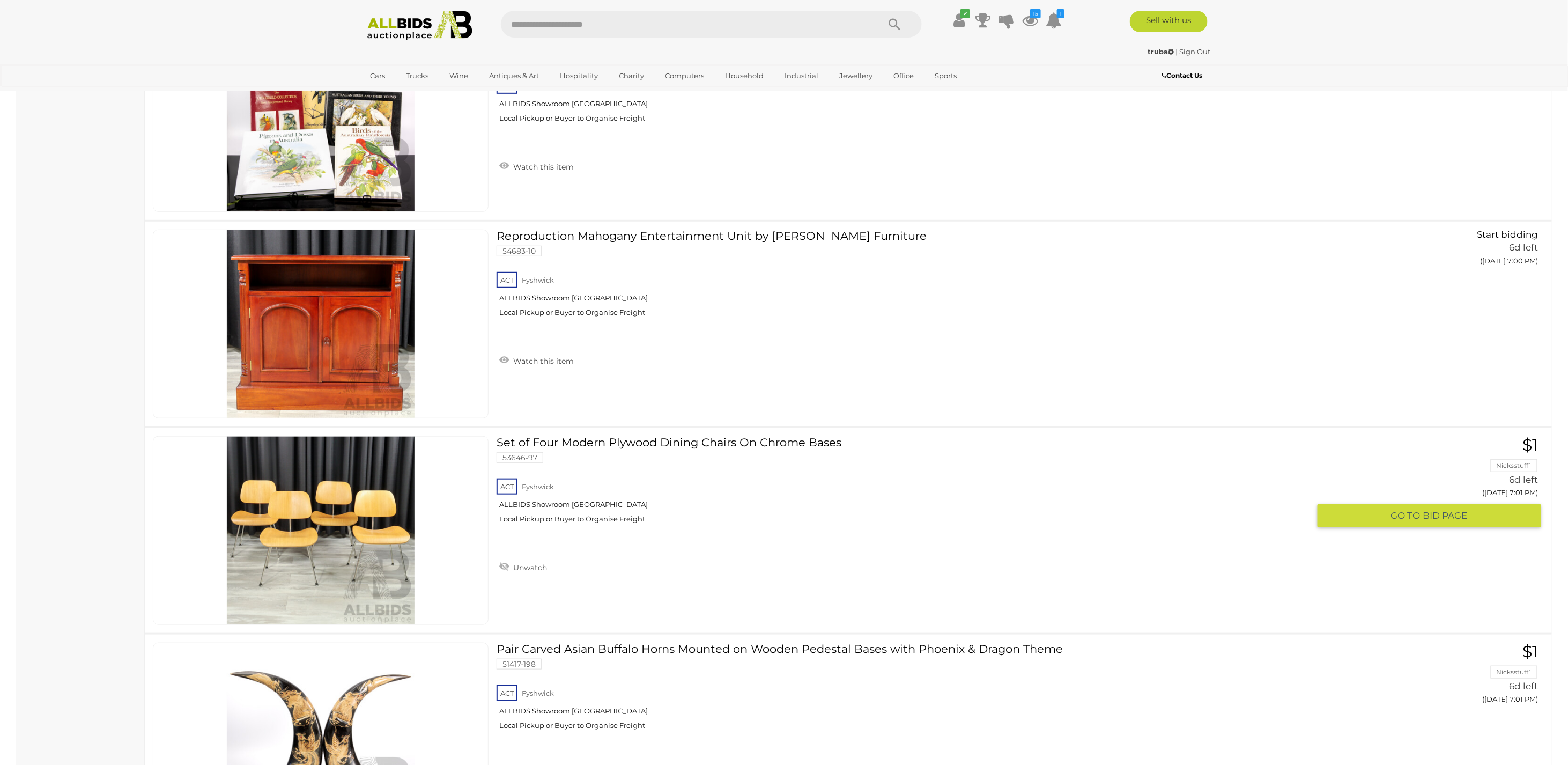
click at [290, 503] on link at bounding box center [321, 530] width 336 height 189
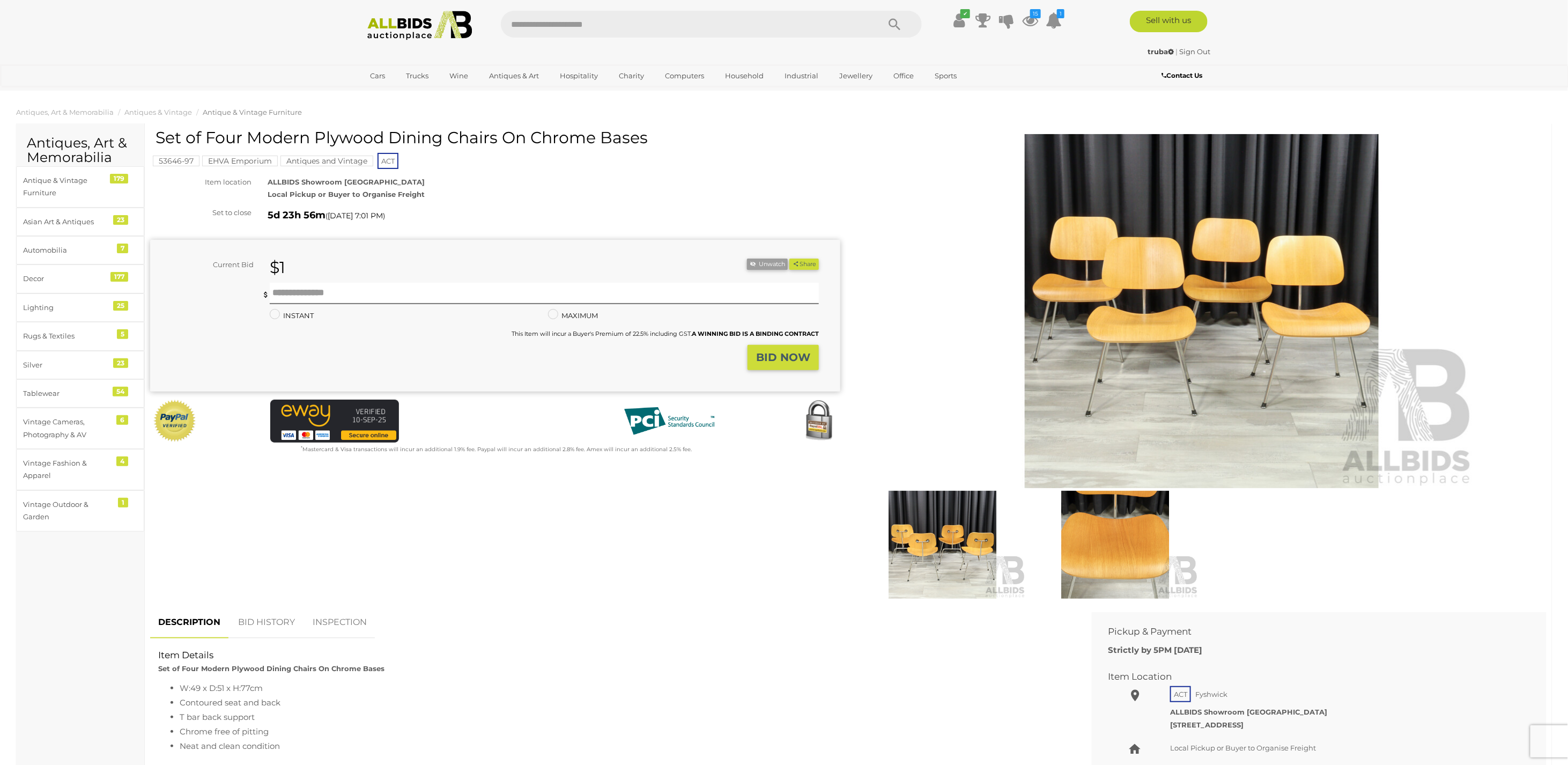
click at [1125, 554] on img at bounding box center [1116, 545] width 167 height 108
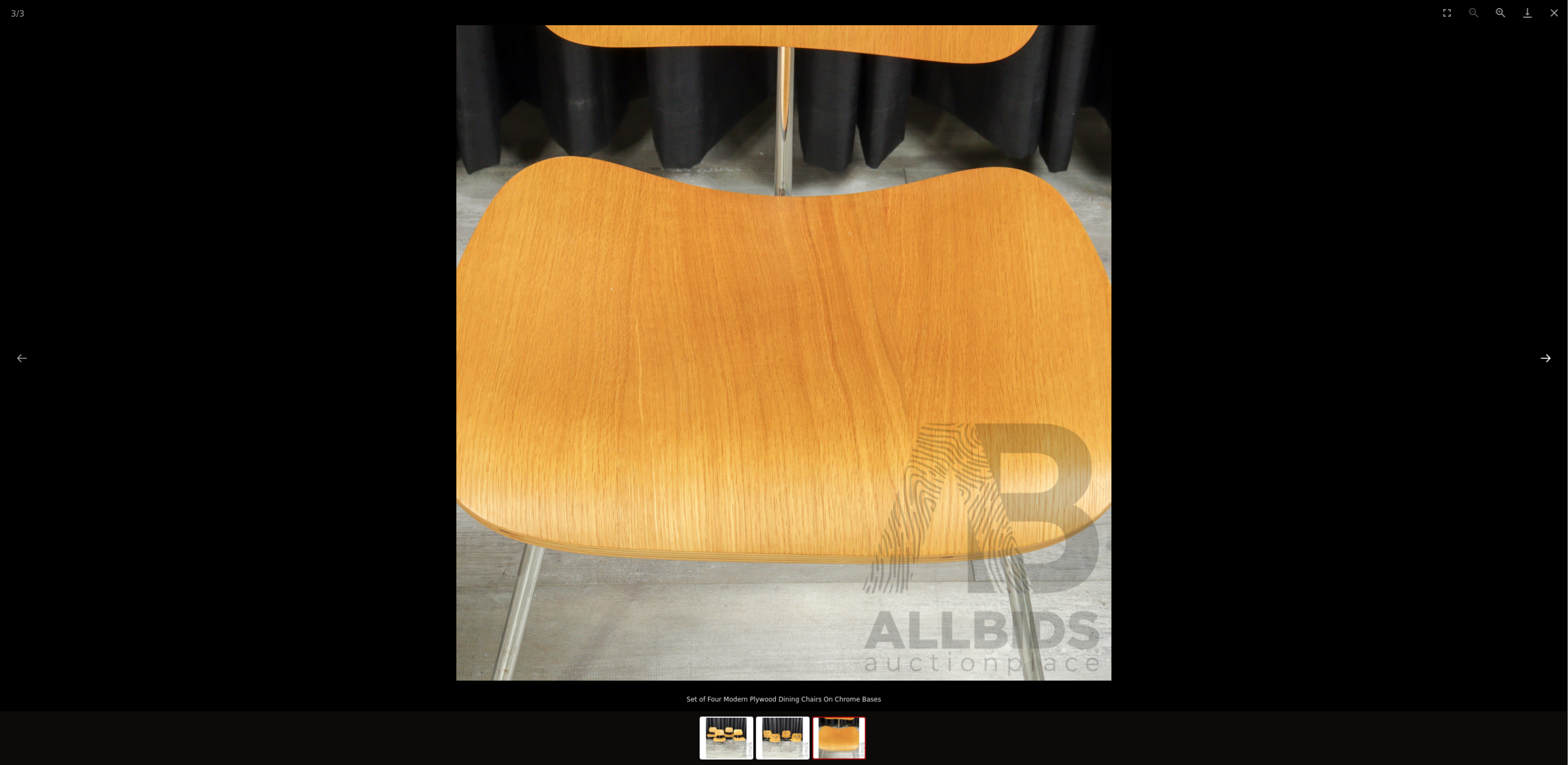
click at [1547, 358] on button "Next slide" at bounding box center [1546, 358] width 23 height 21
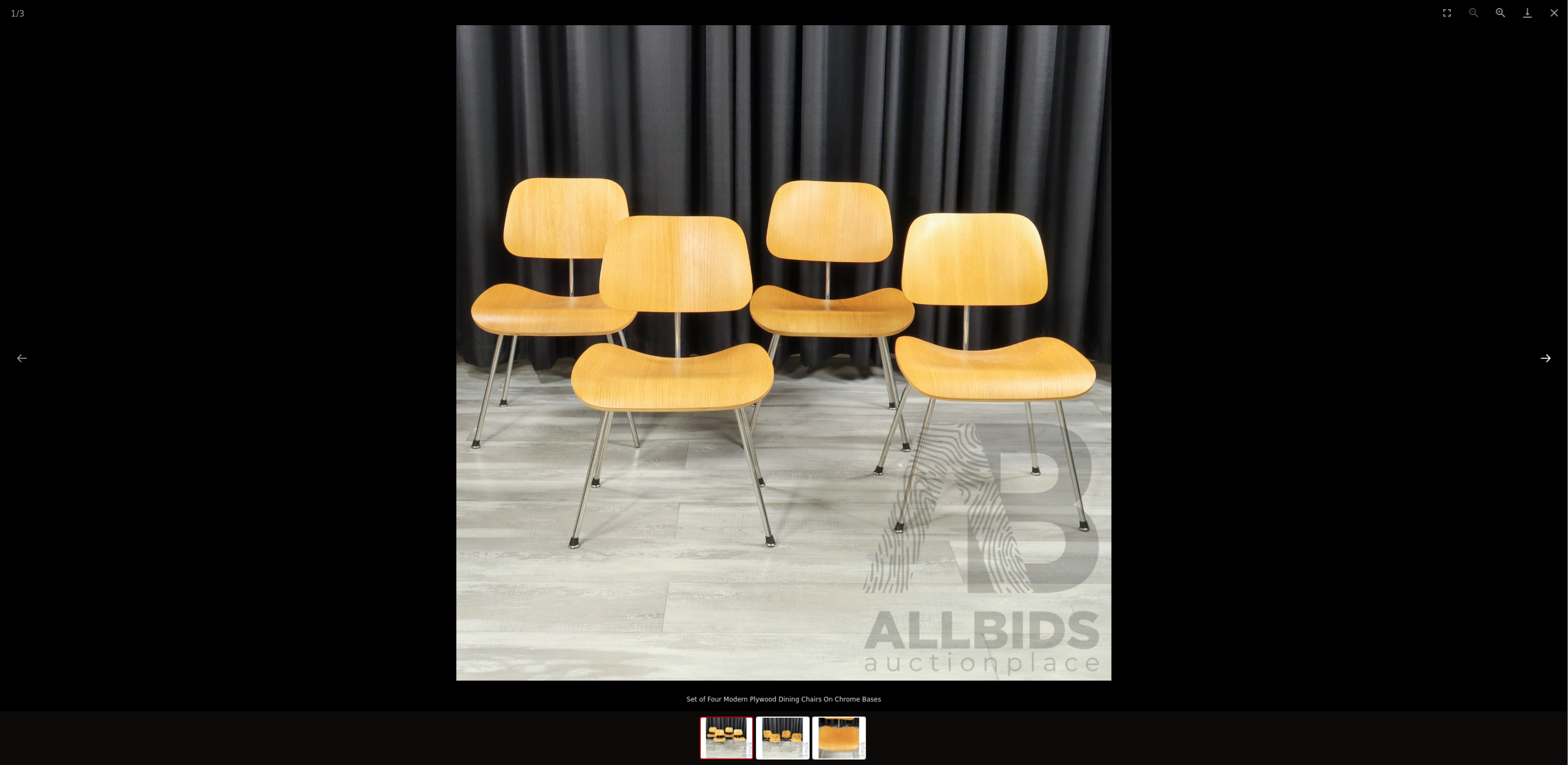
click at [1547, 358] on button "Next slide" at bounding box center [1546, 358] width 23 height 21
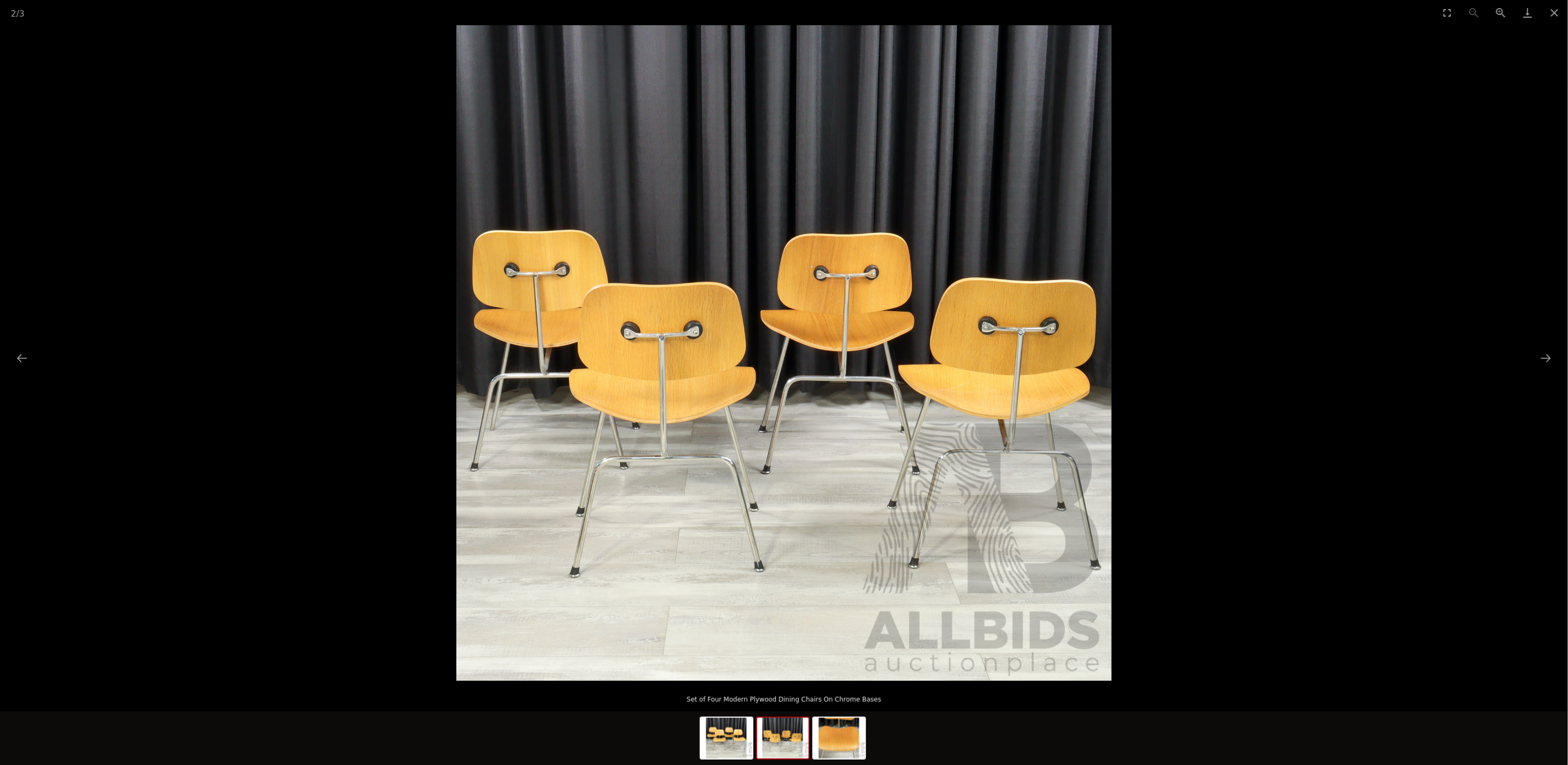
click at [716, 390] on img at bounding box center [784, 353] width 656 height 656
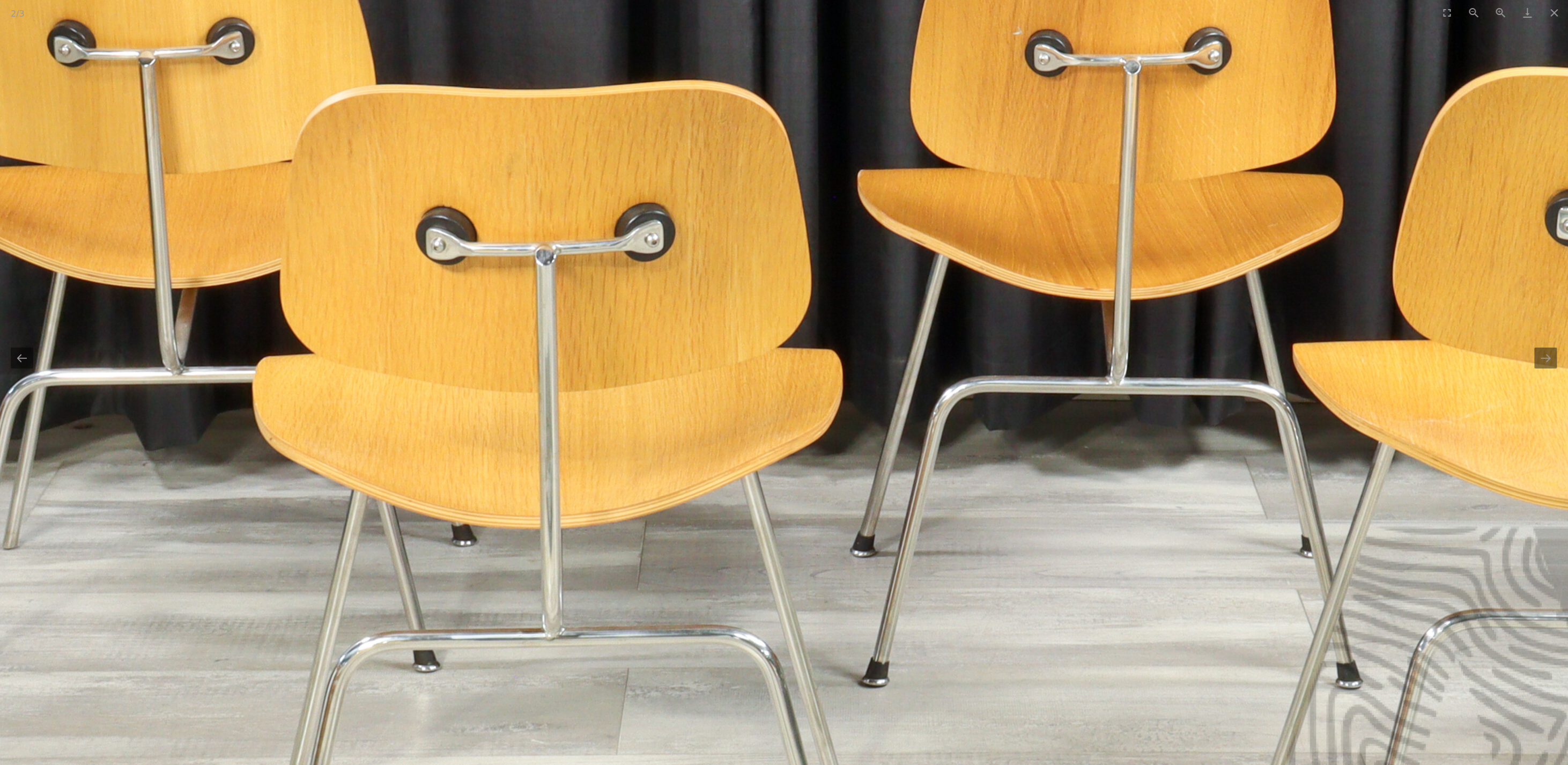
click at [1405, 664] on img at bounding box center [932, 305] width 2070 height 2070
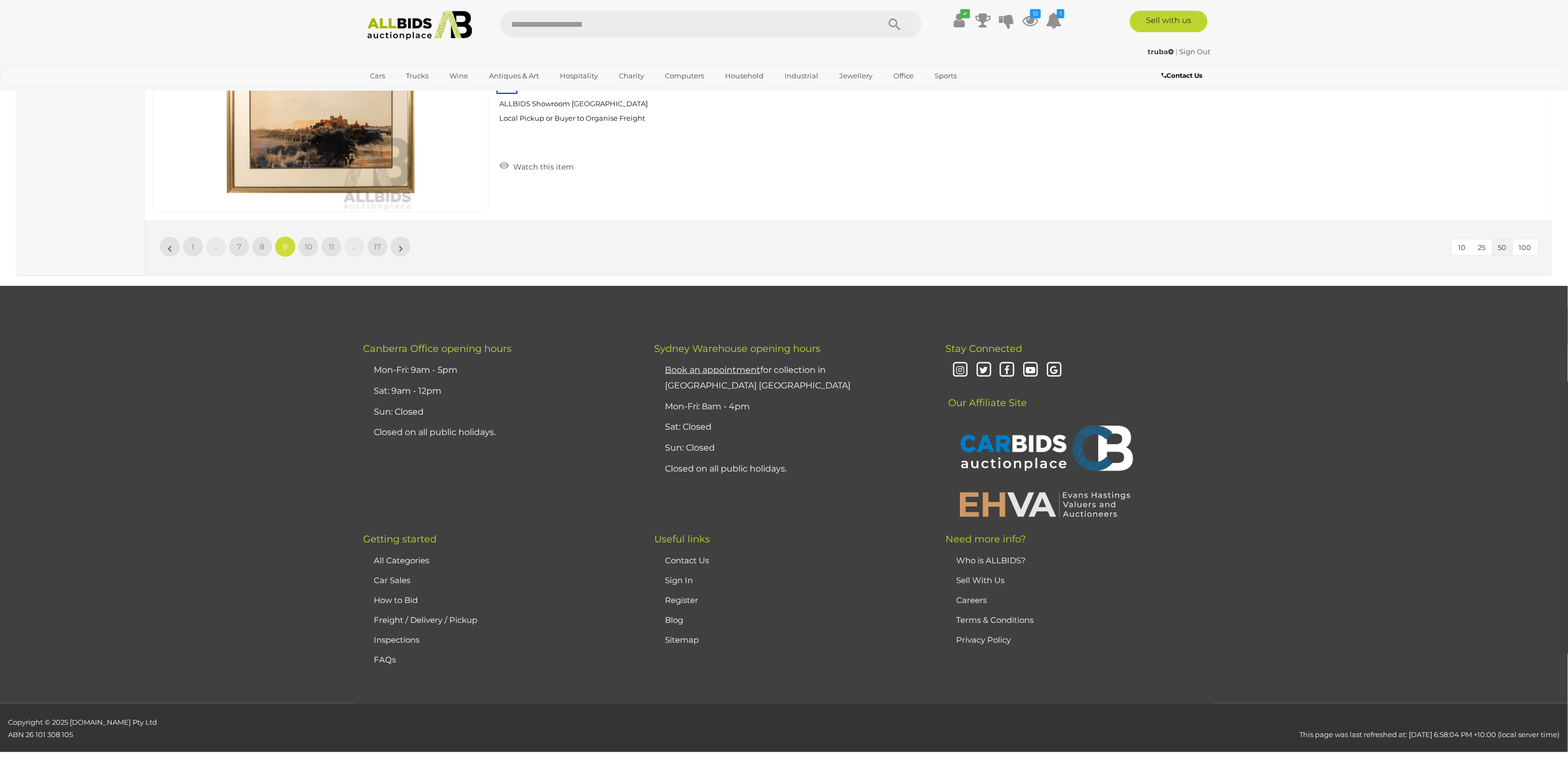
scroll to position [10385, 0]
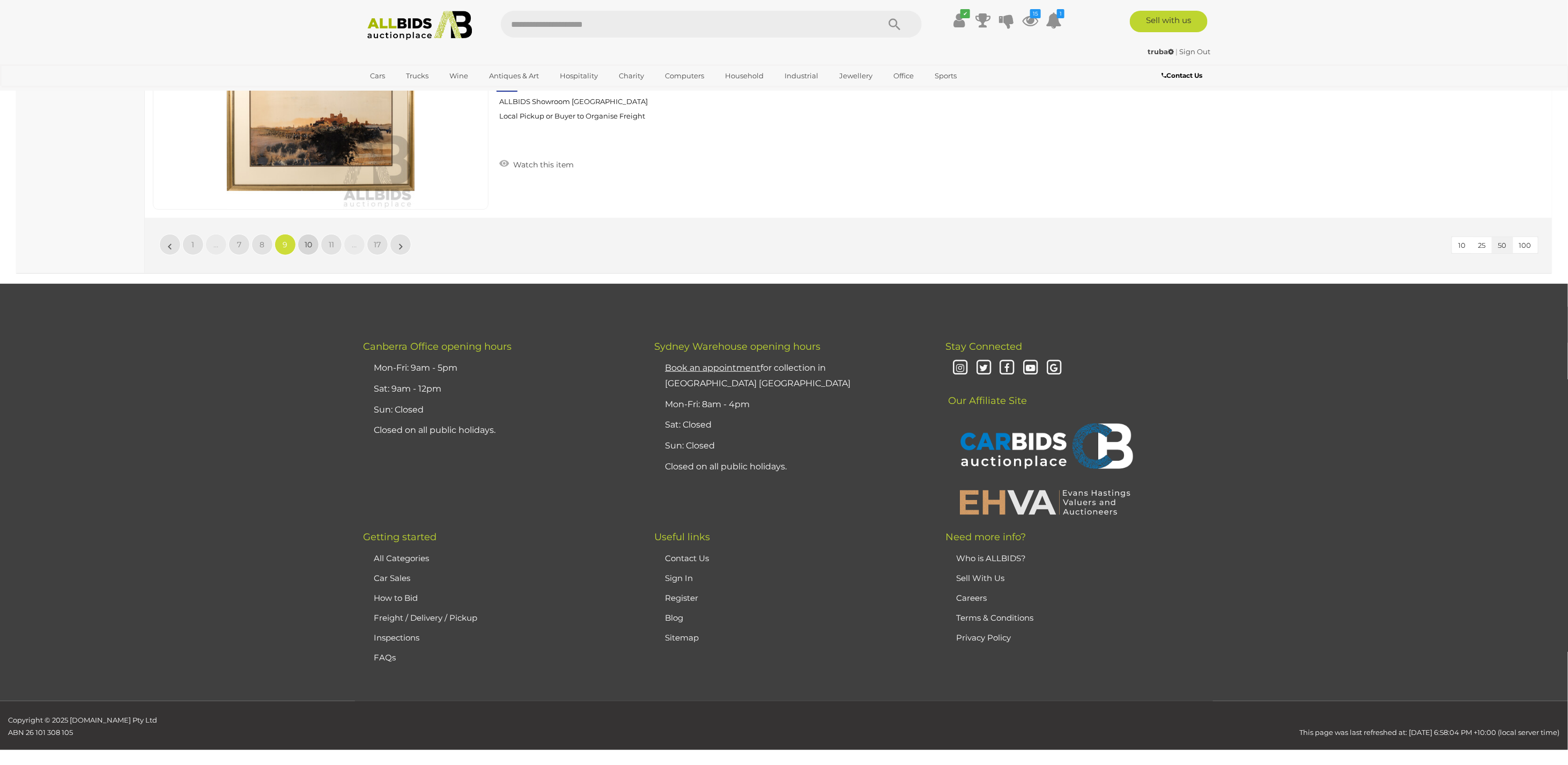
click at [307, 240] on span "10" at bounding box center [308, 244] width 8 height 10
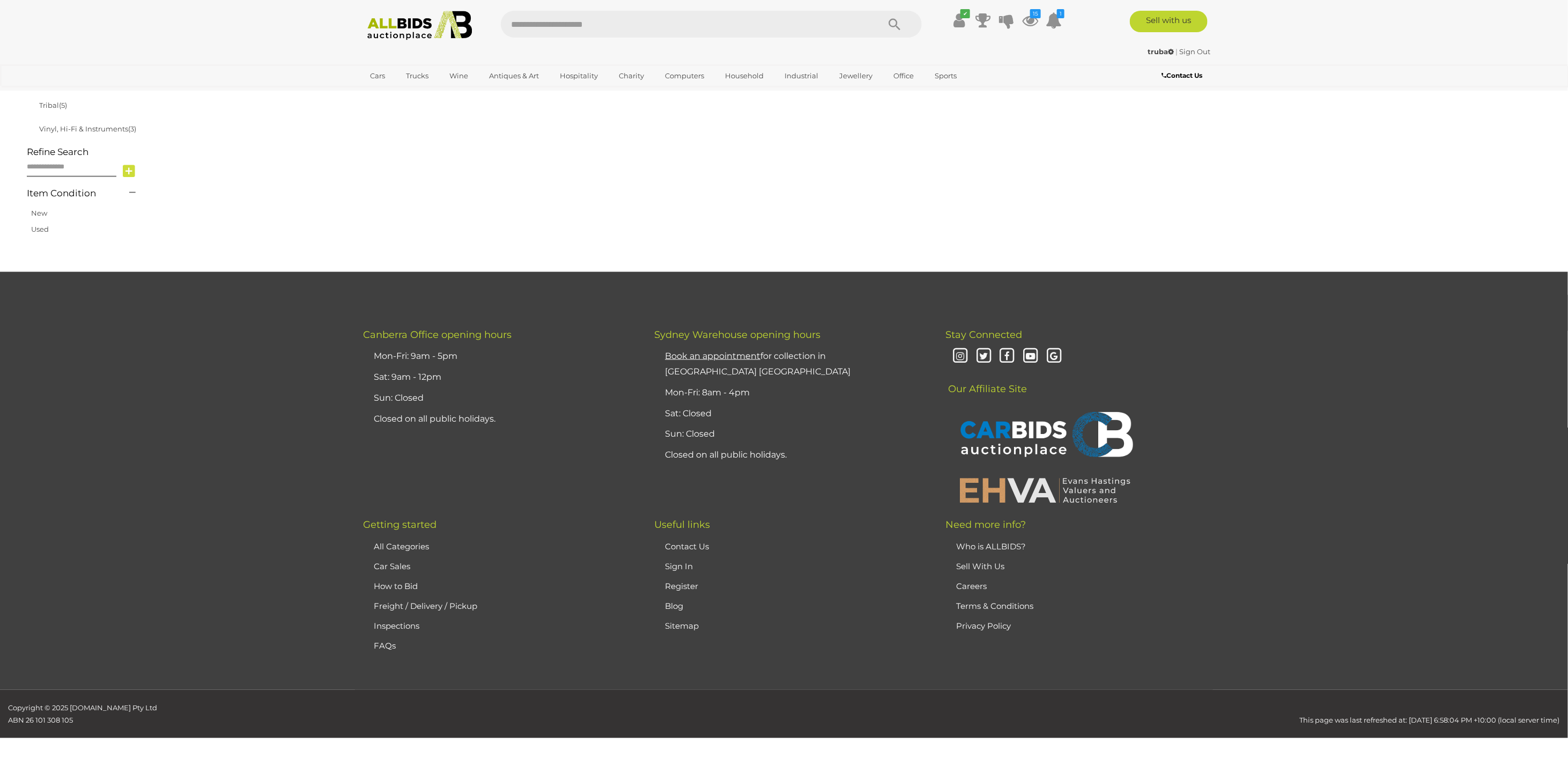
scroll to position [171, 0]
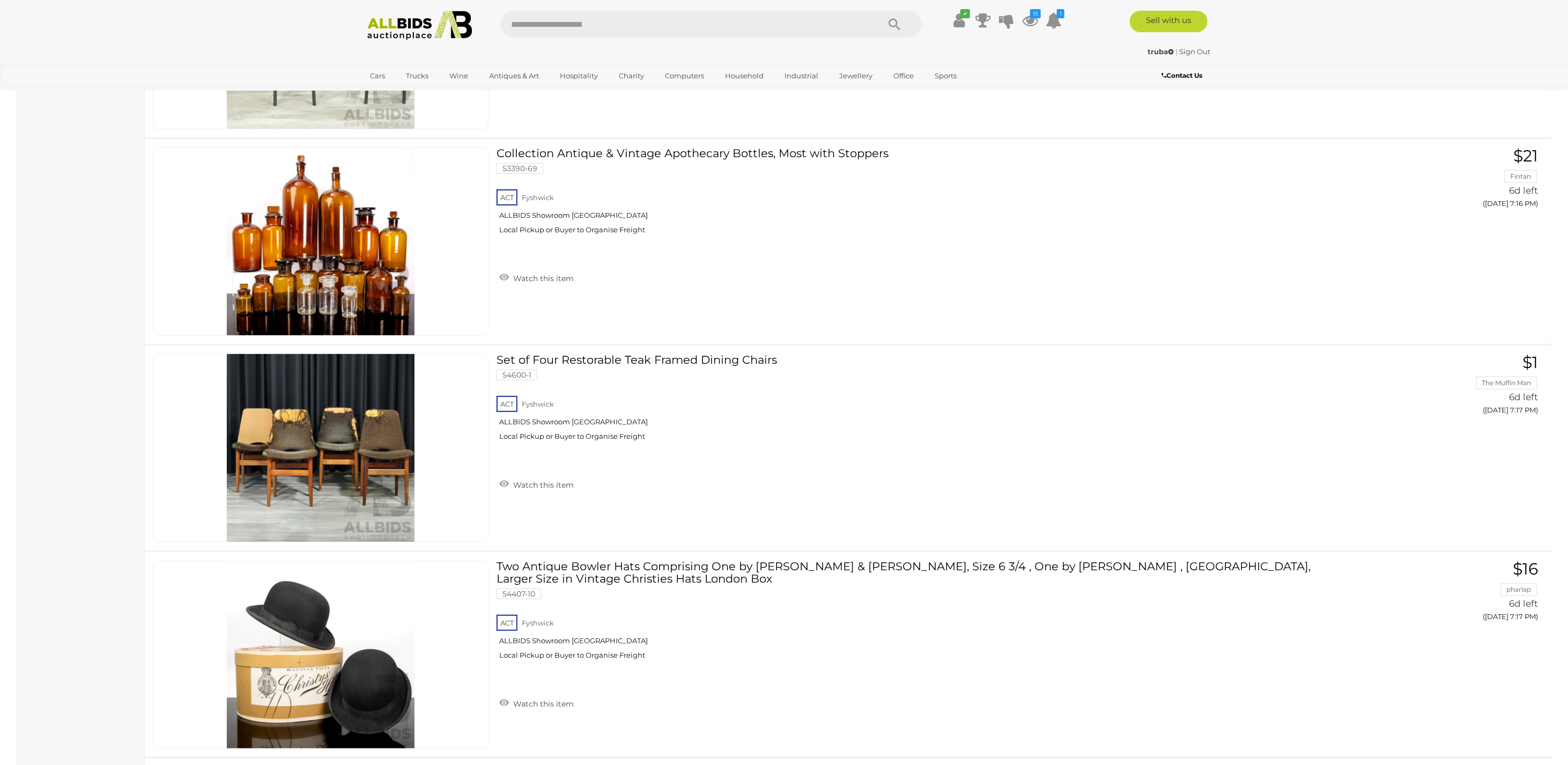
scroll to position [2639, 0]
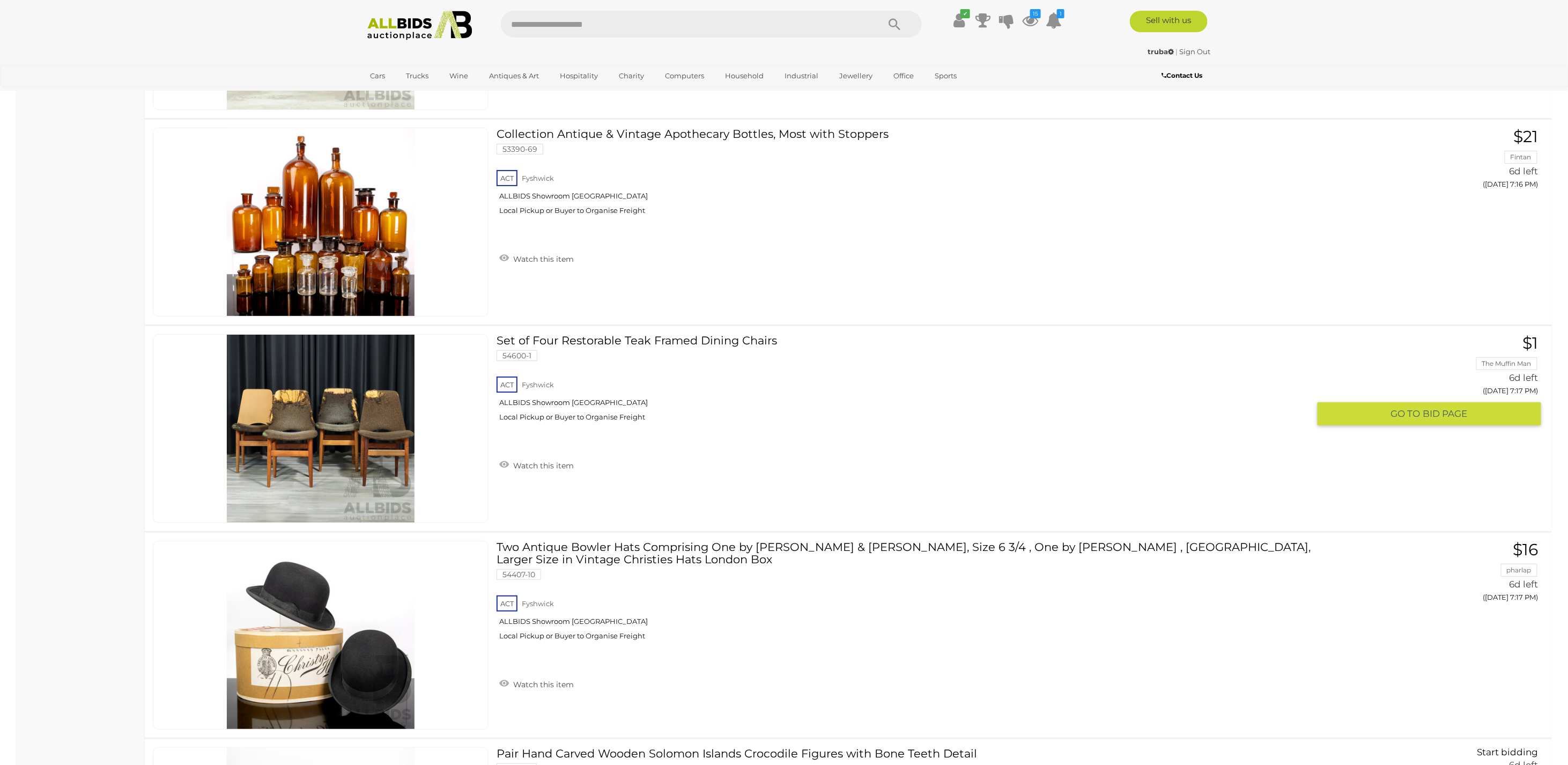
click at [267, 417] on link at bounding box center [321, 428] width 336 height 189
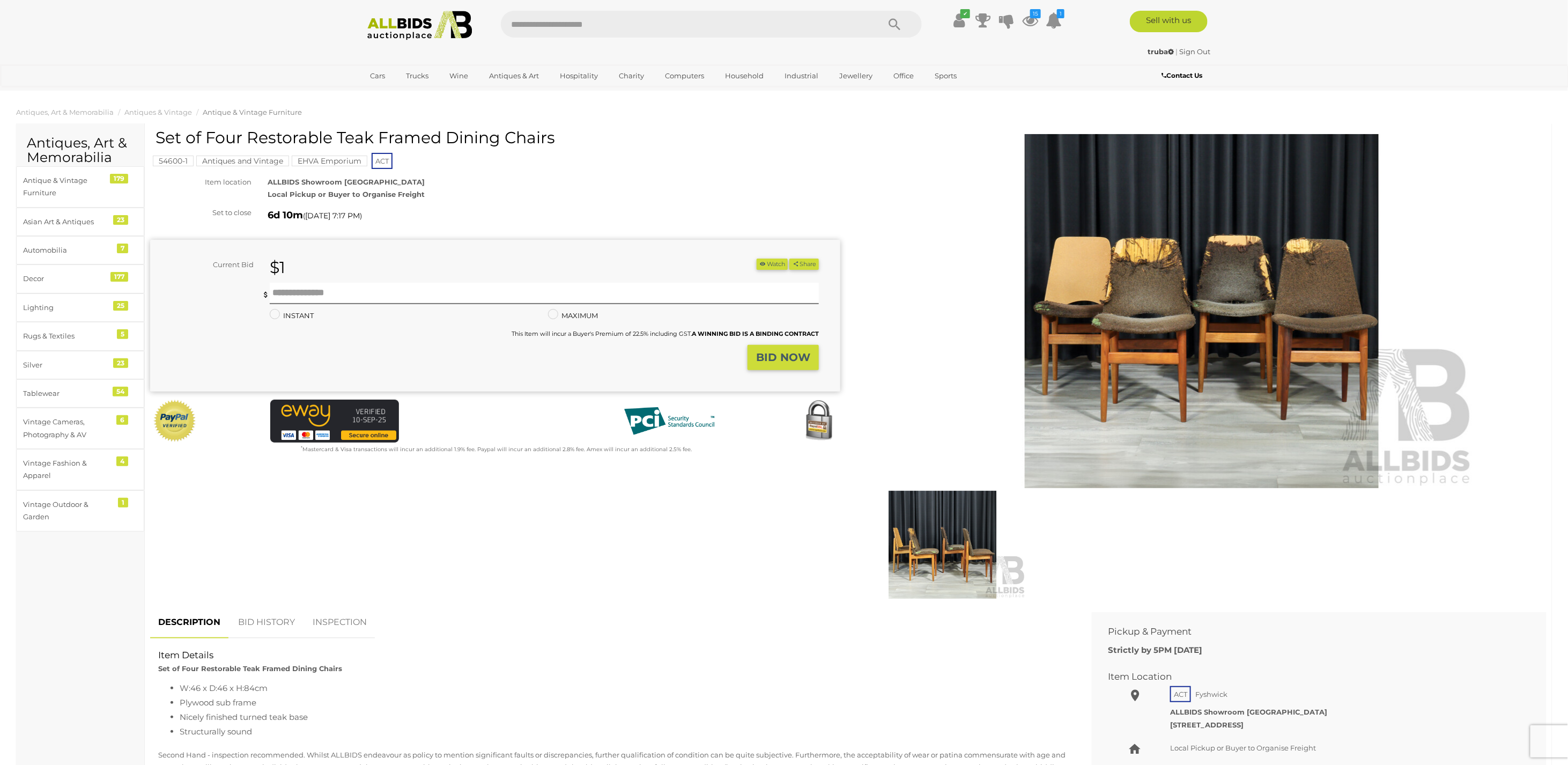
click at [954, 546] on img at bounding box center [943, 545] width 167 height 108
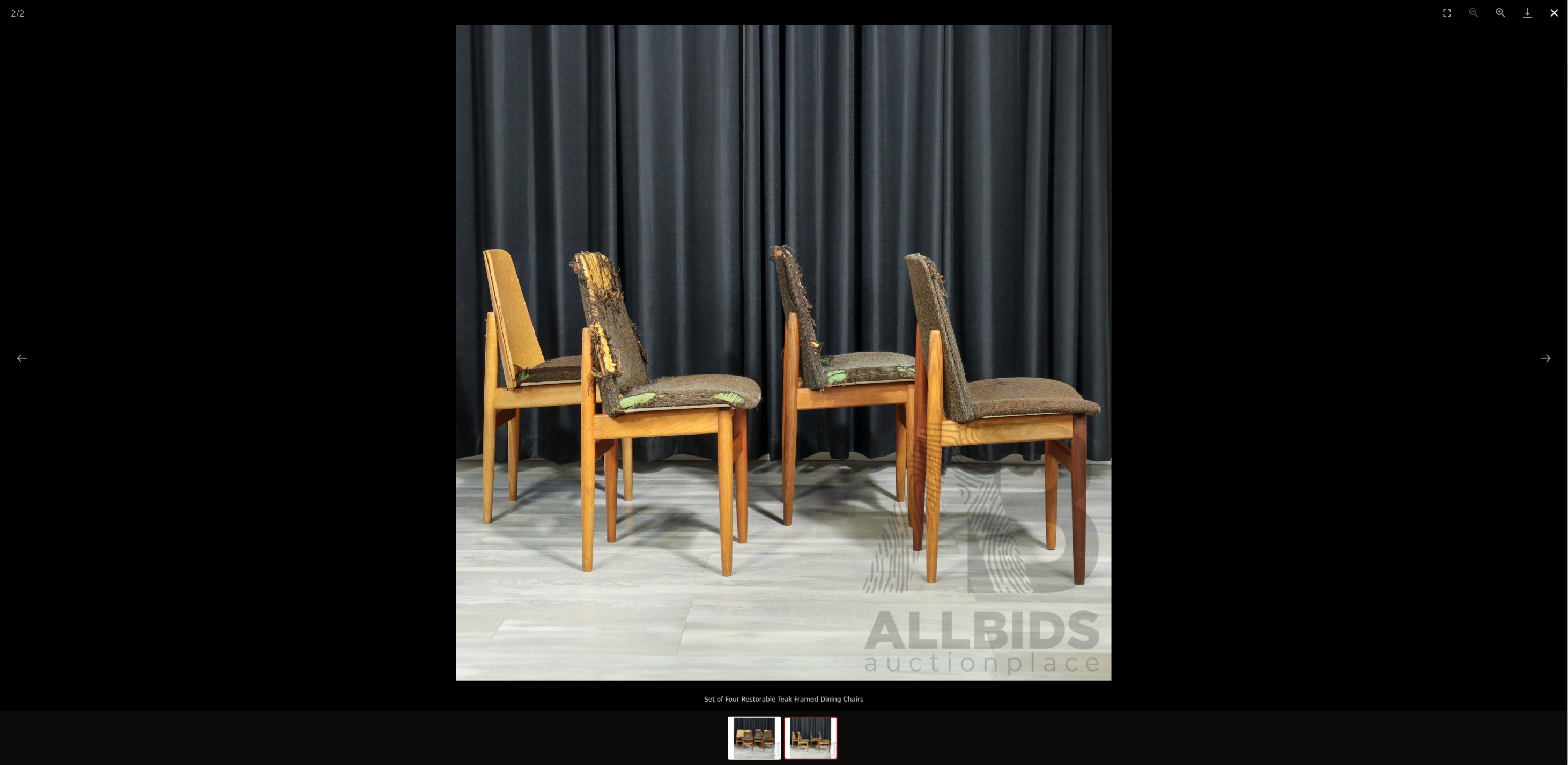
click at [1553, 8] on button "Close gallery" at bounding box center [1555, 12] width 27 height 25
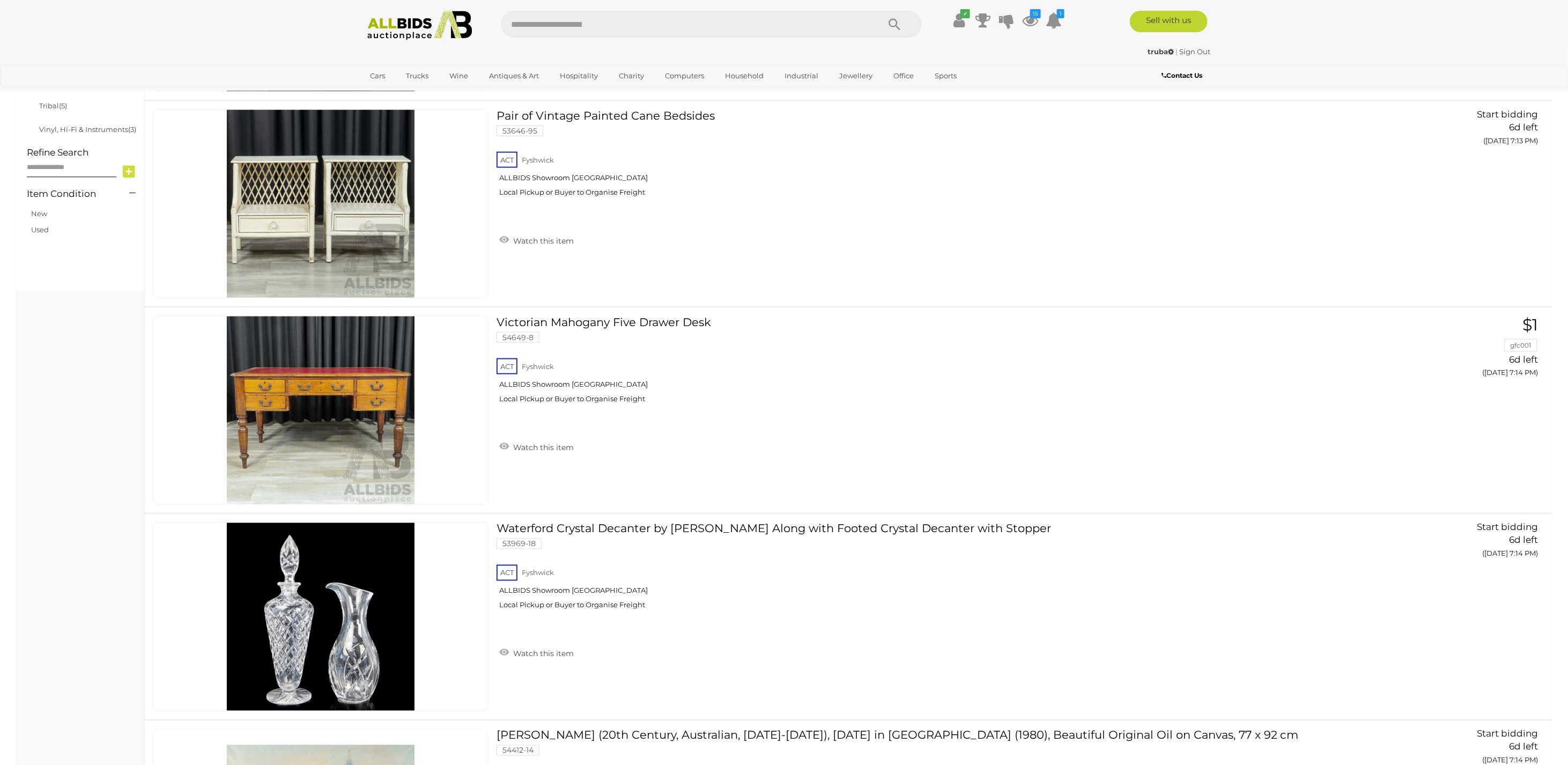
scroll to position [2492, 0]
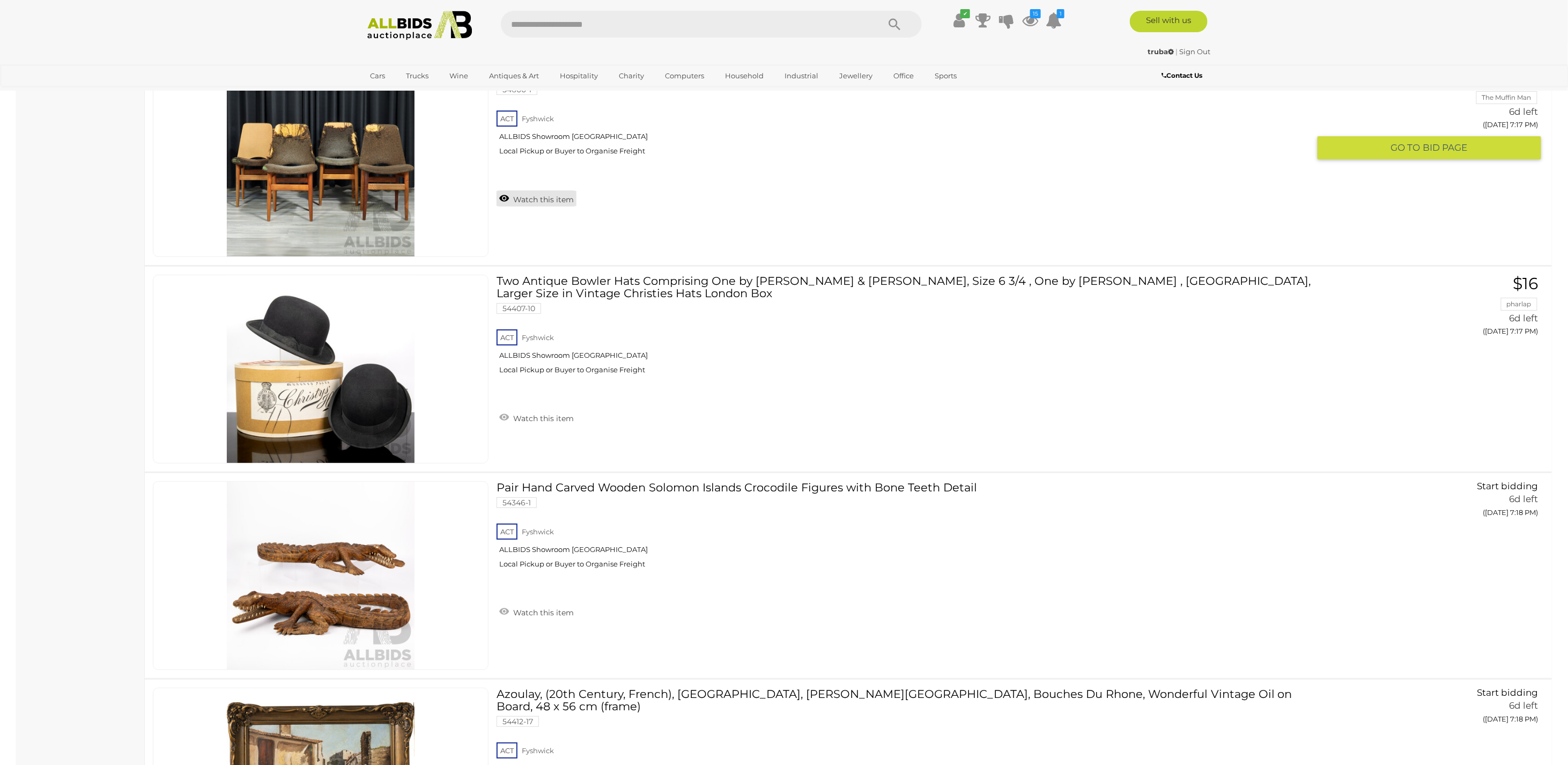
click at [538, 198] on link "Watch this item" at bounding box center [536, 198] width 80 height 16
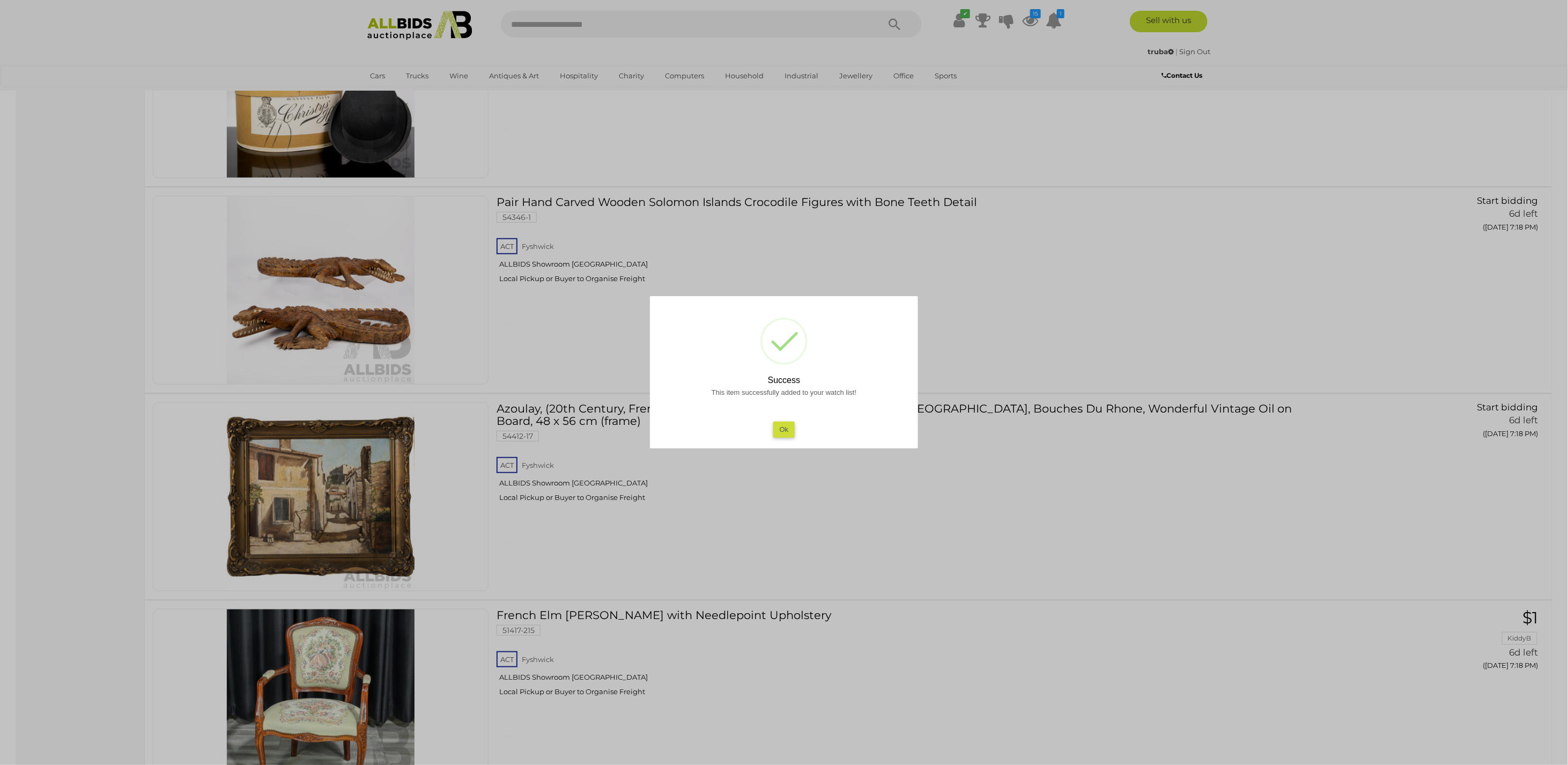
scroll to position [2921, 0]
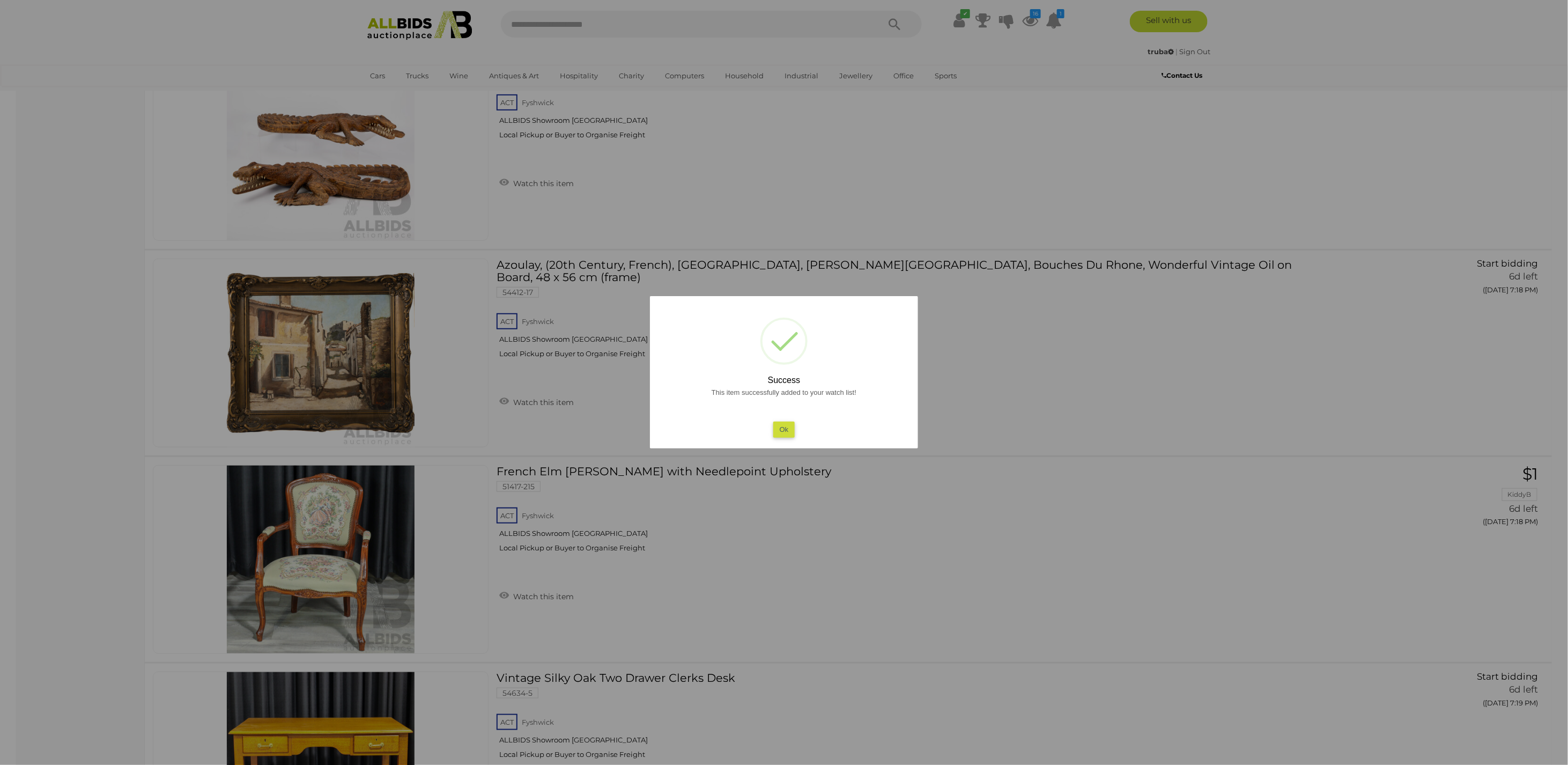
click at [764, 433] on div "This item successfully added to your watch list! Ok" at bounding box center [784, 412] width 247 height 52
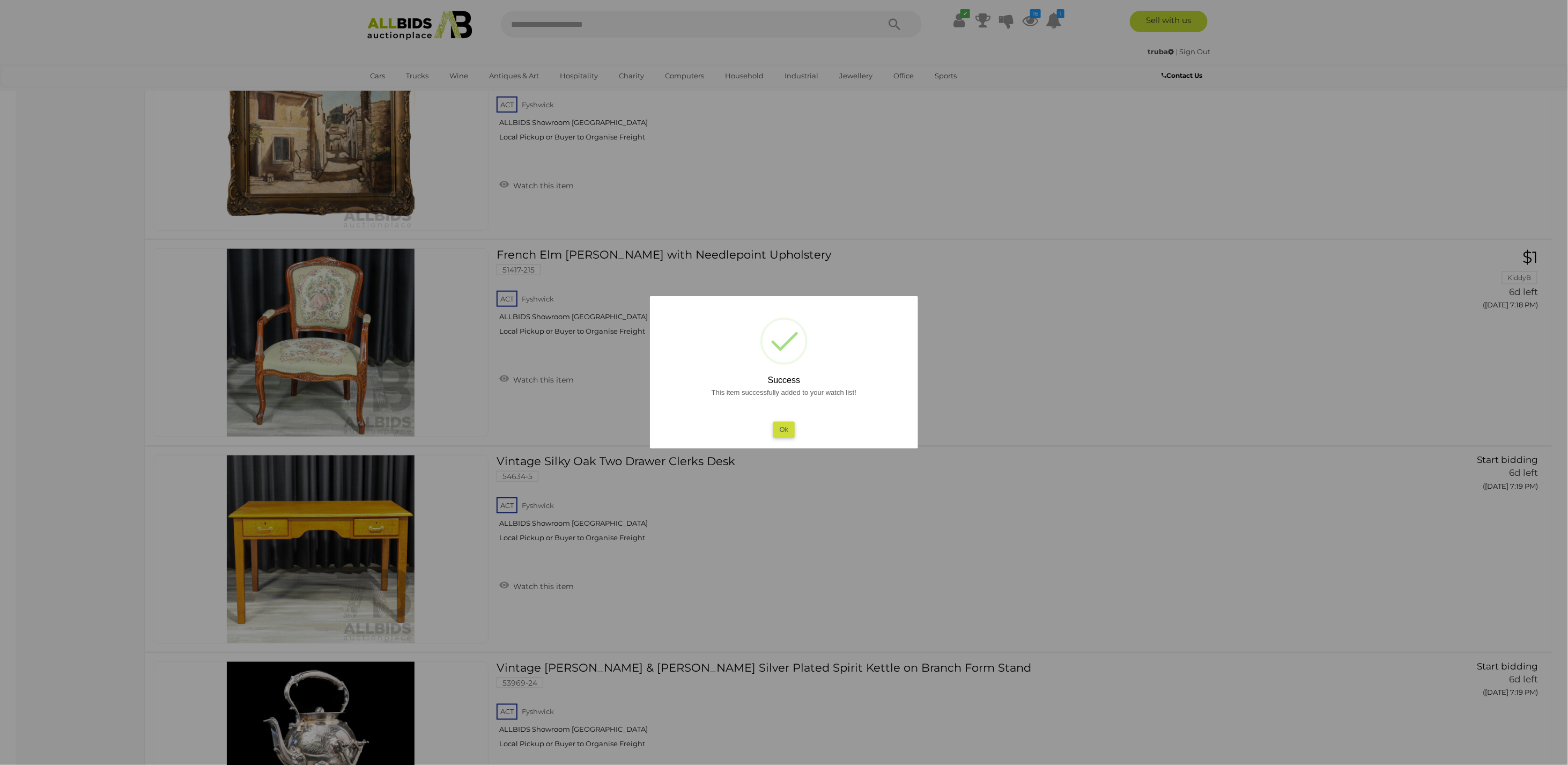
scroll to position [3242, 0]
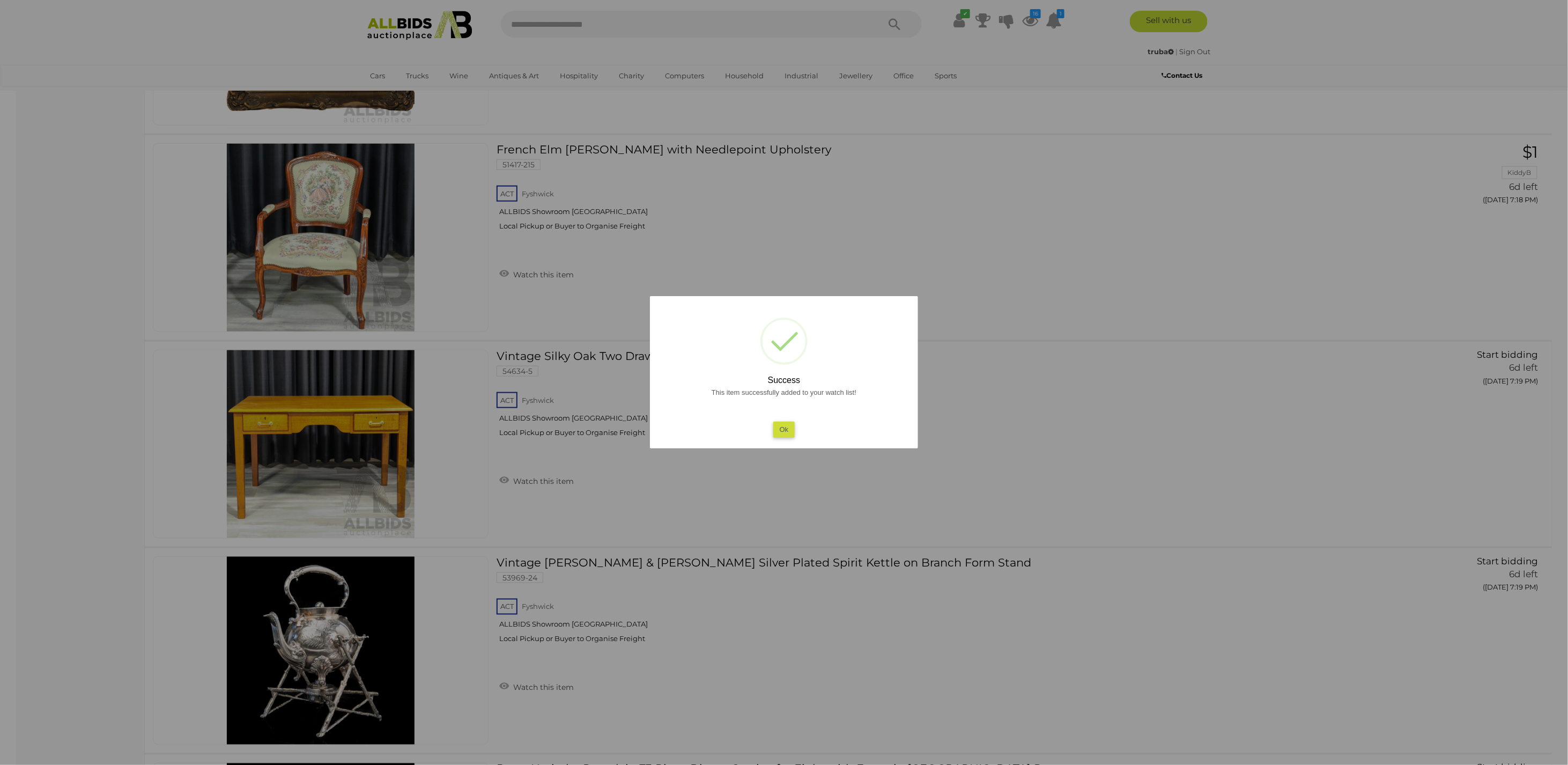
click at [785, 427] on button "Ok" at bounding box center [784, 429] width 22 height 16
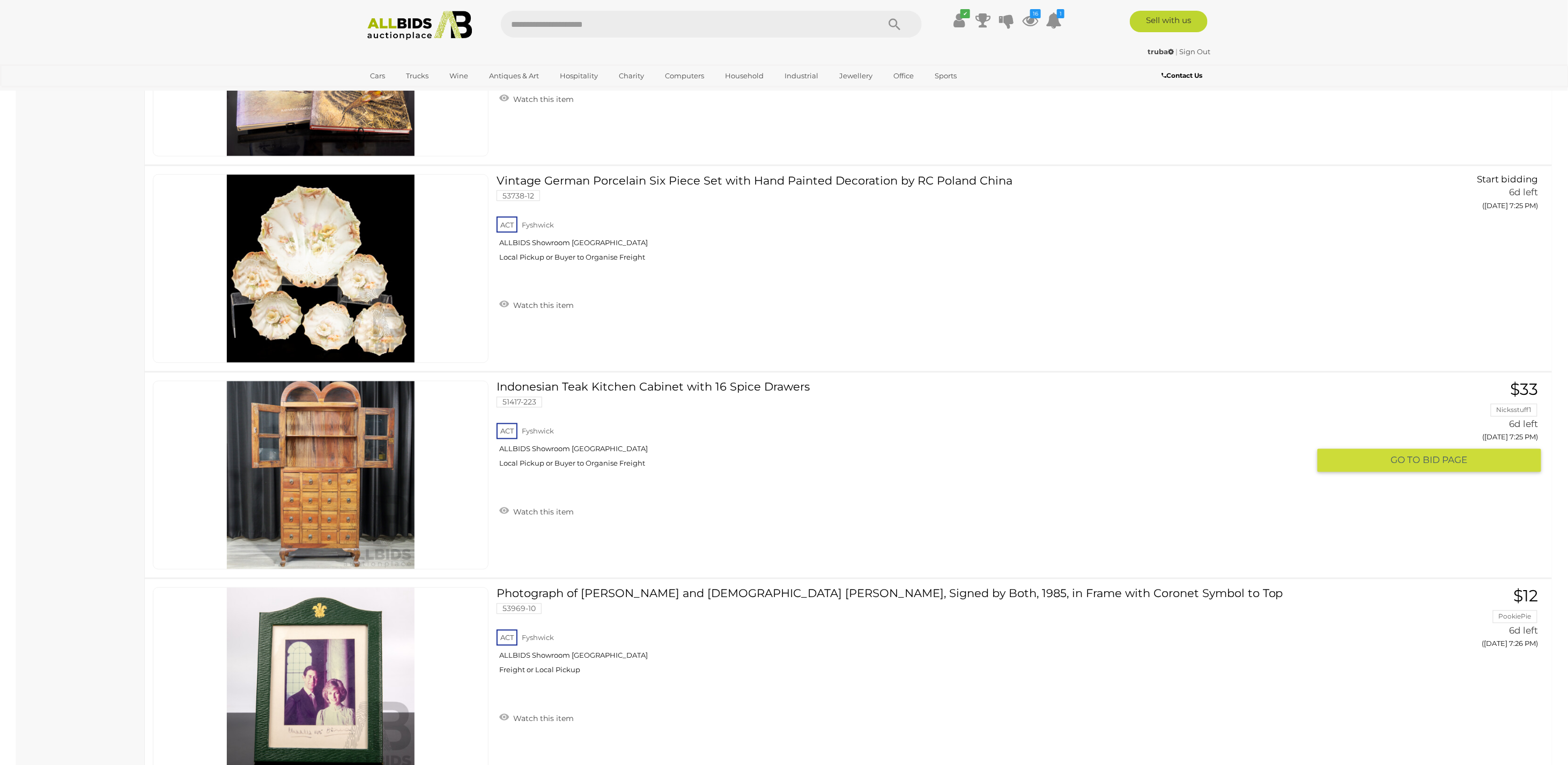
scroll to position [6139, 0]
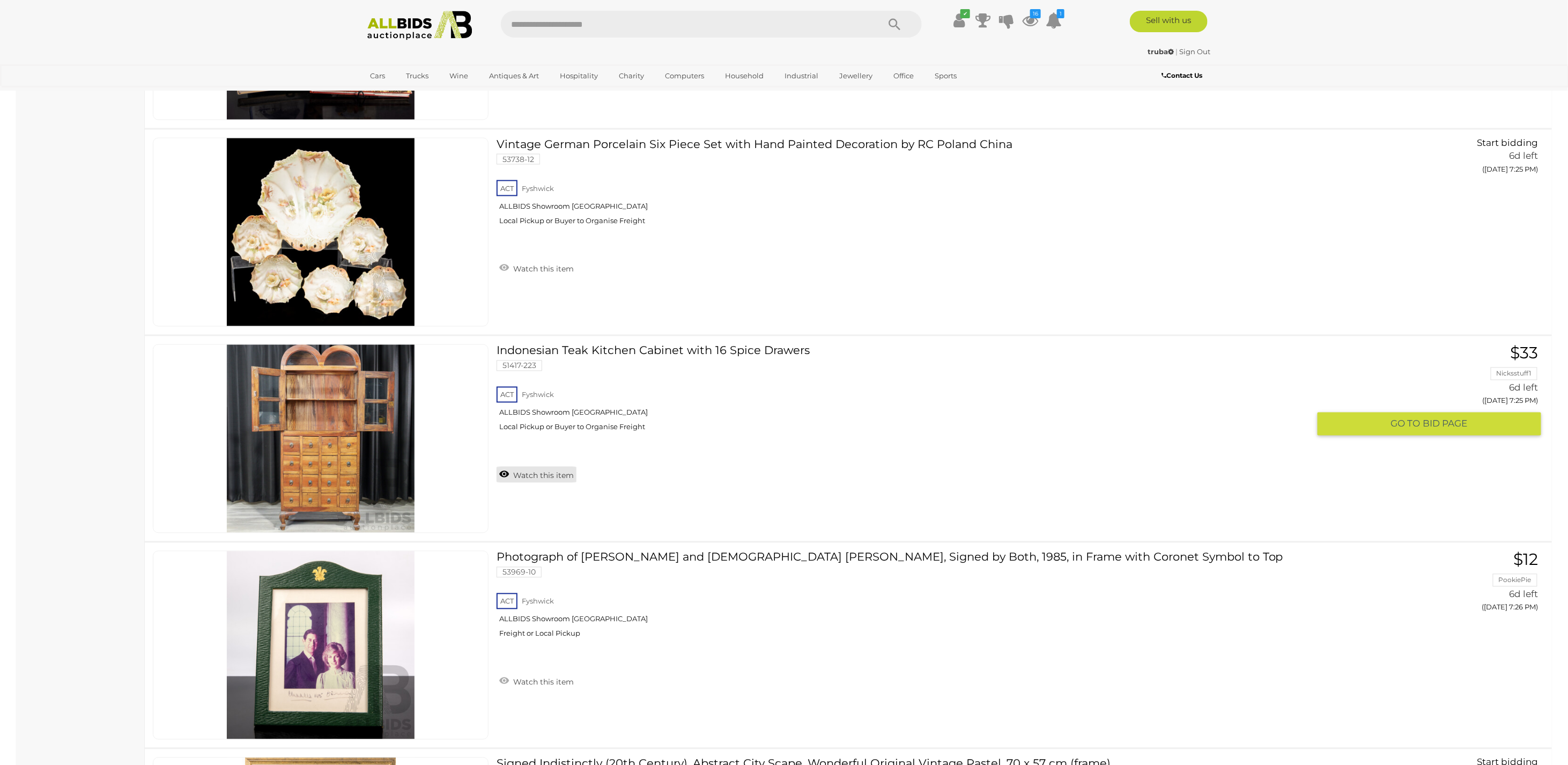
click at [554, 471] on link "Watch this item" at bounding box center [536, 474] width 80 height 16
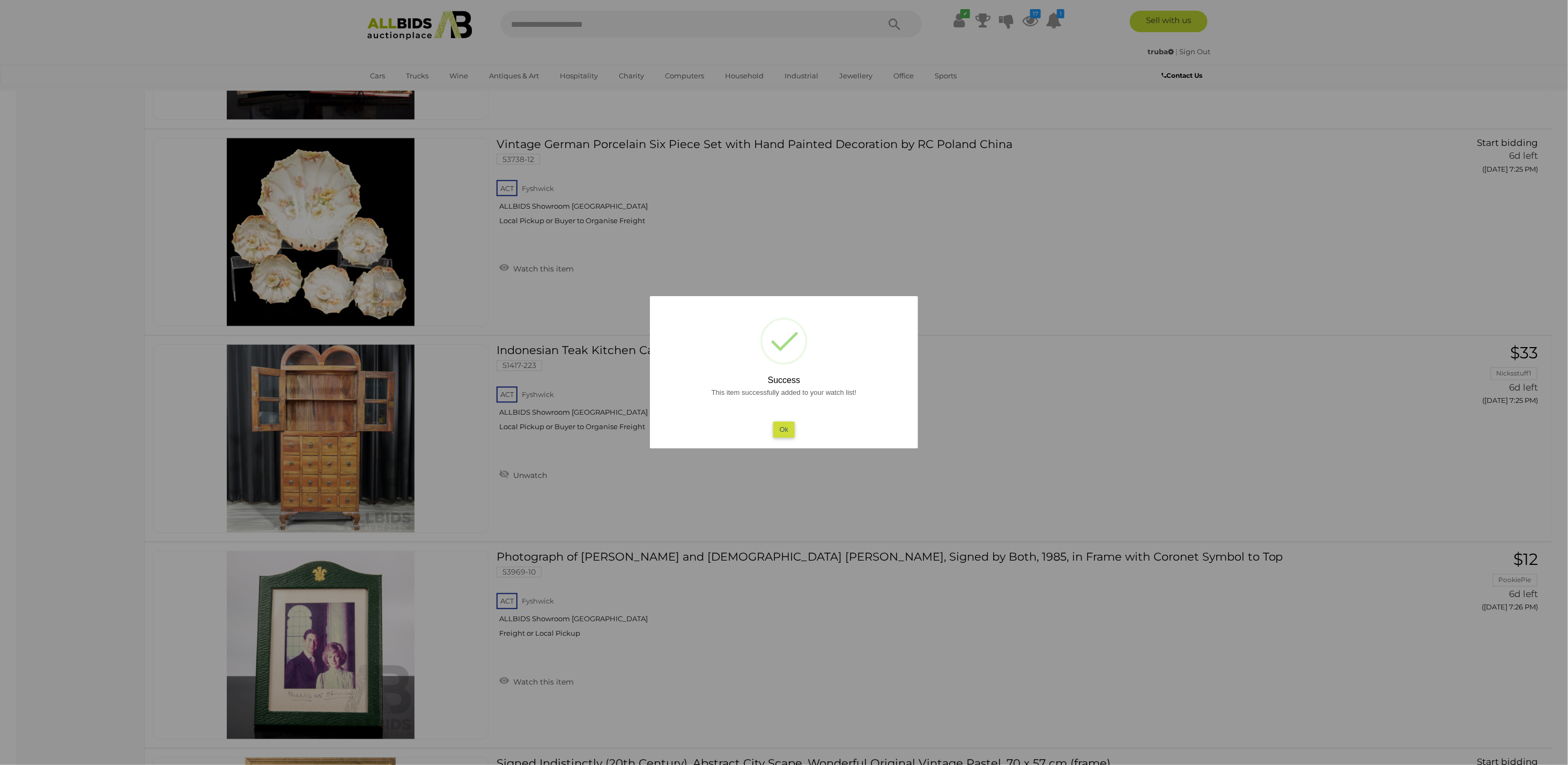
click at [785, 428] on button "Ok" at bounding box center [784, 429] width 22 height 16
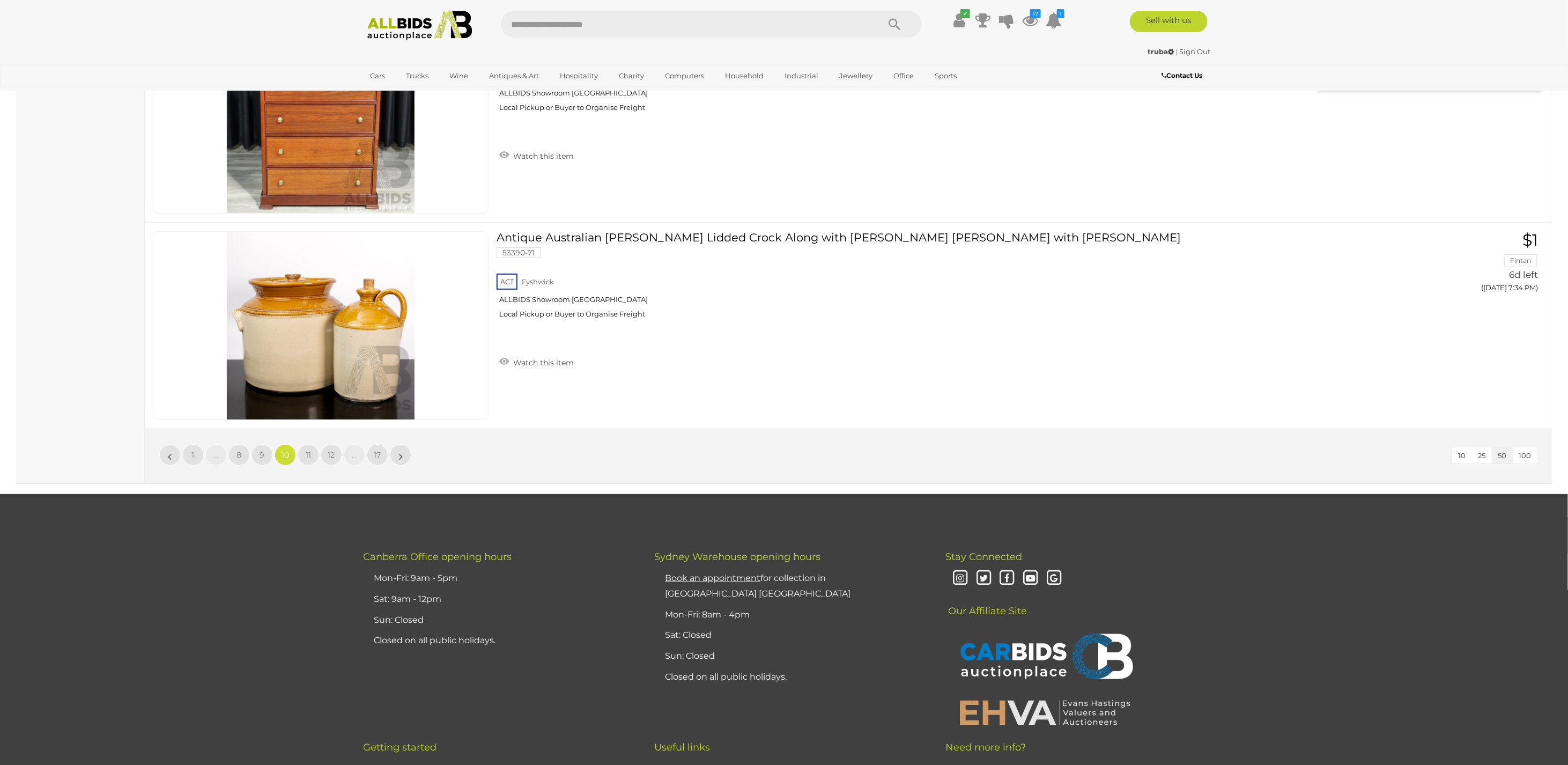
scroll to position [10322, 0]
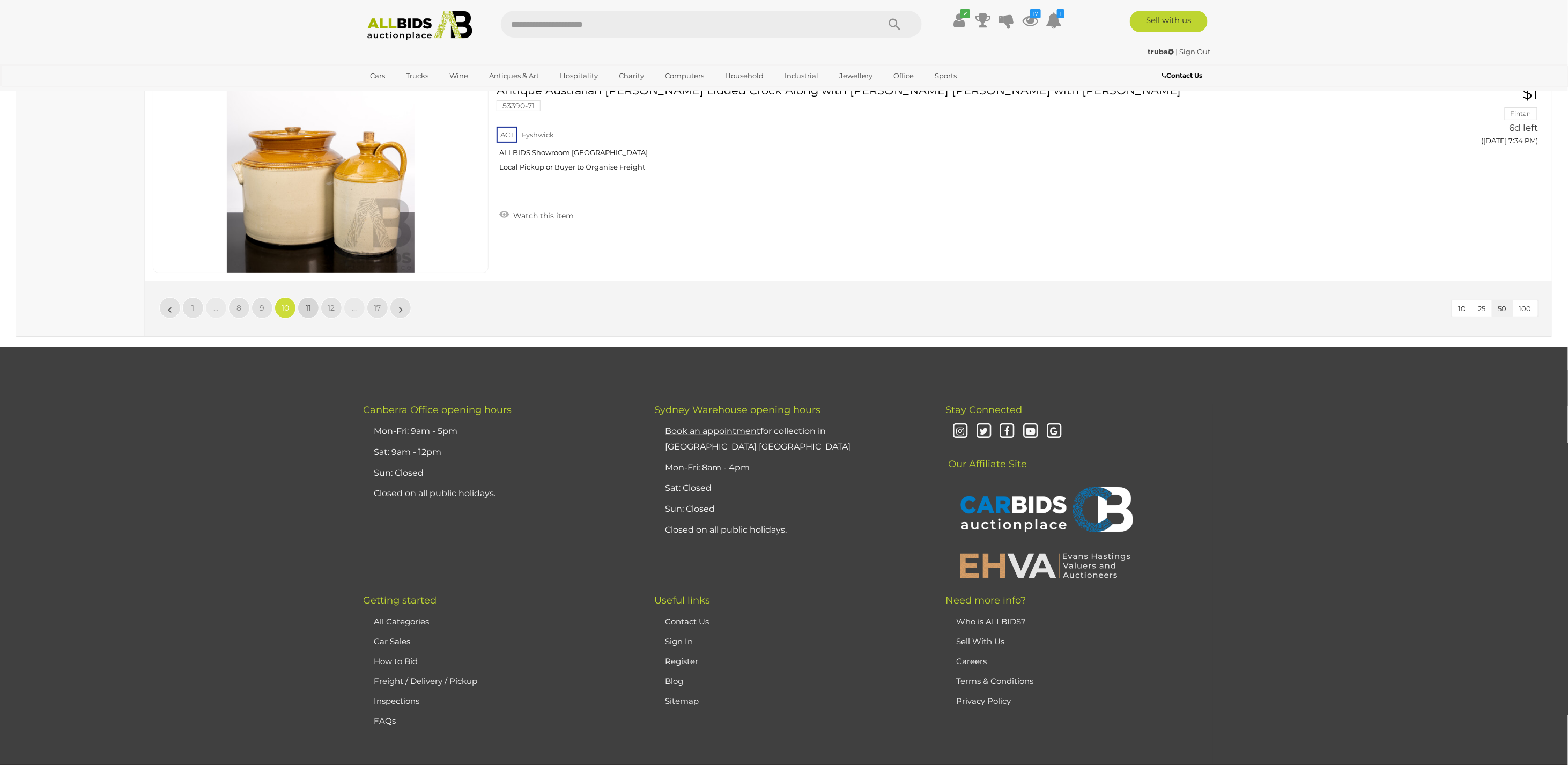
click at [306, 303] on span "11" at bounding box center [309, 308] width 6 height 10
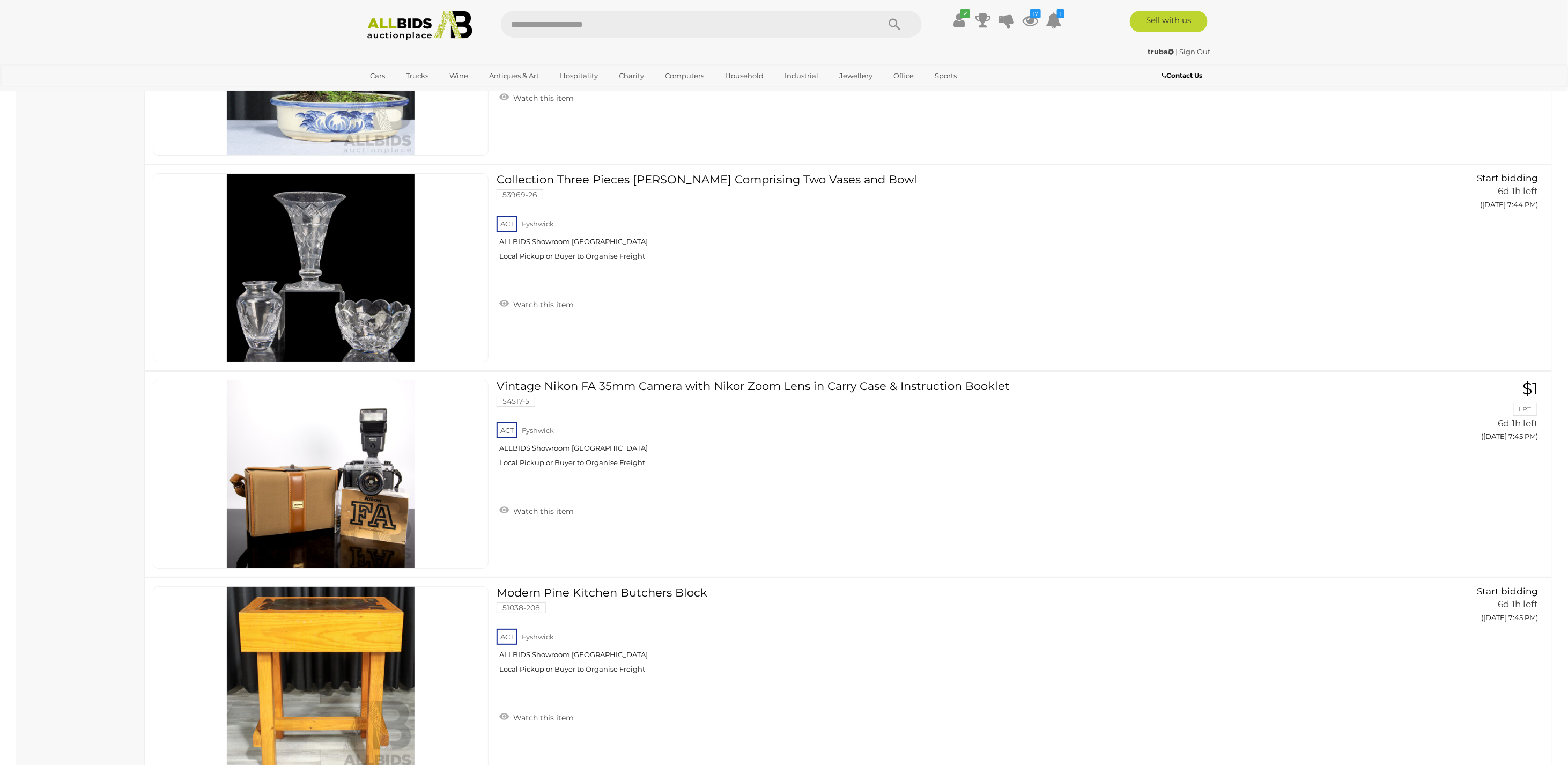
scroll to position [5106, 0]
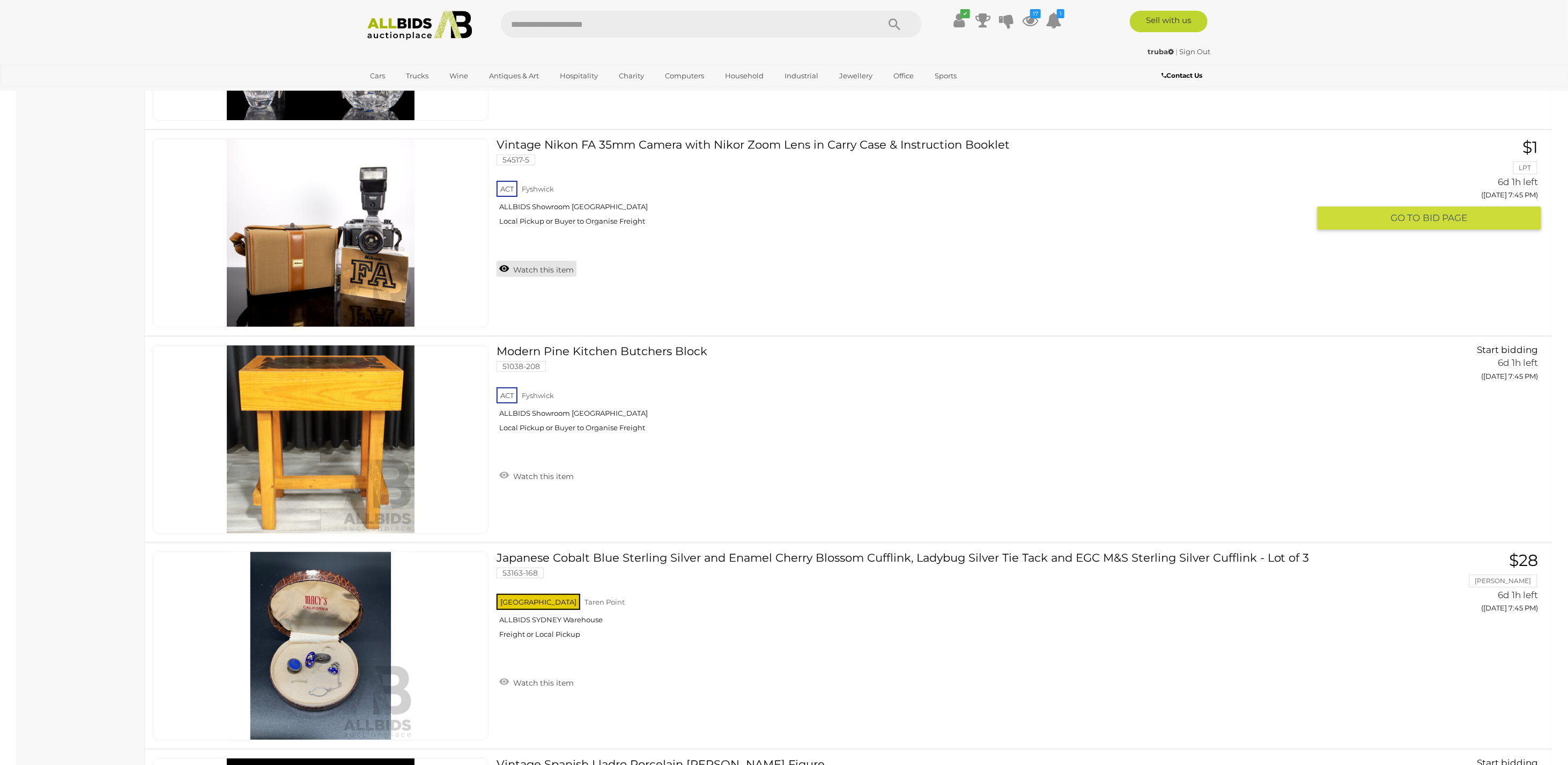
click at [536, 261] on link "Watch this item" at bounding box center [536, 269] width 80 height 16
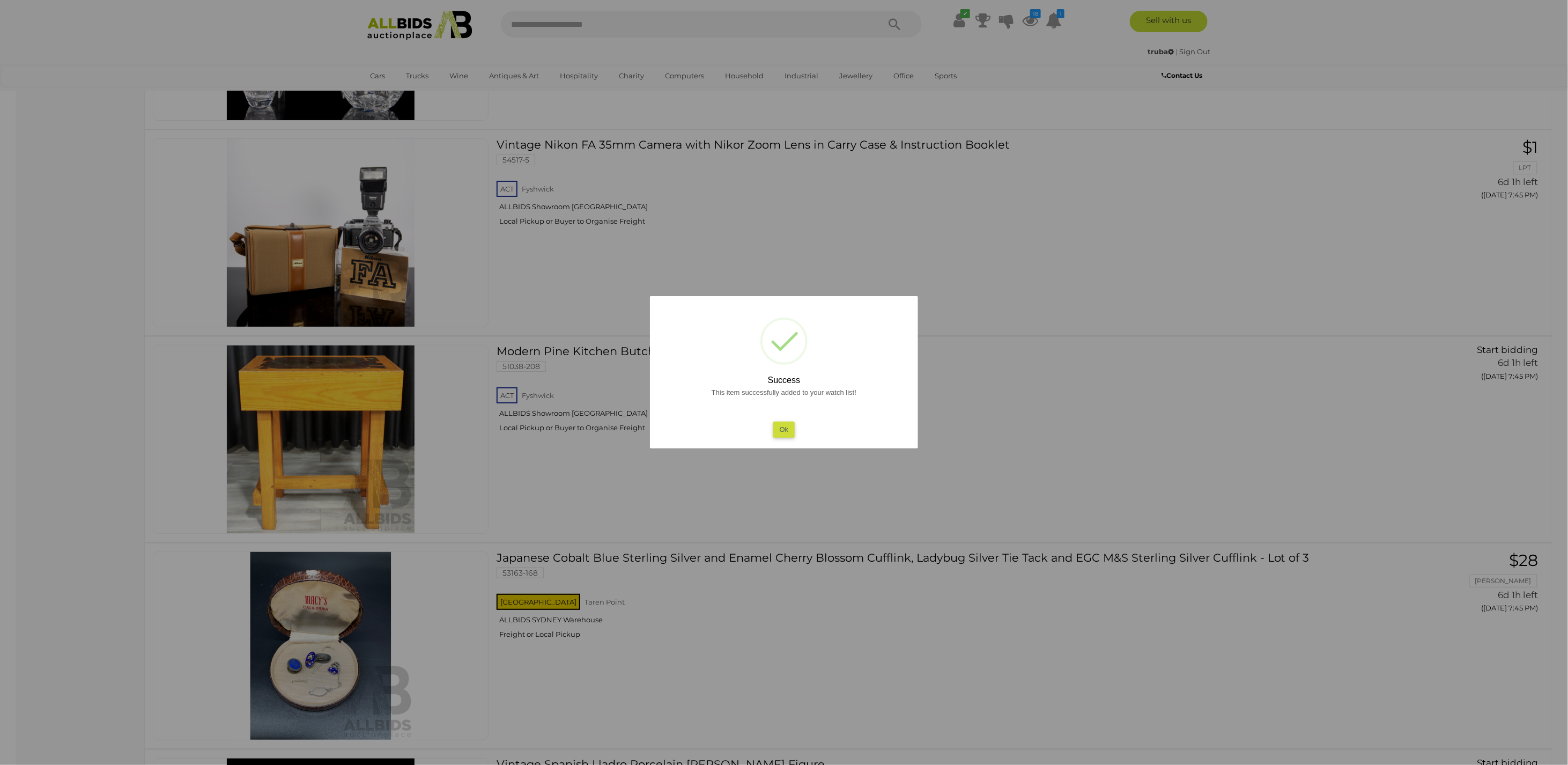
click at [785, 428] on button "Ok" at bounding box center [784, 429] width 22 height 16
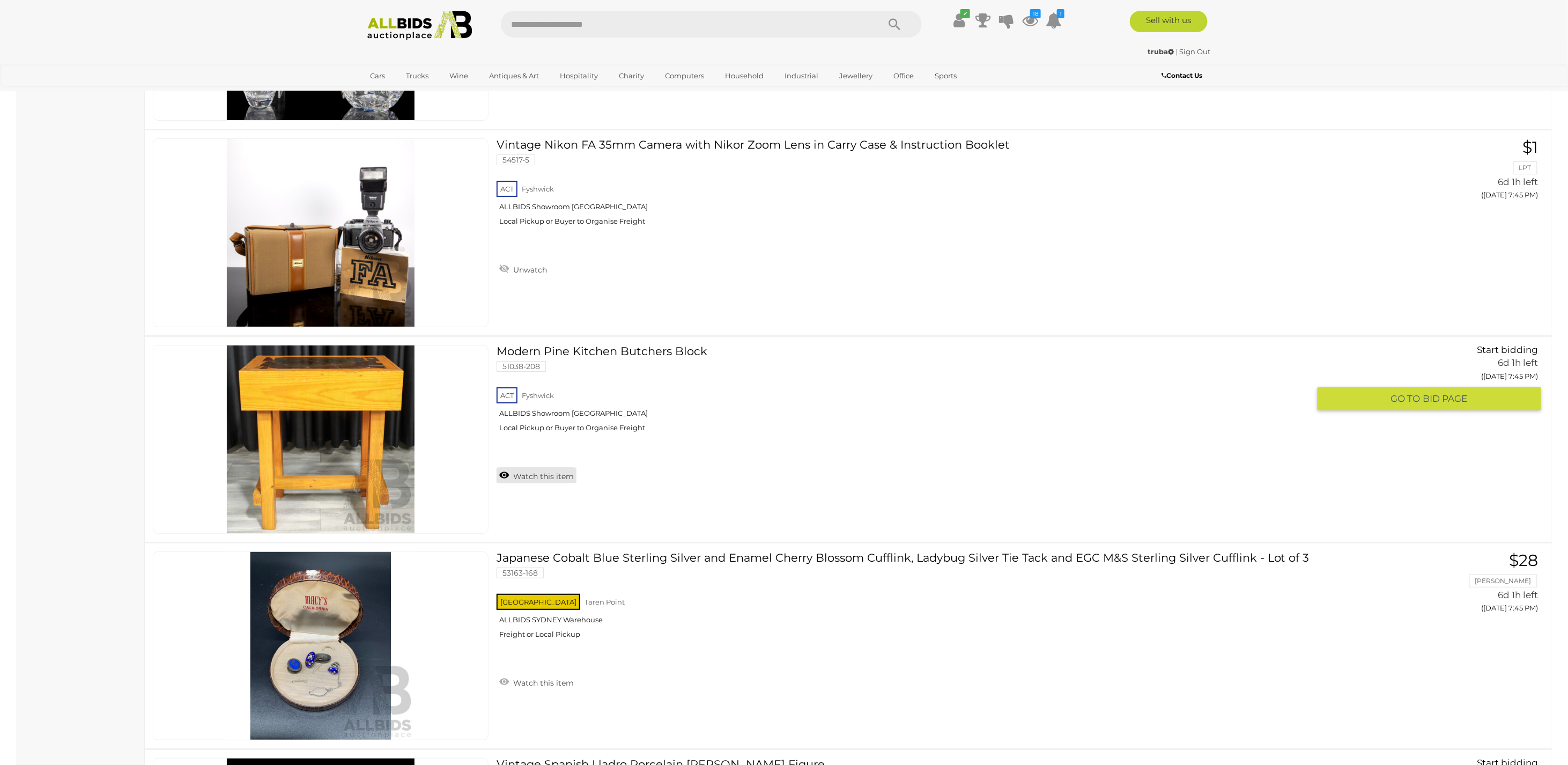
click at [534, 472] on link "Watch this item" at bounding box center [536, 474] width 80 height 16
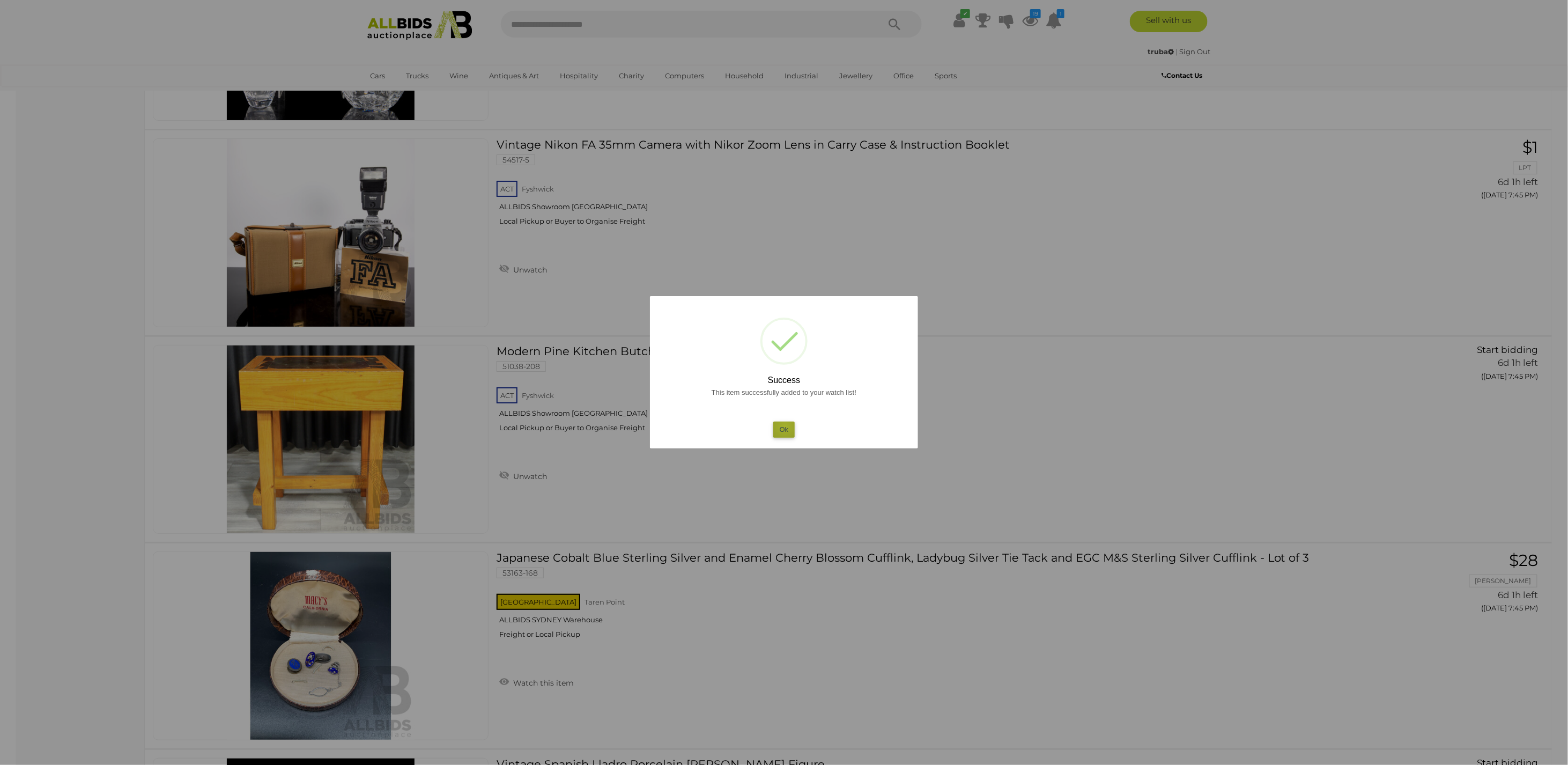
click at [785, 426] on button "Ok" at bounding box center [784, 429] width 22 height 16
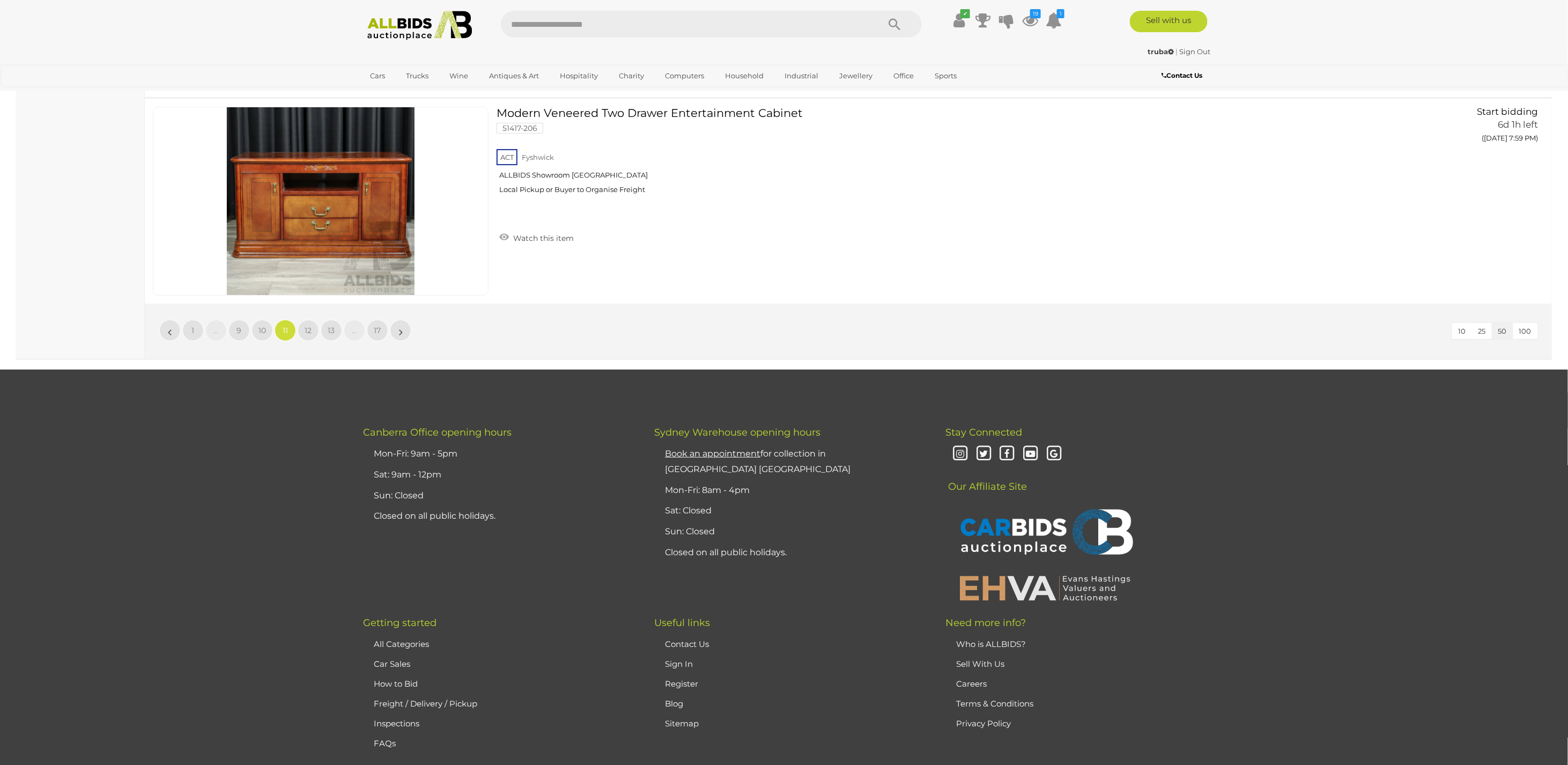
scroll to position [10362, 0]
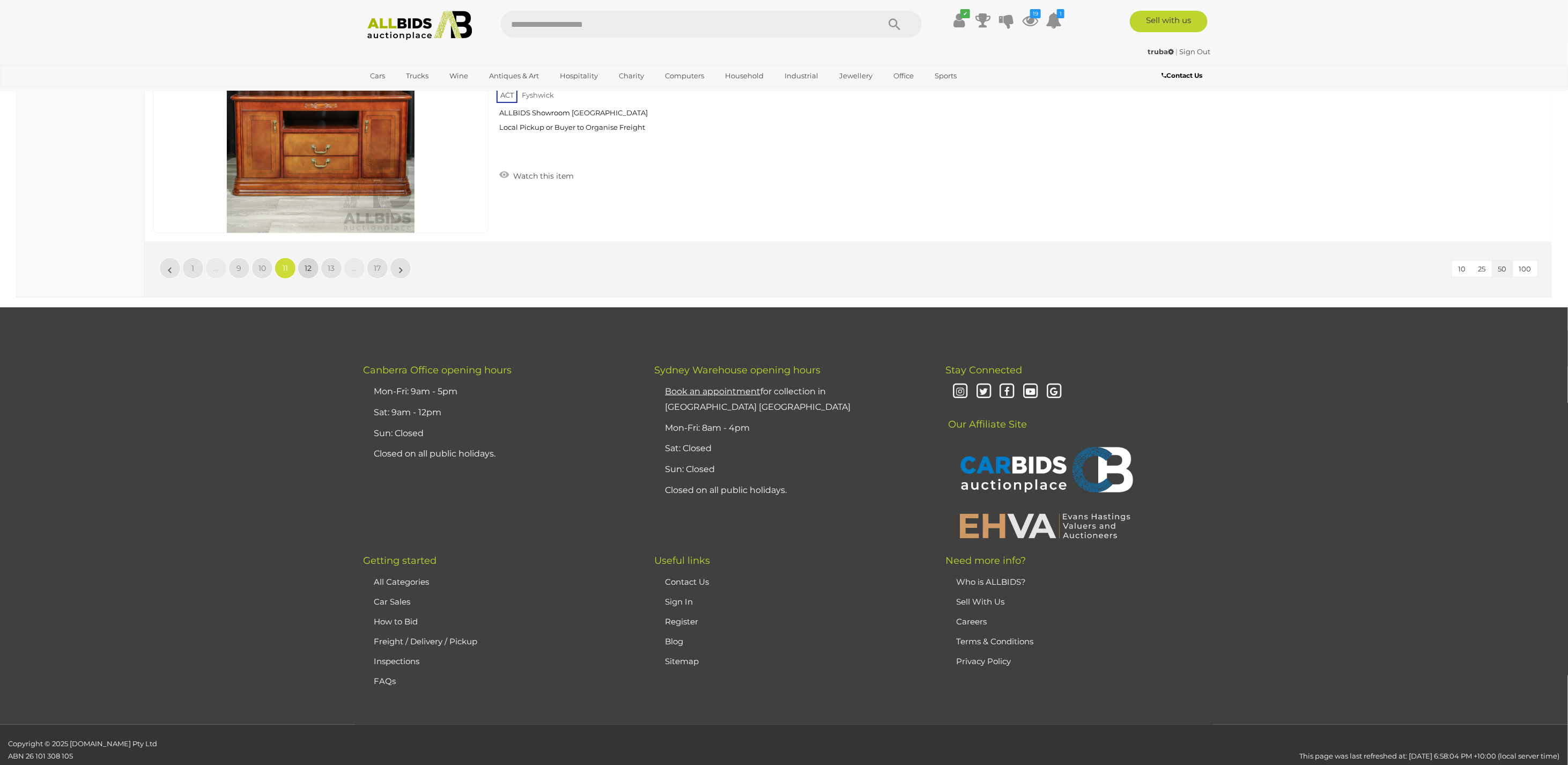
click at [309, 258] on link "12" at bounding box center [308, 268] width 21 height 21
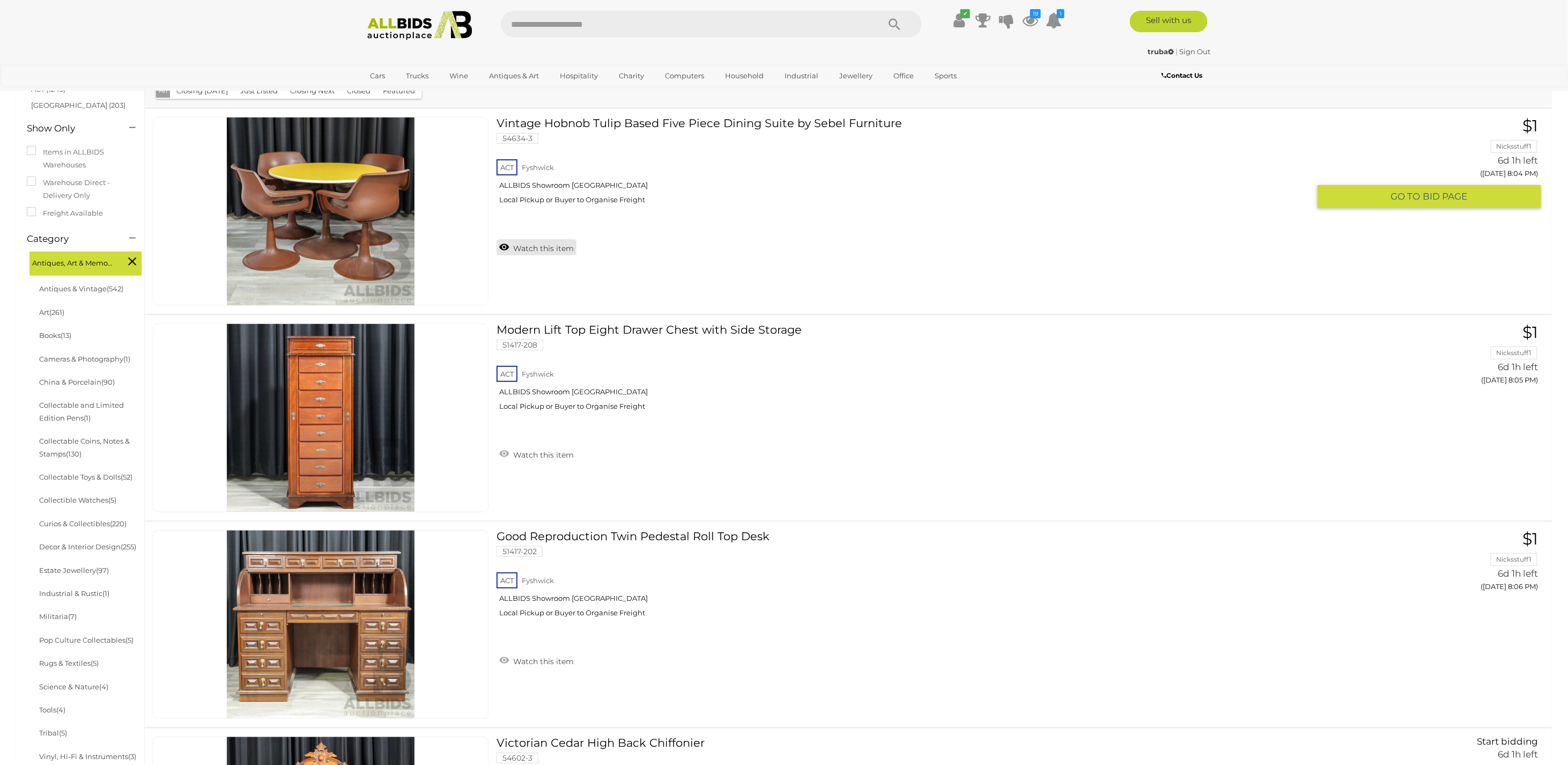
click at [527, 244] on link "Watch this item" at bounding box center [536, 247] width 80 height 16
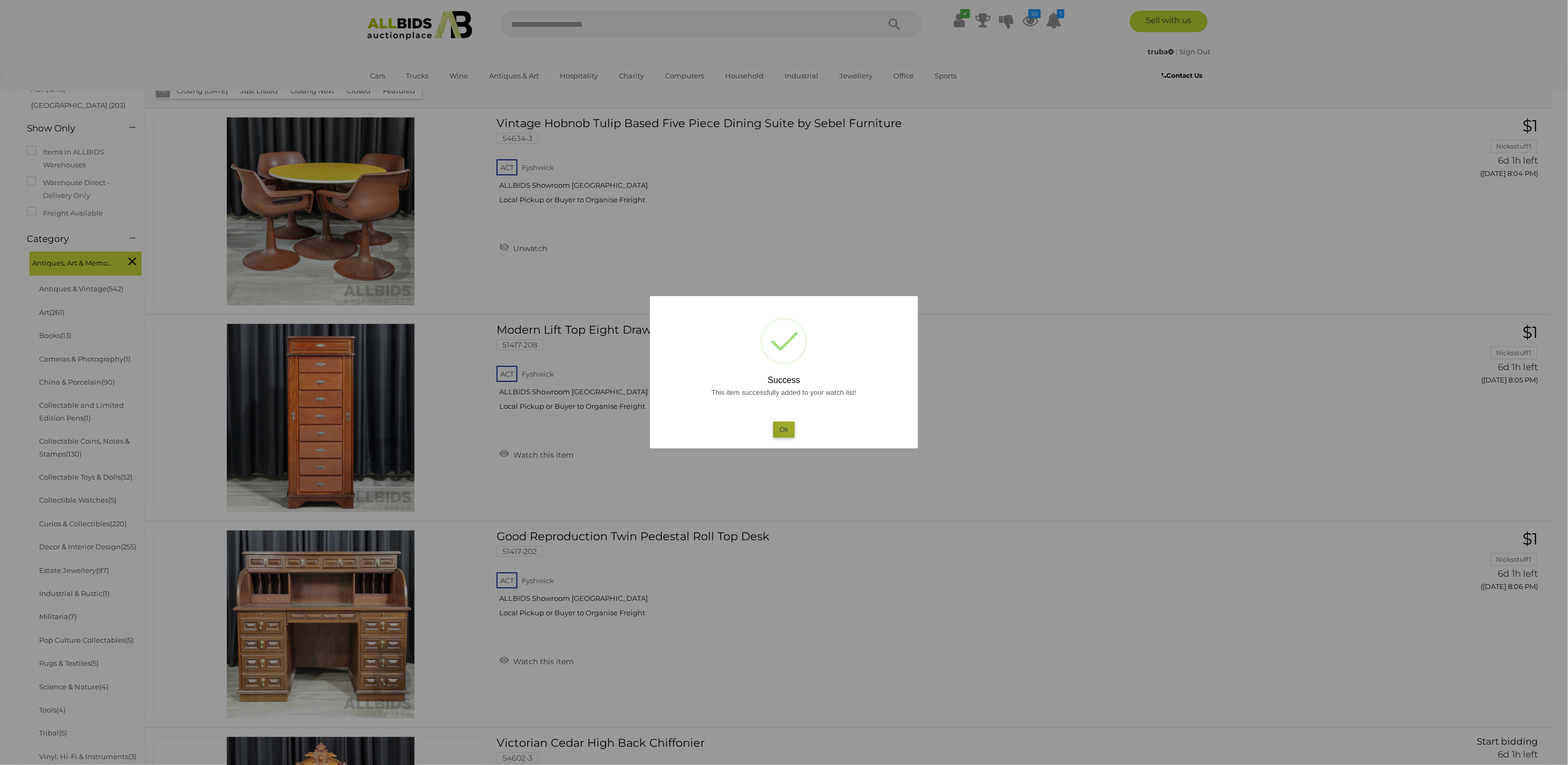
click at [786, 426] on button "Ok" at bounding box center [784, 429] width 22 height 16
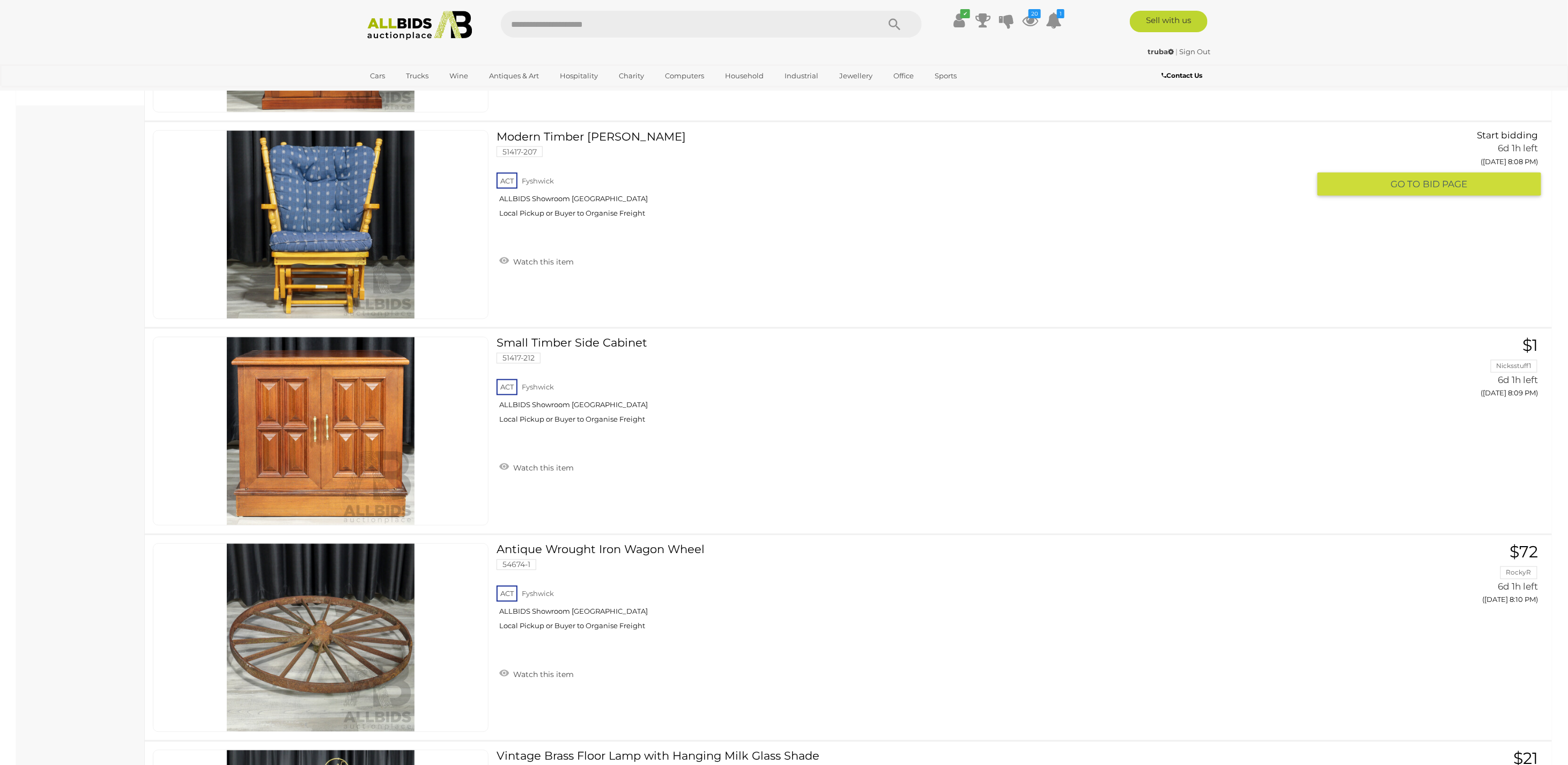
scroll to position [1029, 0]
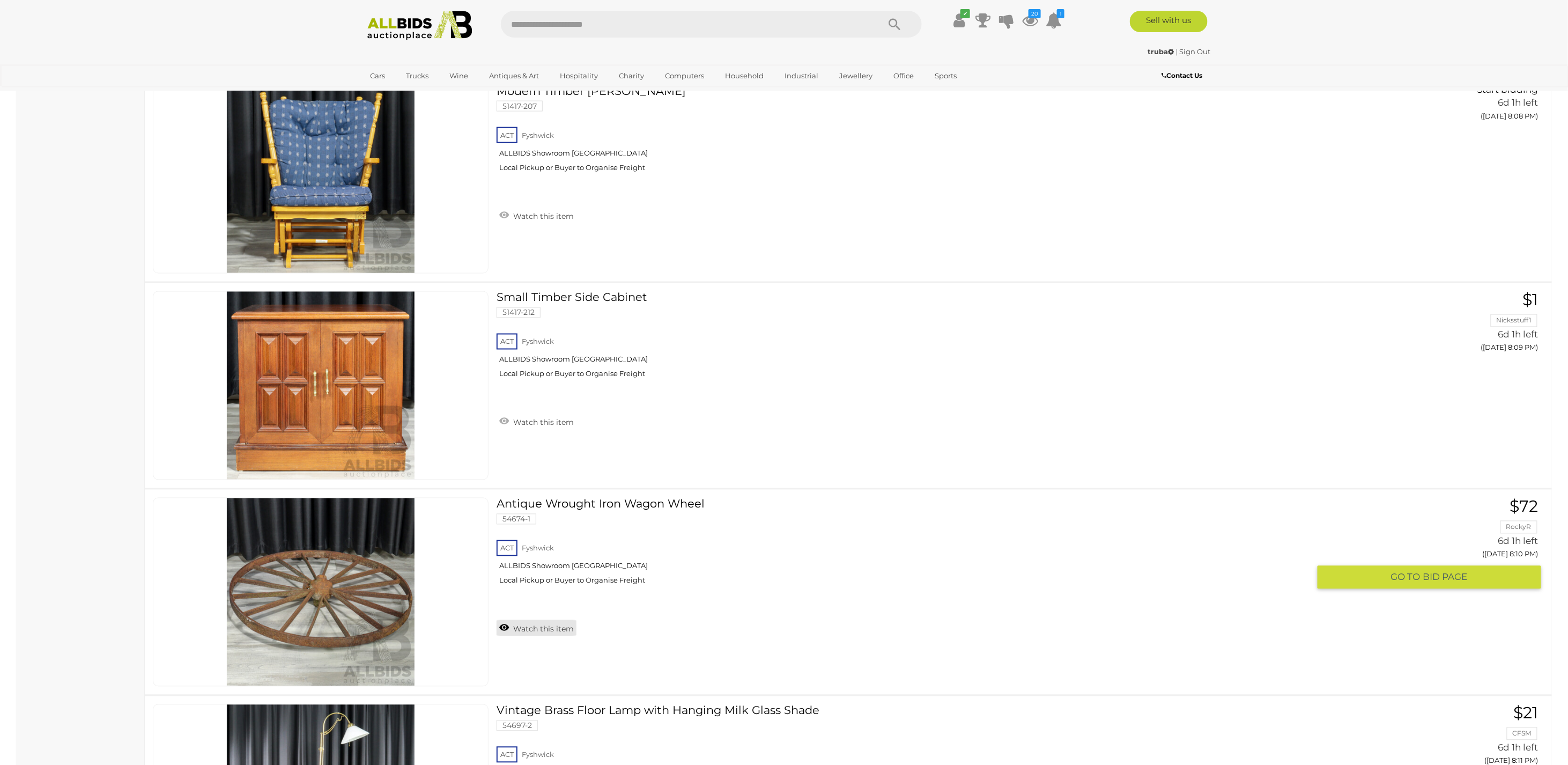
click at [532, 621] on link "Watch this item" at bounding box center [536, 627] width 80 height 16
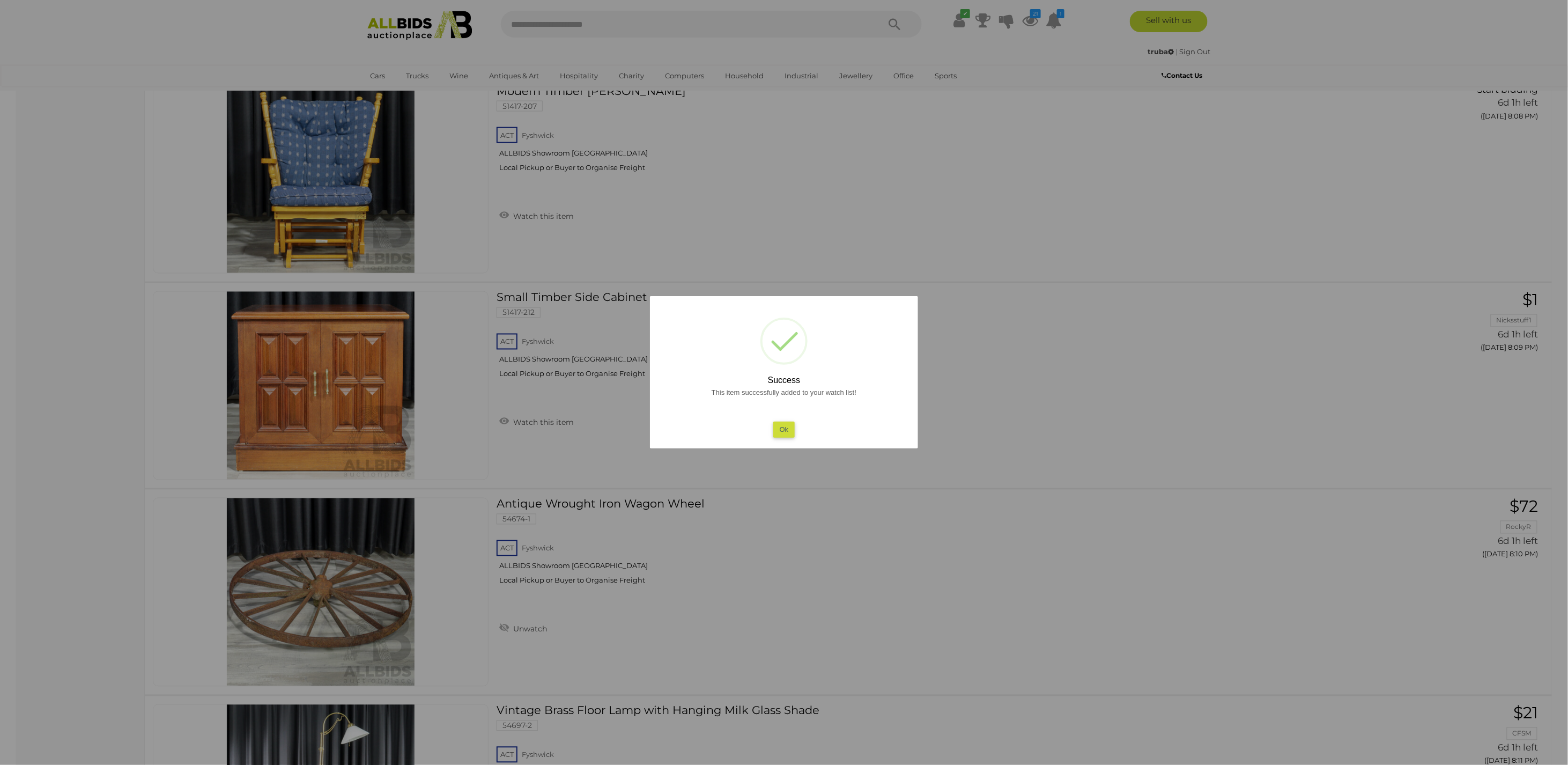
click at [785, 427] on button "Ok" at bounding box center [784, 429] width 22 height 16
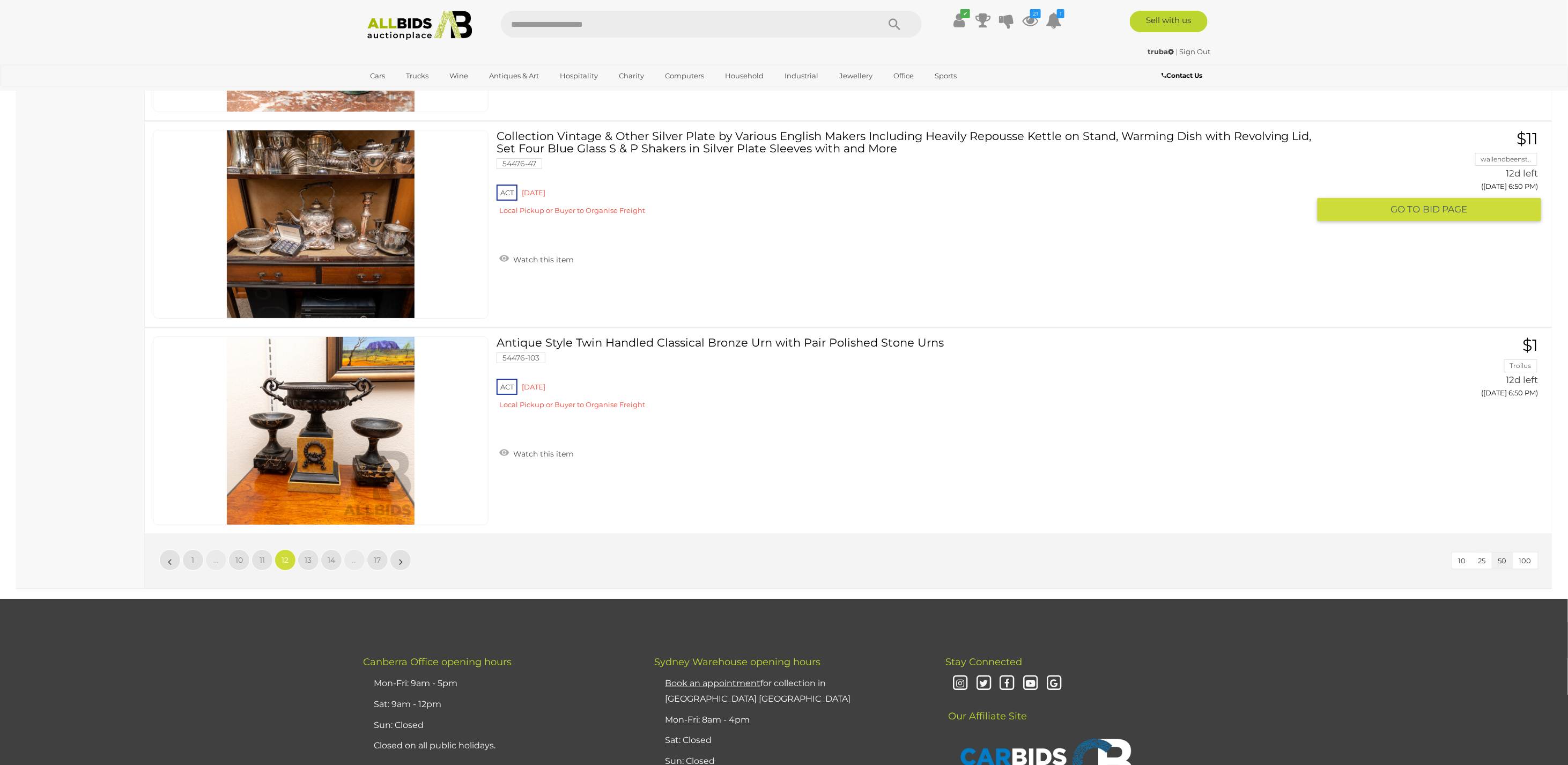
scroll to position [10254, 0]
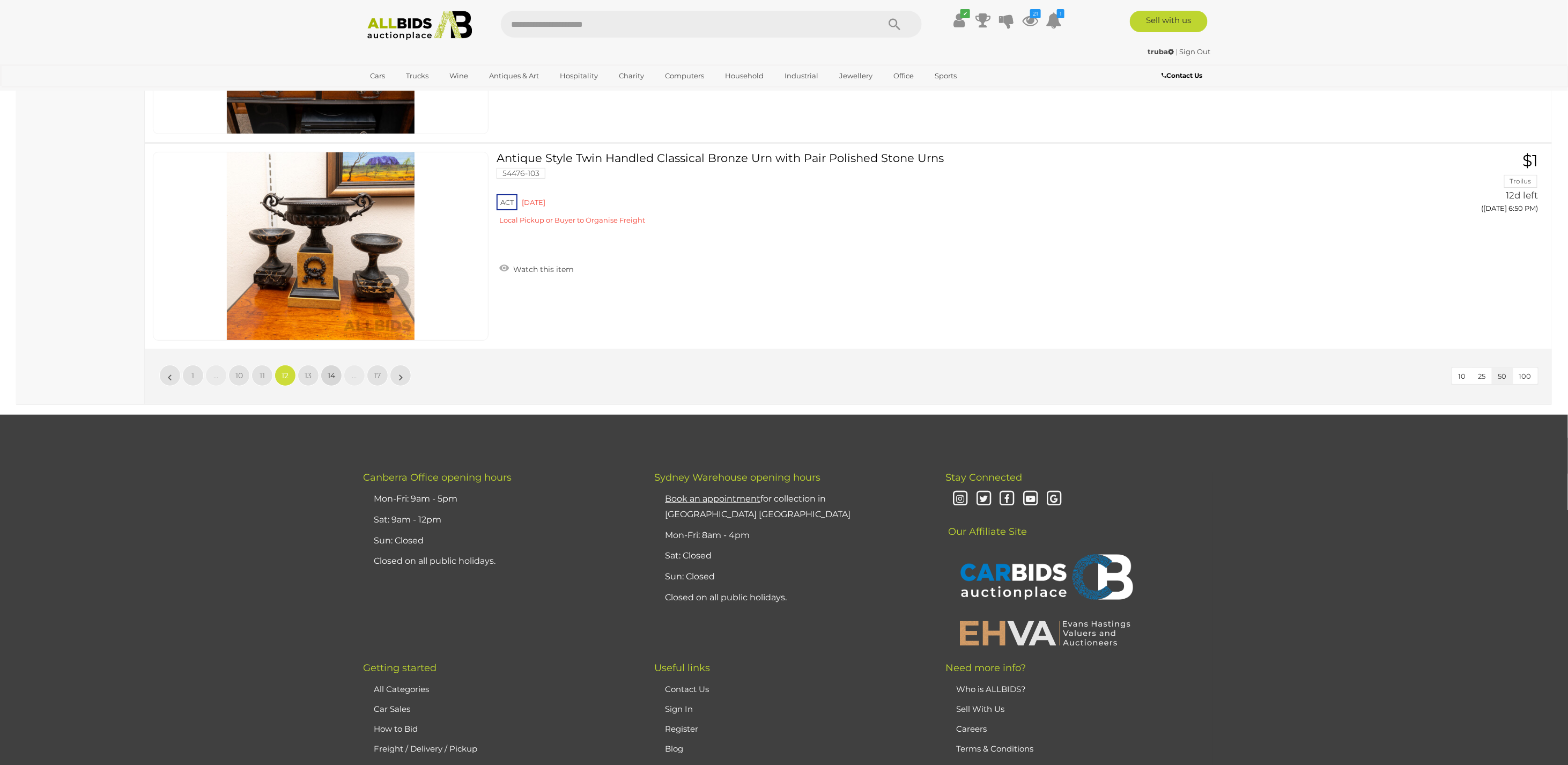
click at [330, 370] on span "14" at bounding box center [331, 375] width 8 height 10
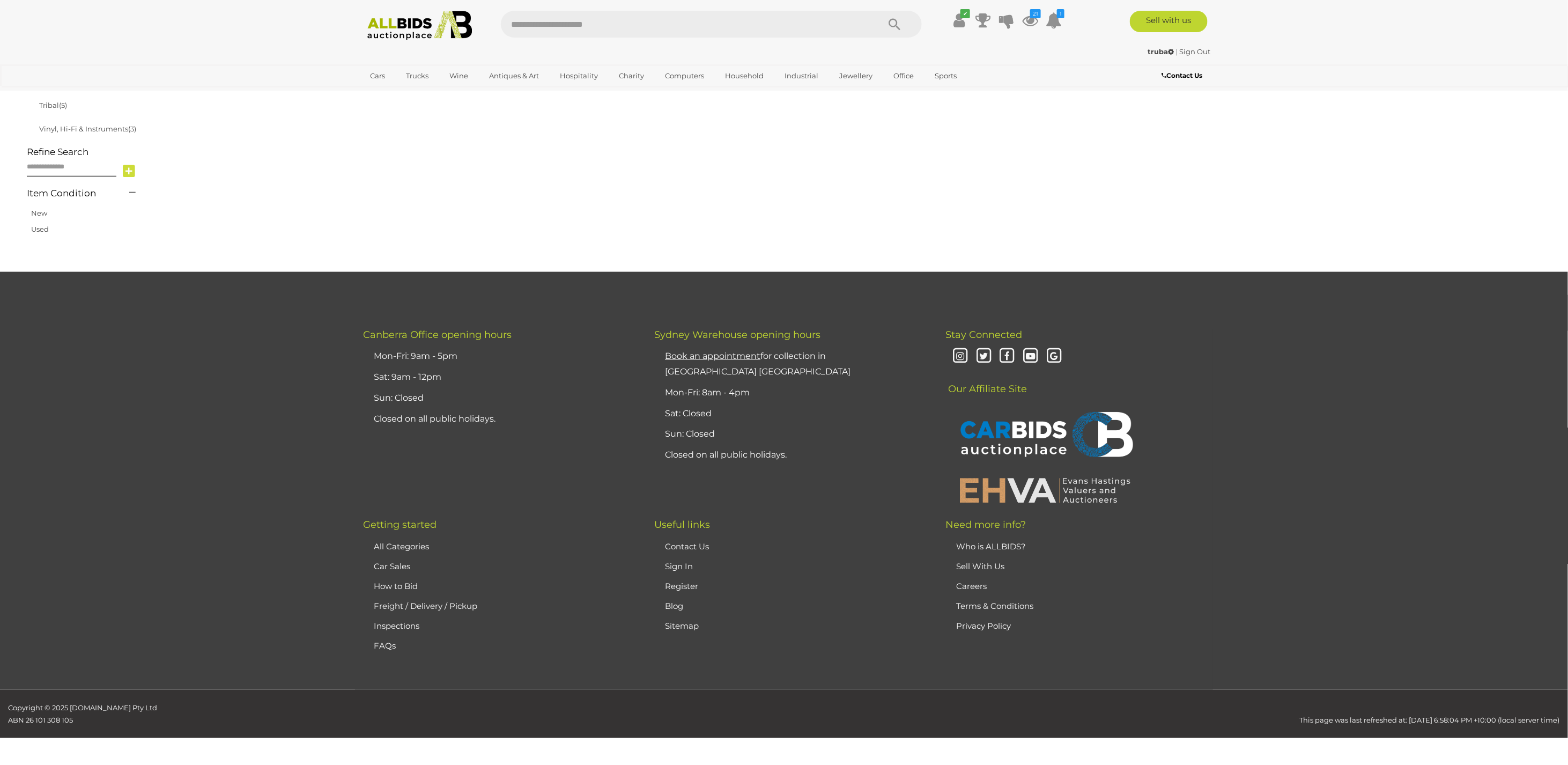
scroll to position [171, 0]
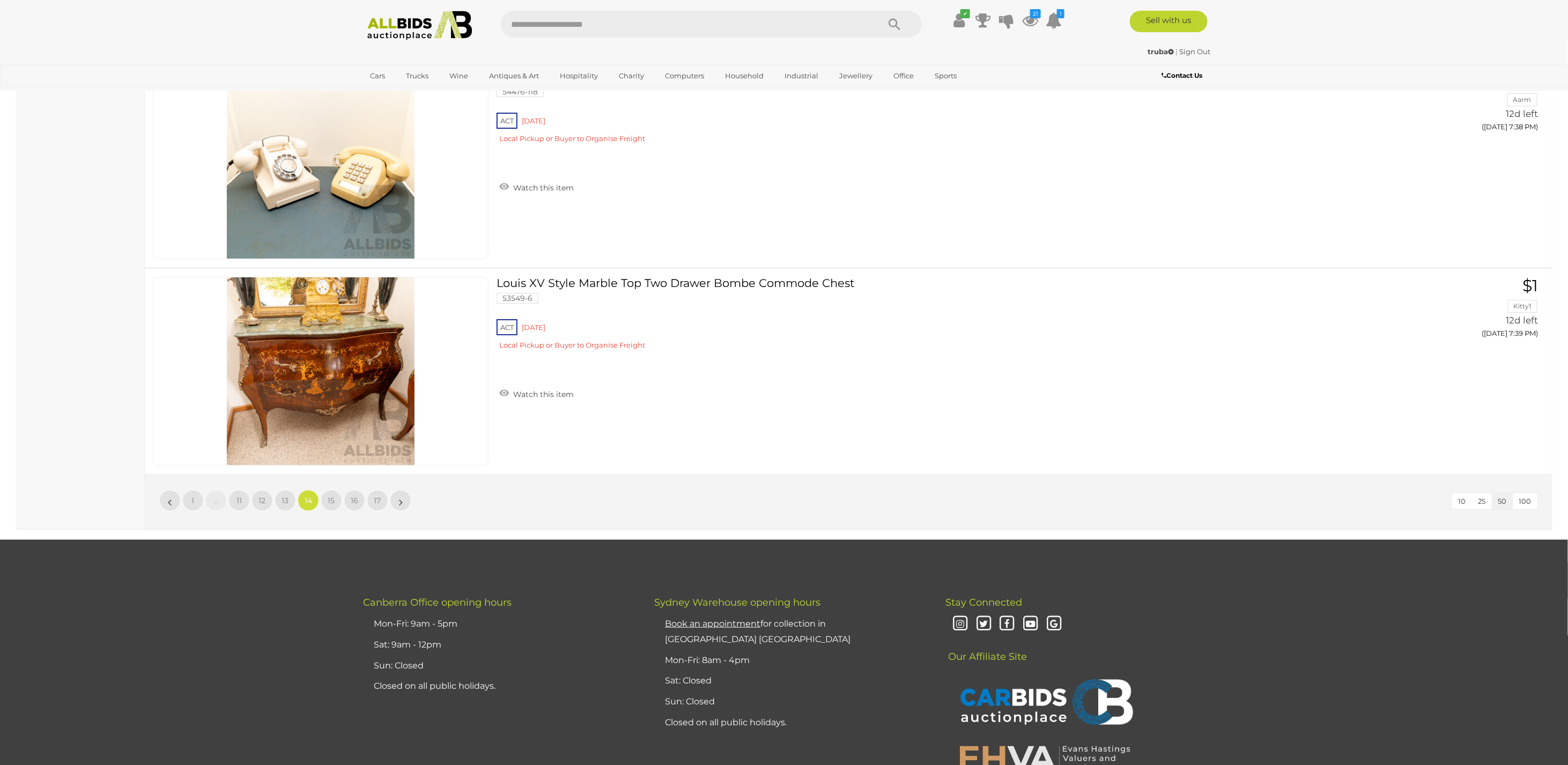
scroll to position [10147, 0]
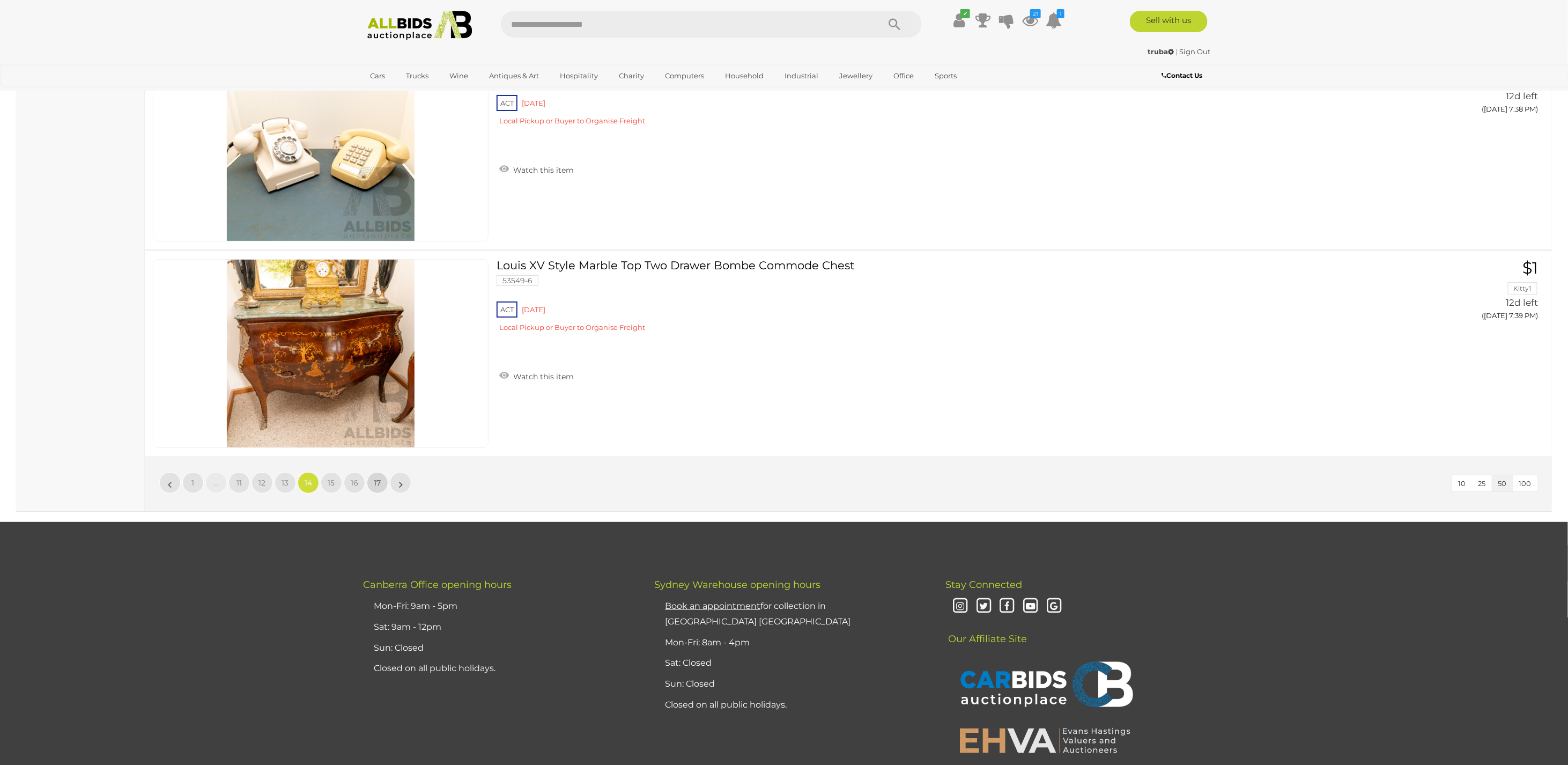
click at [379, 478] on span "17" at bounding box center [378, 483] width 7 height 10
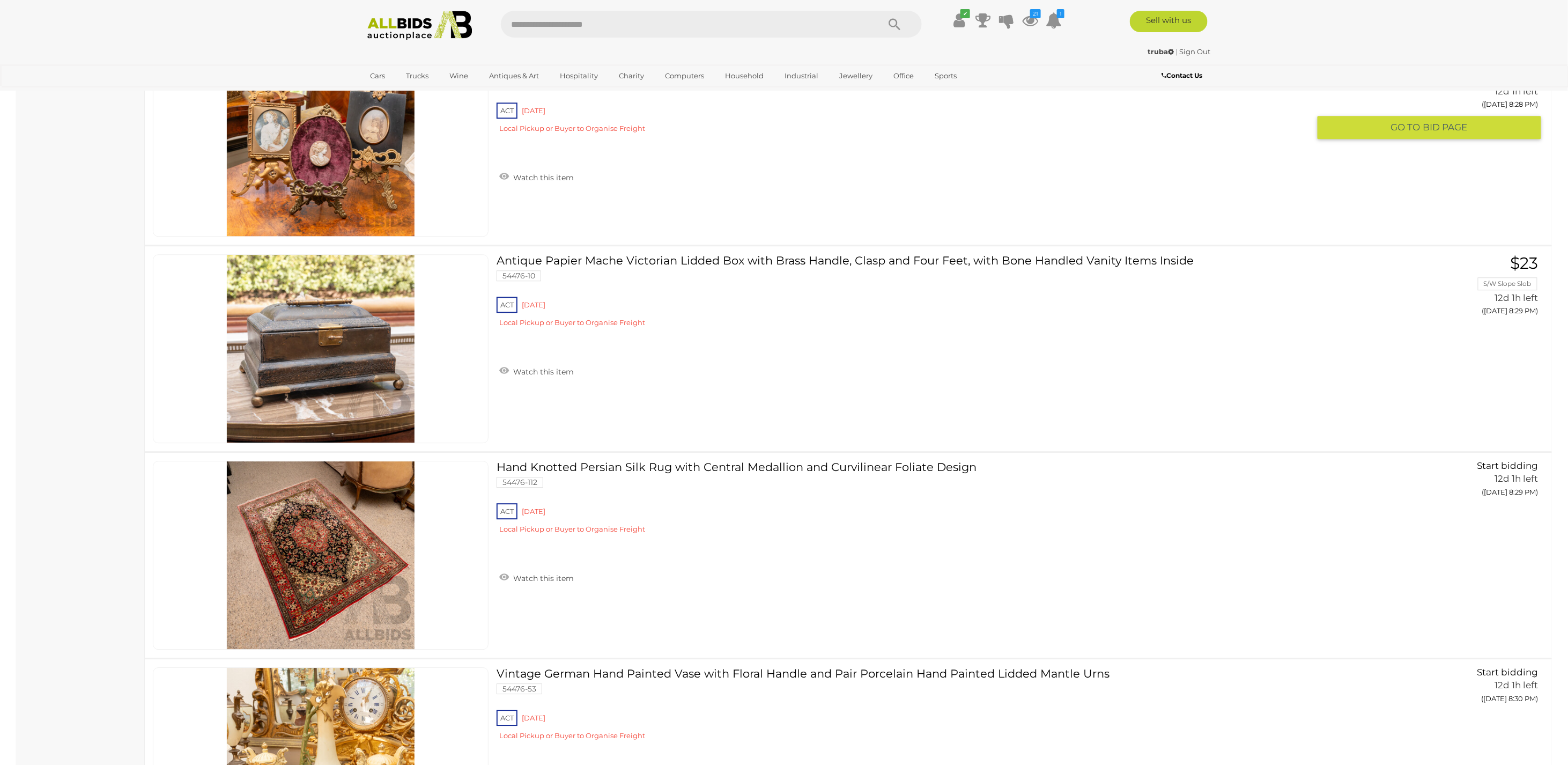
scroll to position [4248, 0]
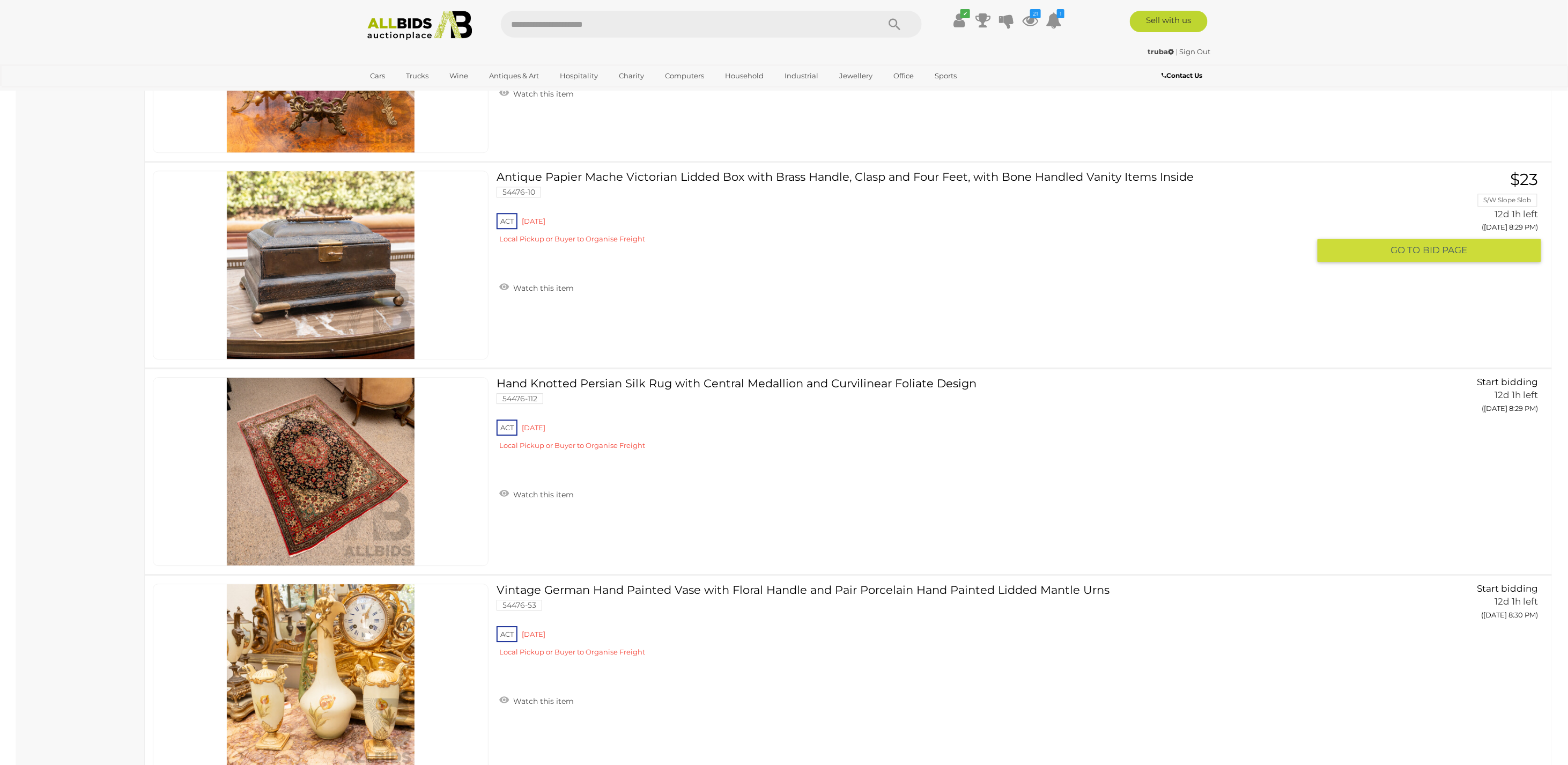
click at [306, 262] on img at bounding box center [320, 264] width 188 height 188
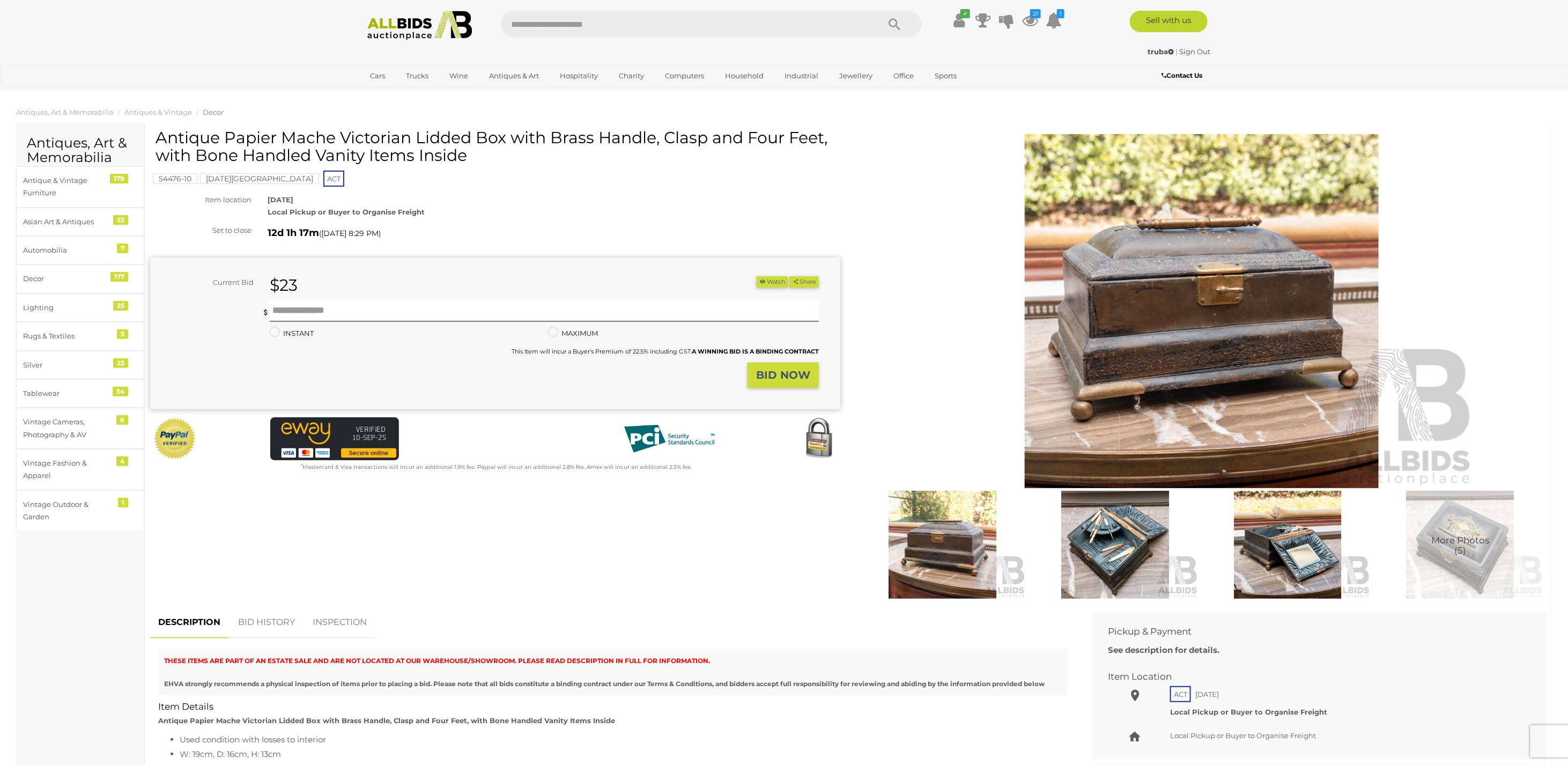
click at [1101, 563] on img at bounding box center [1116, 545] width 167 height 108
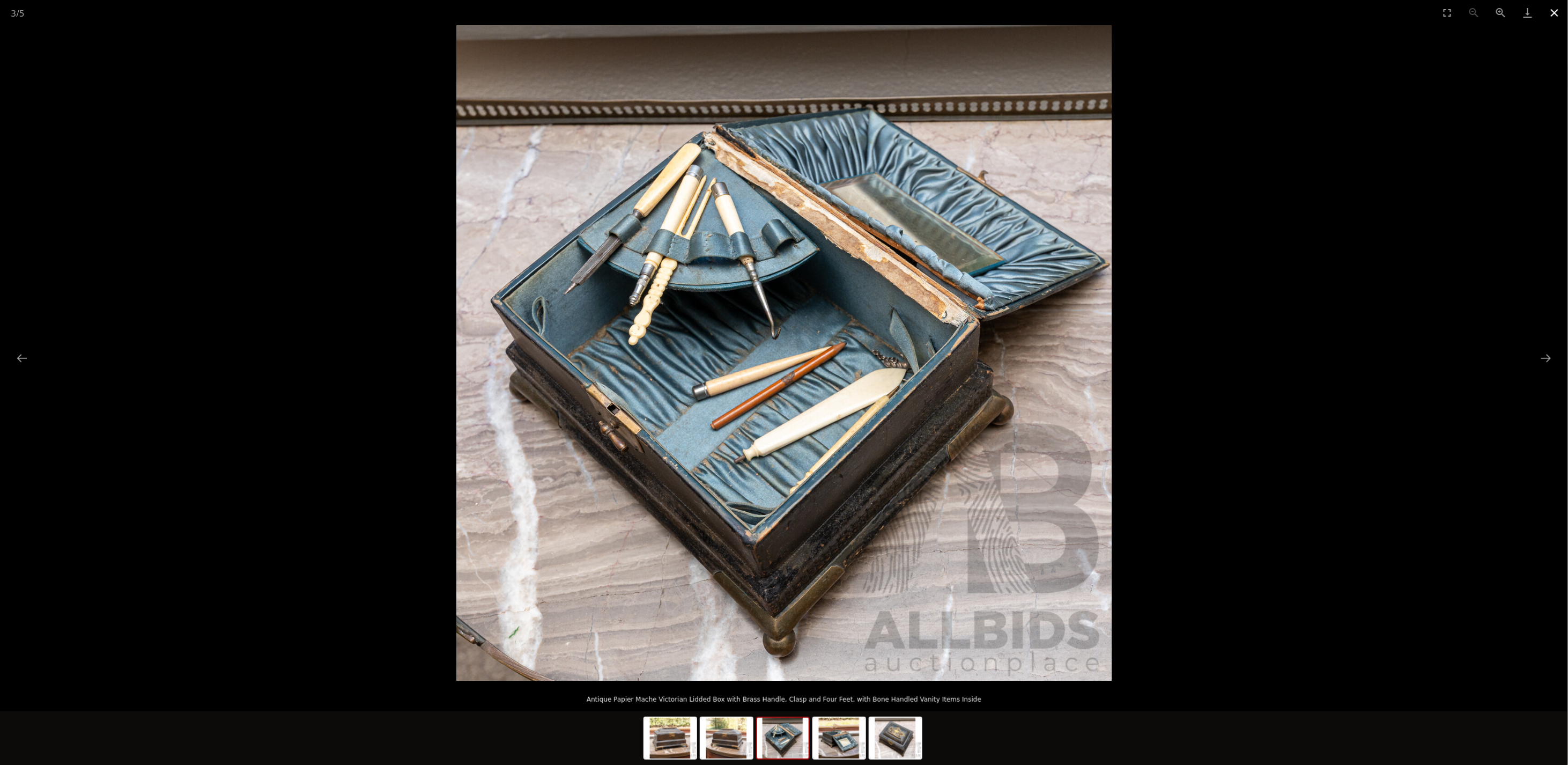
click at [1553, 12] on button "Close gallery" at bounding box center [1555, 12] width 27 height 25
